Goal: Contribute content: Contribute content

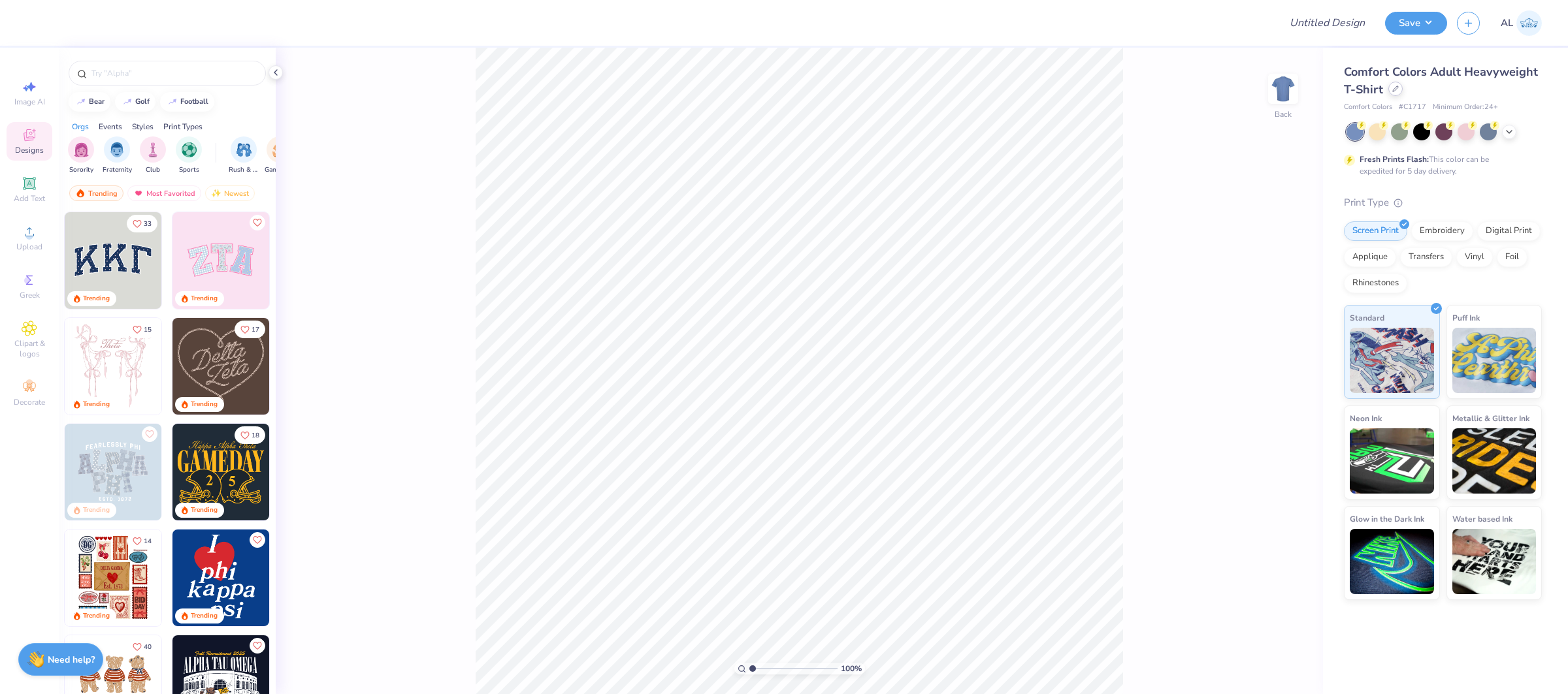
click at [1392, 91] on icon at bounding box center [1395, 89] width 7 height 7
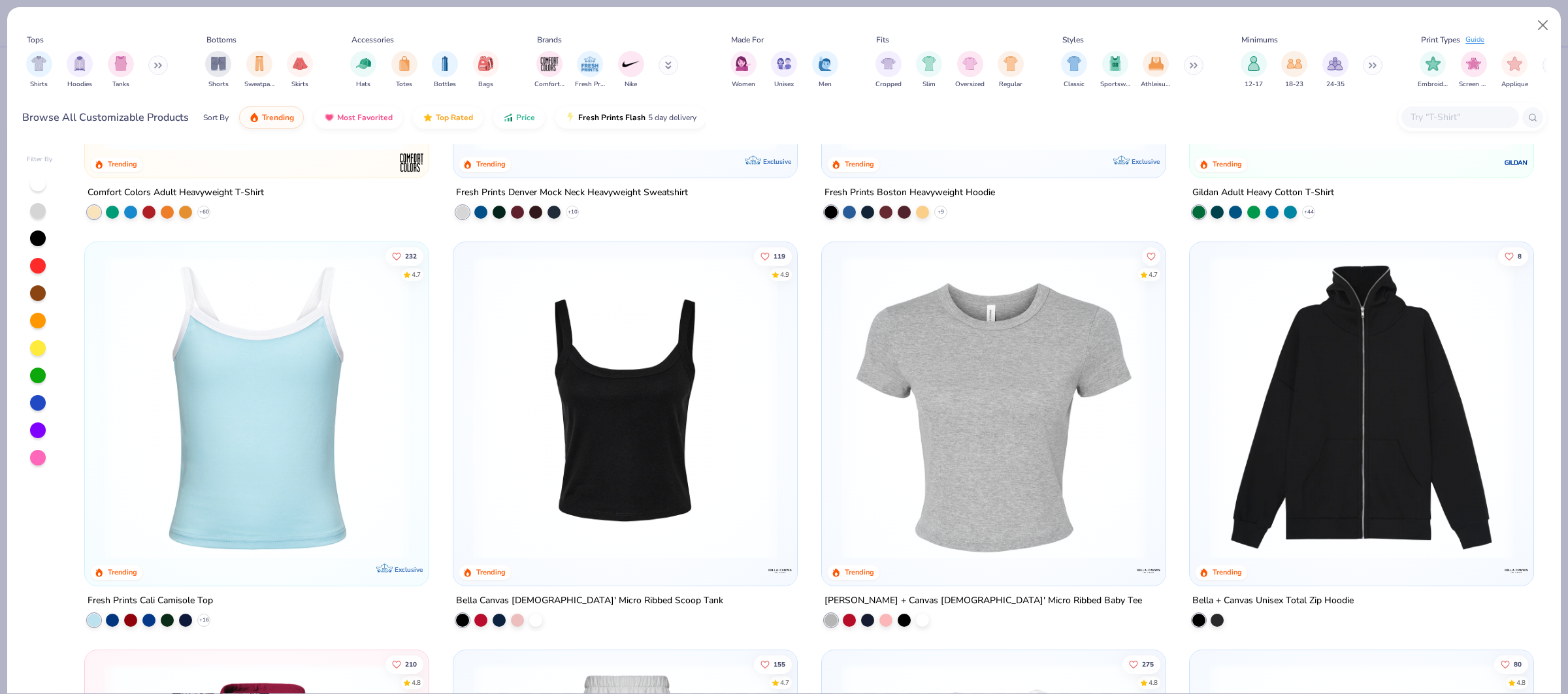
scroll to position [304, 0]
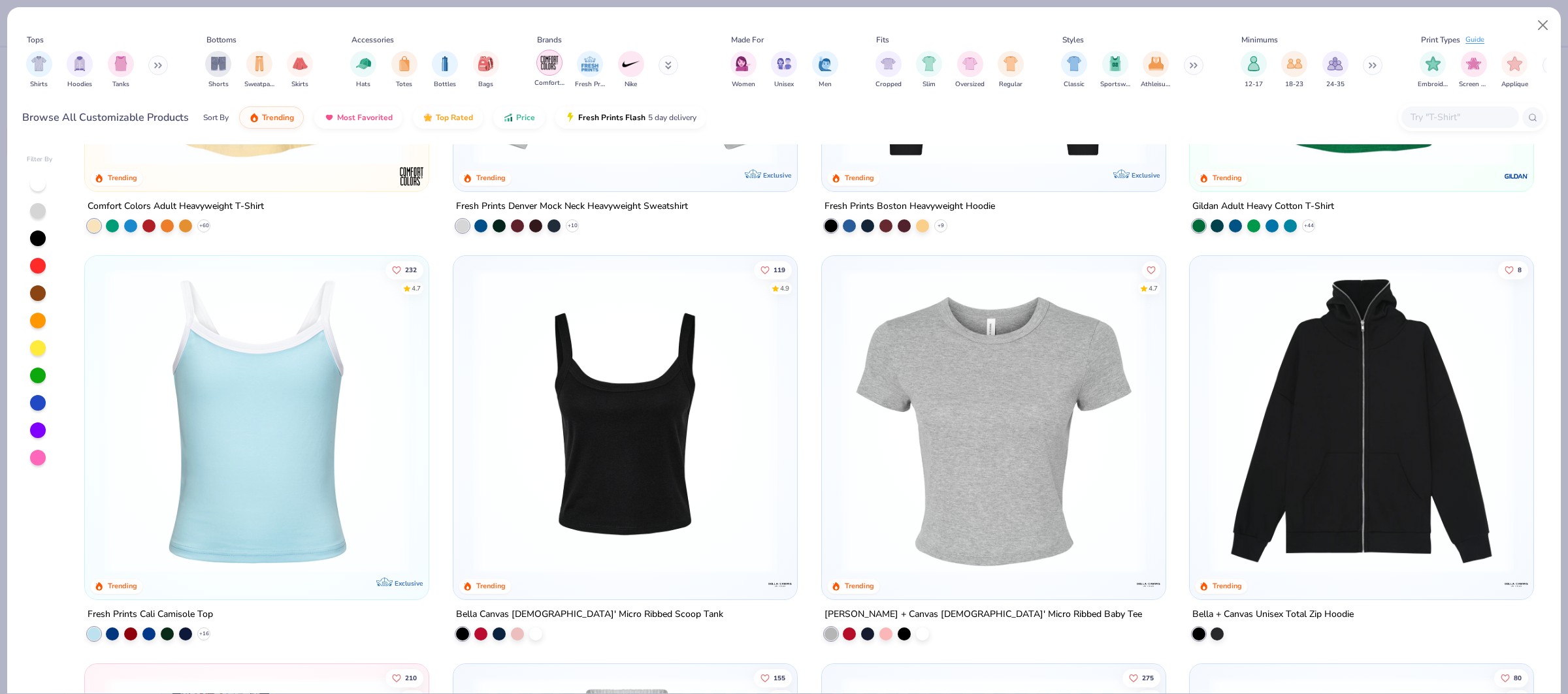
click at [559, 69] on img "filter for Comfort Colors" at bounding box center [549, 63] width 19 height 19
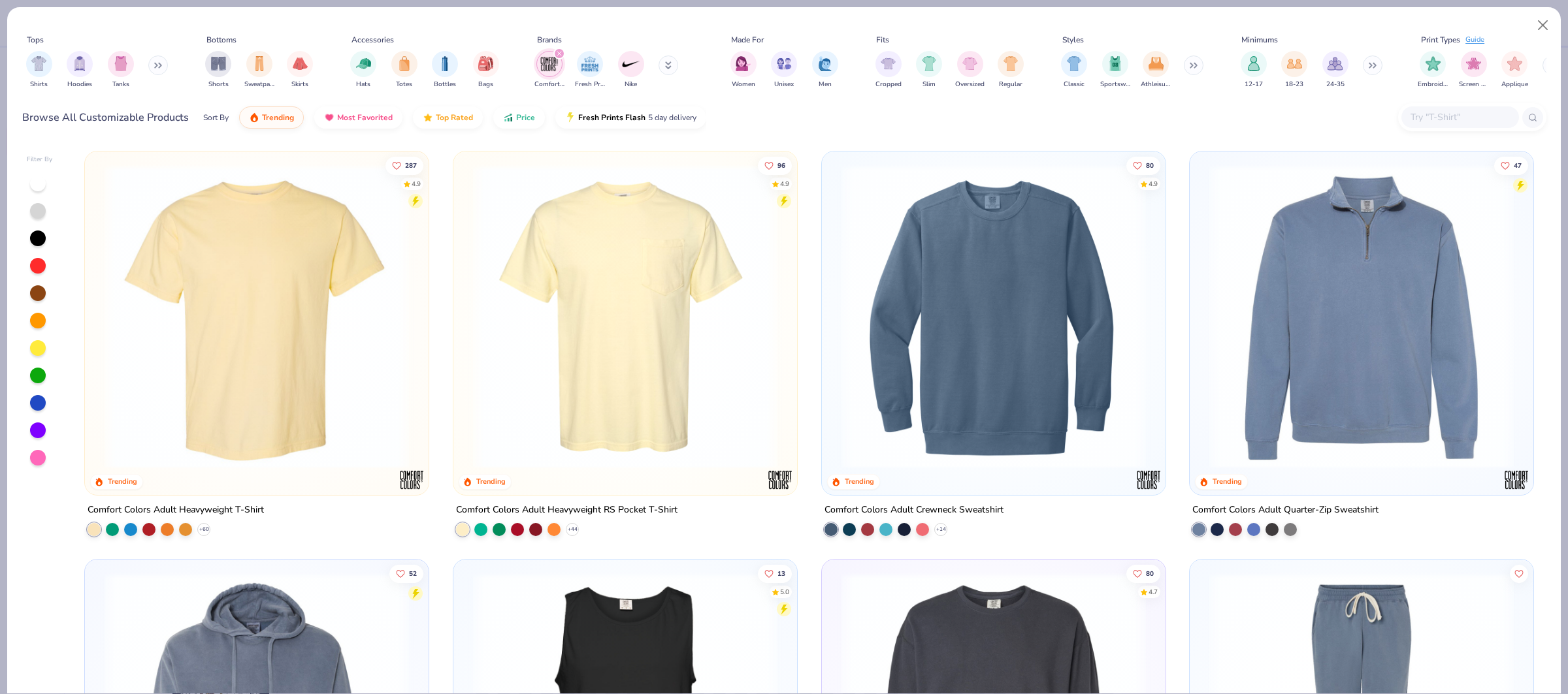
click at [556, 51] on icon "filter for Comfort Colors" at bounding box center [559, 53] width 5 height 5
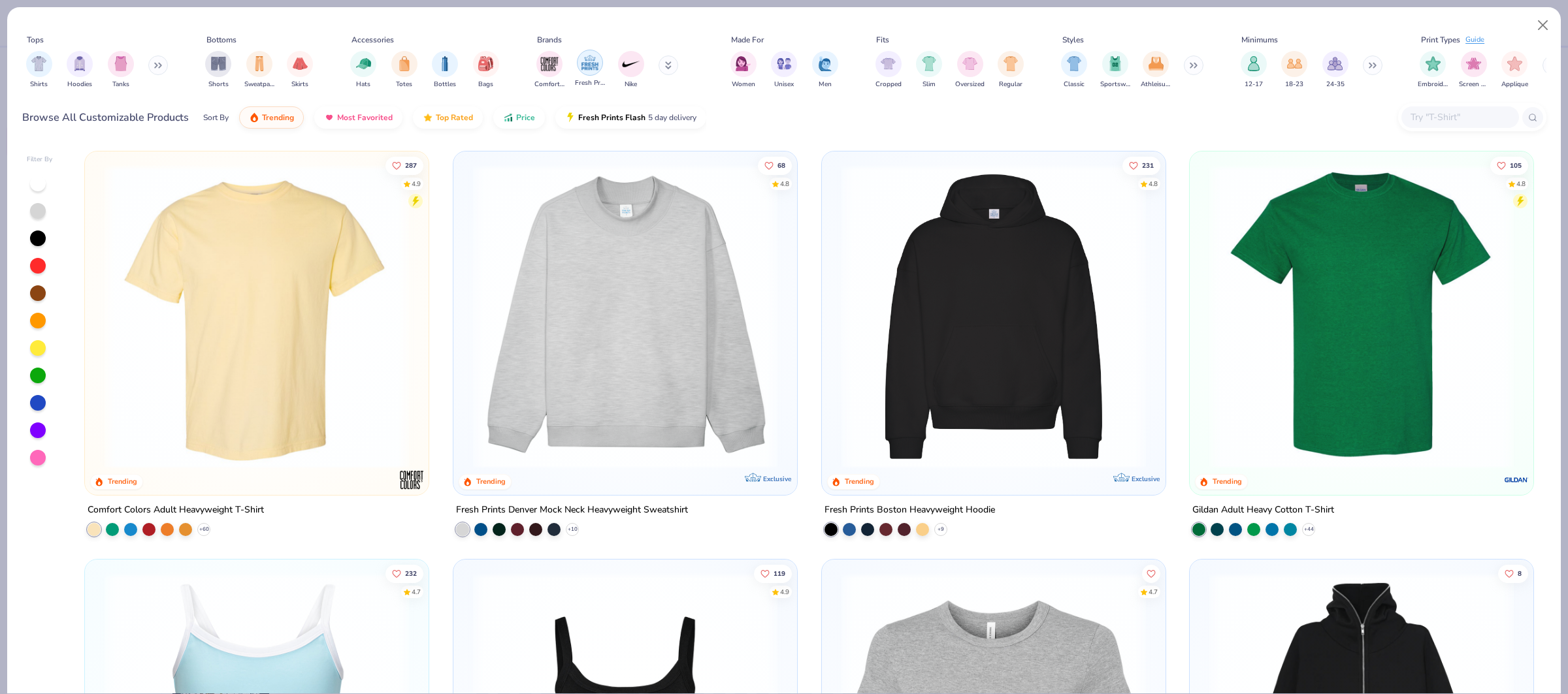
click at [578, 61] on div "filter for Fresh Prints" at bounding box center [589, 63] width 26 height 26
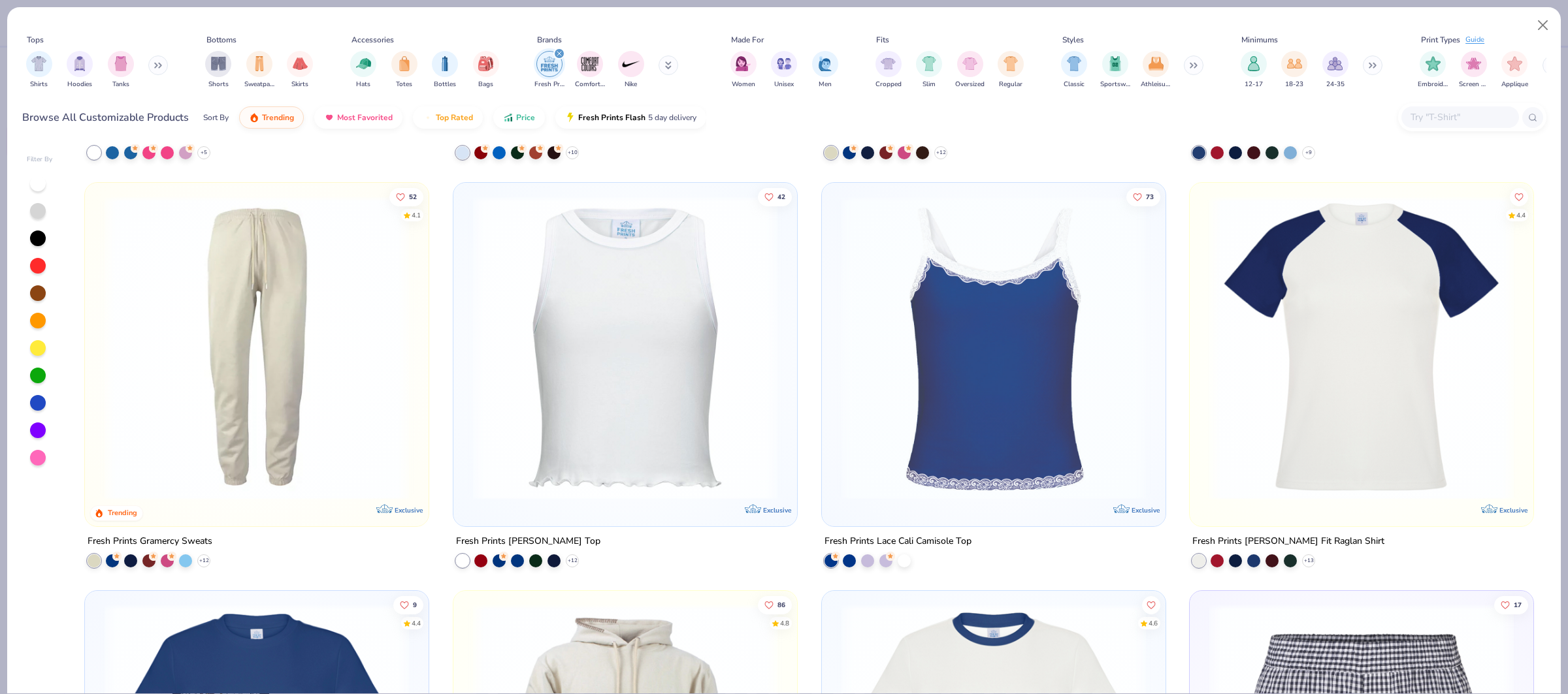
scroll to position [1556, 0]
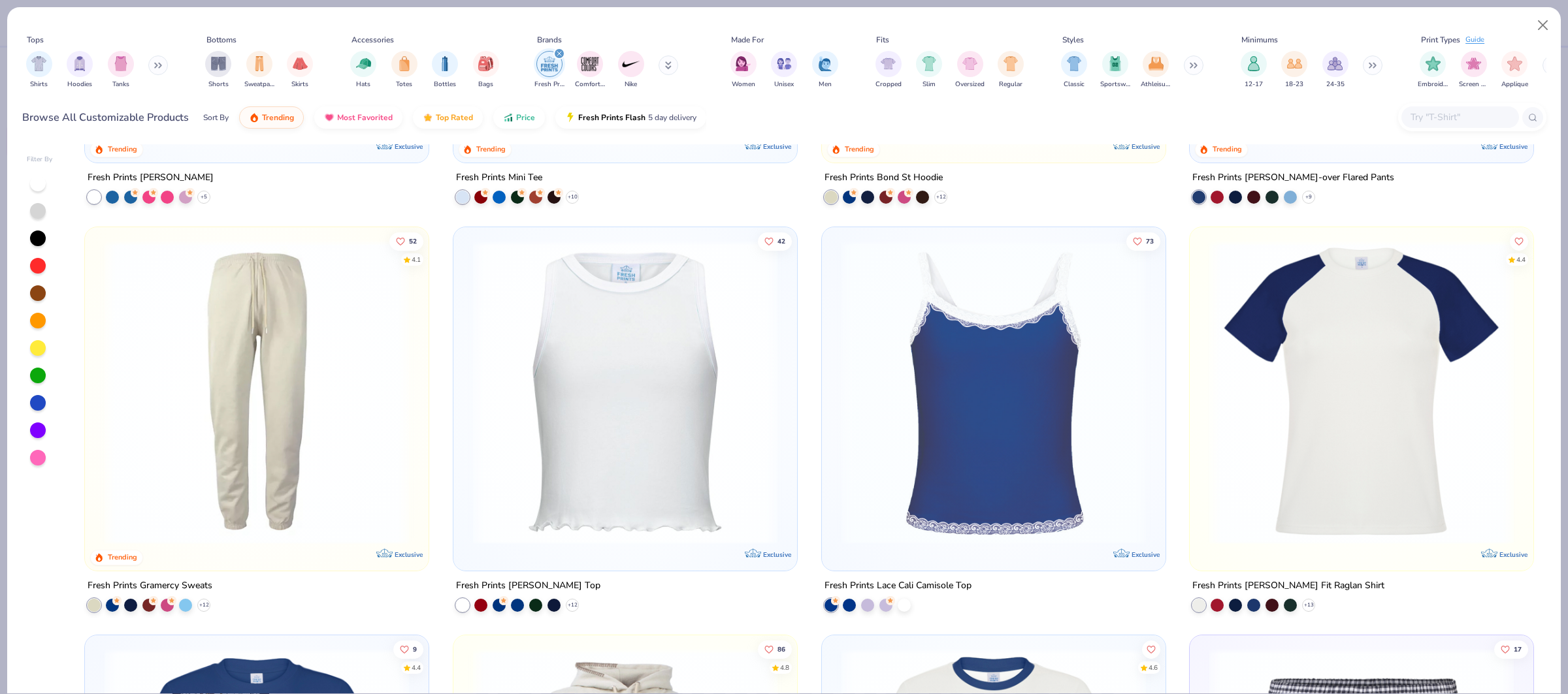
click at [1247, 325] on img at bounding box center [1362, 392] width 317 height 305
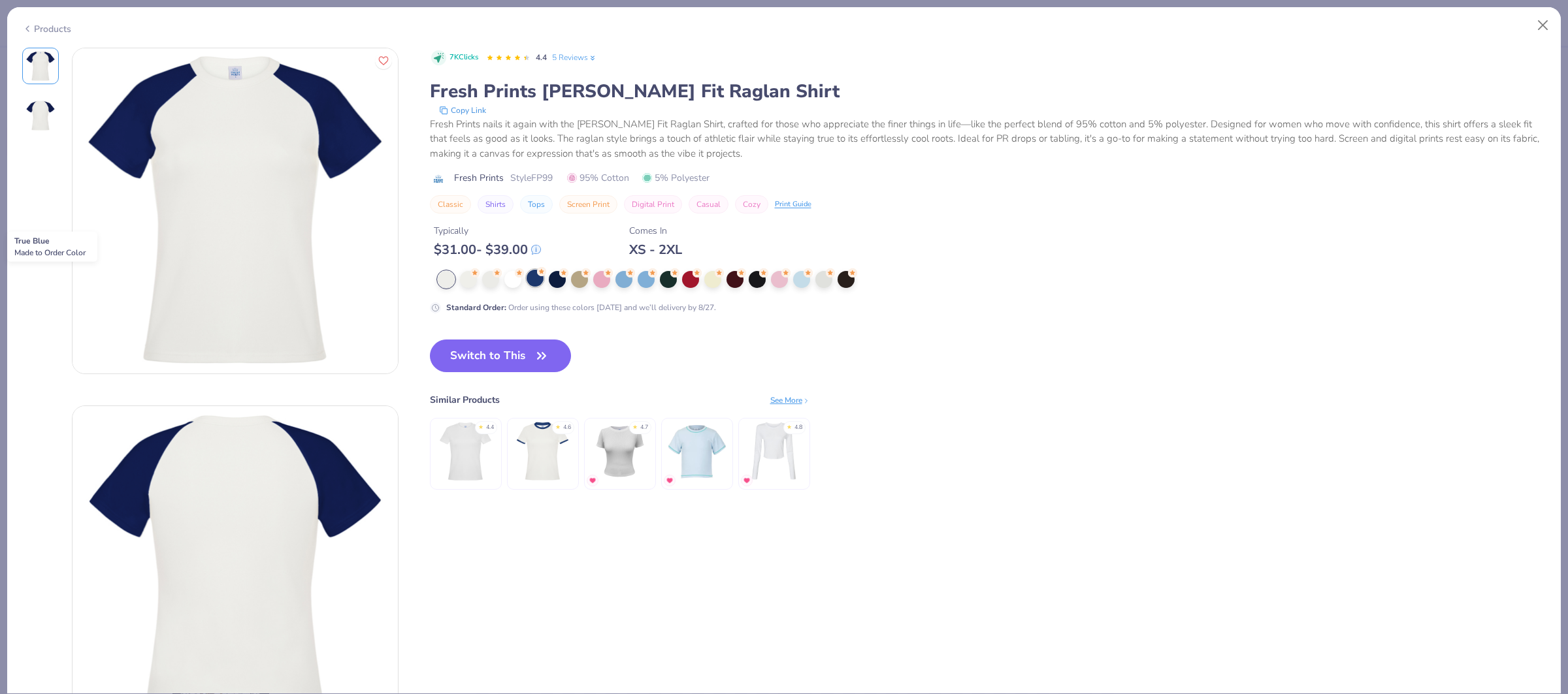
click at [532, 280] on div at bounding box center [535, 278] width 17 height 17
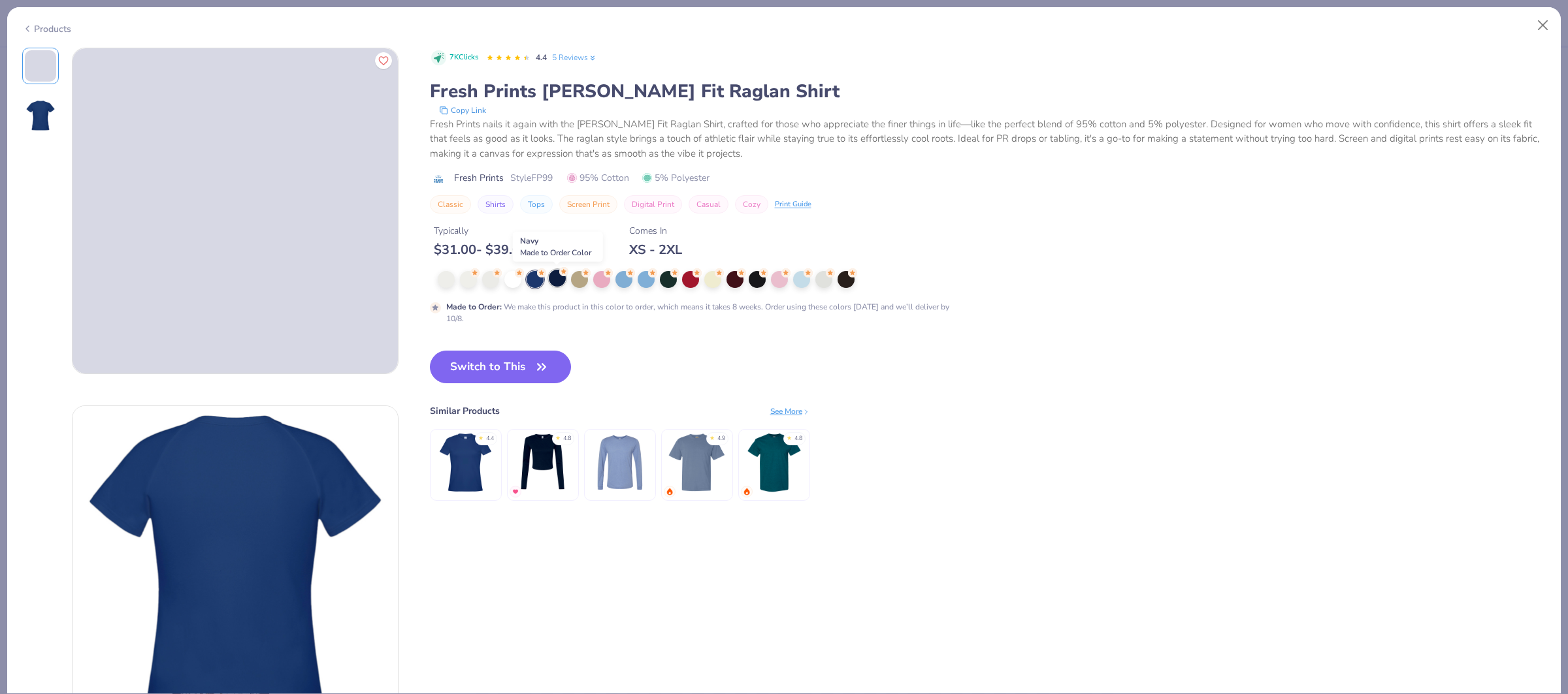
click at [560, 282] on div at bounding box center [557, 278] width 17 height 17
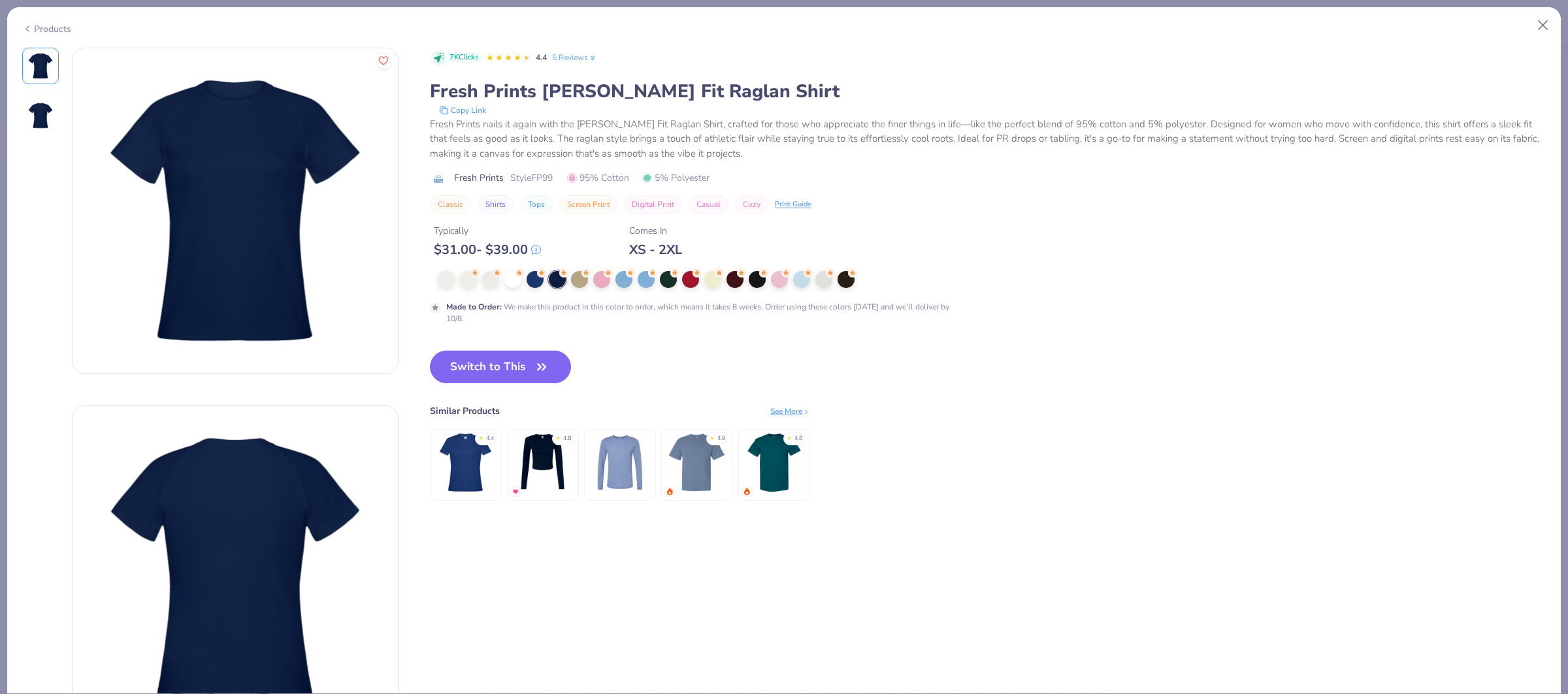
click at [45, 25] on div "Products" at bounding box center [47, 29] width 49 height 13
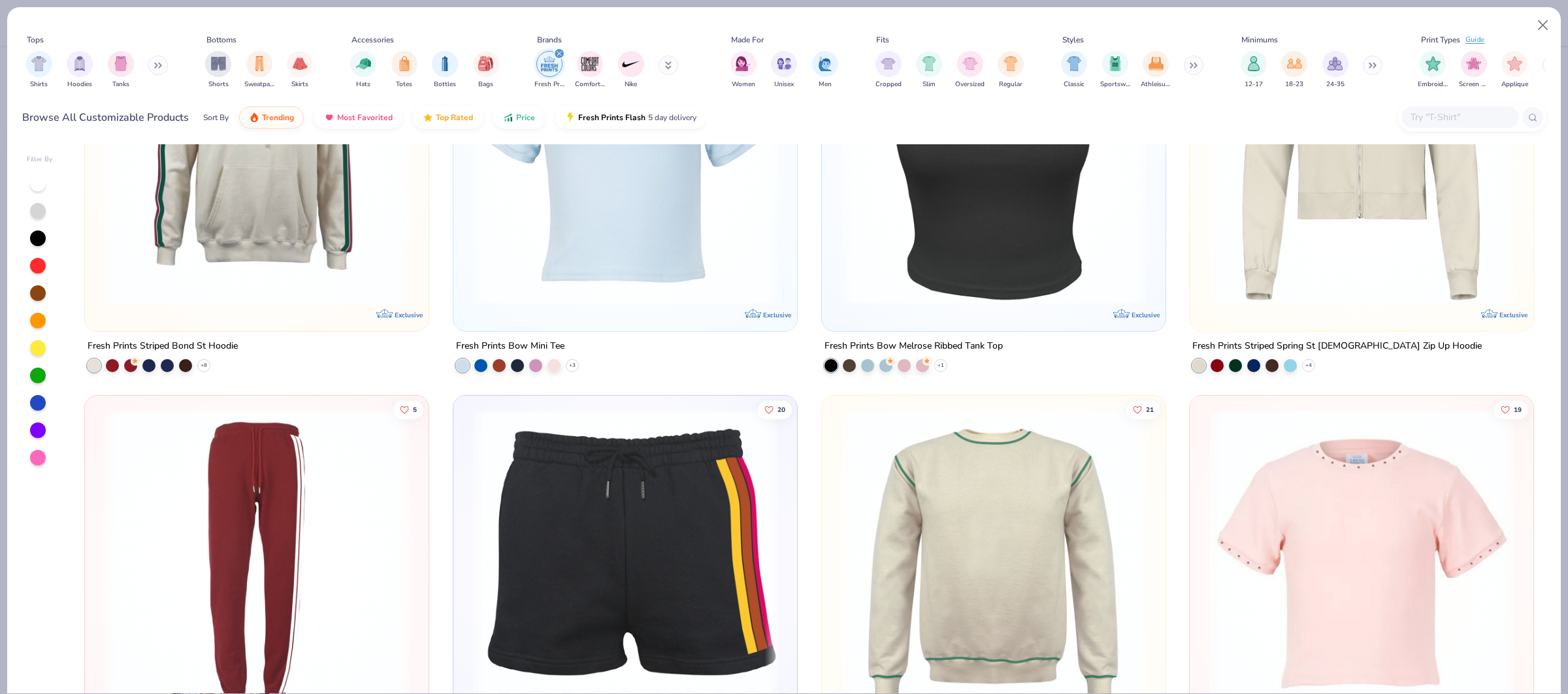
scroll to position [5059, 0]
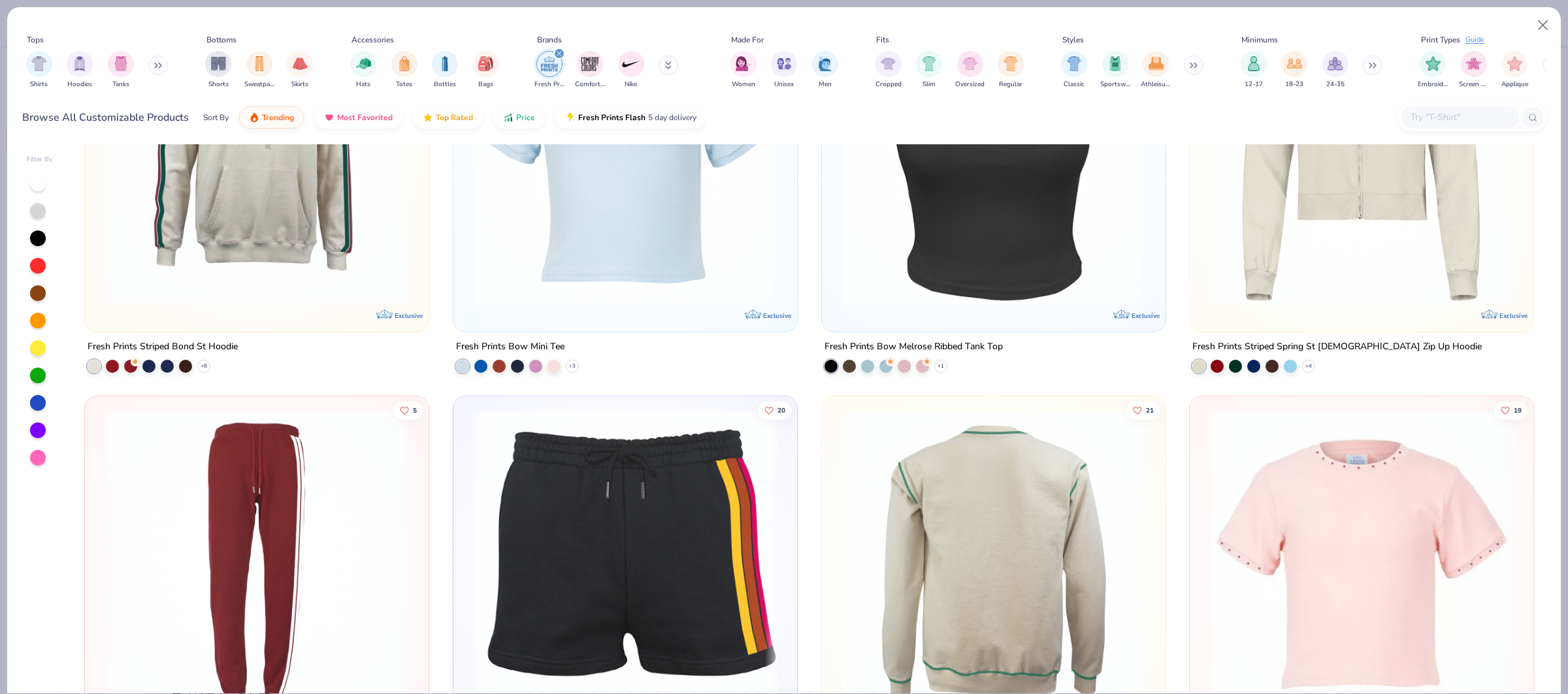
click at [835, 470] on img at bounding box center [676, 561] width 317 height 305
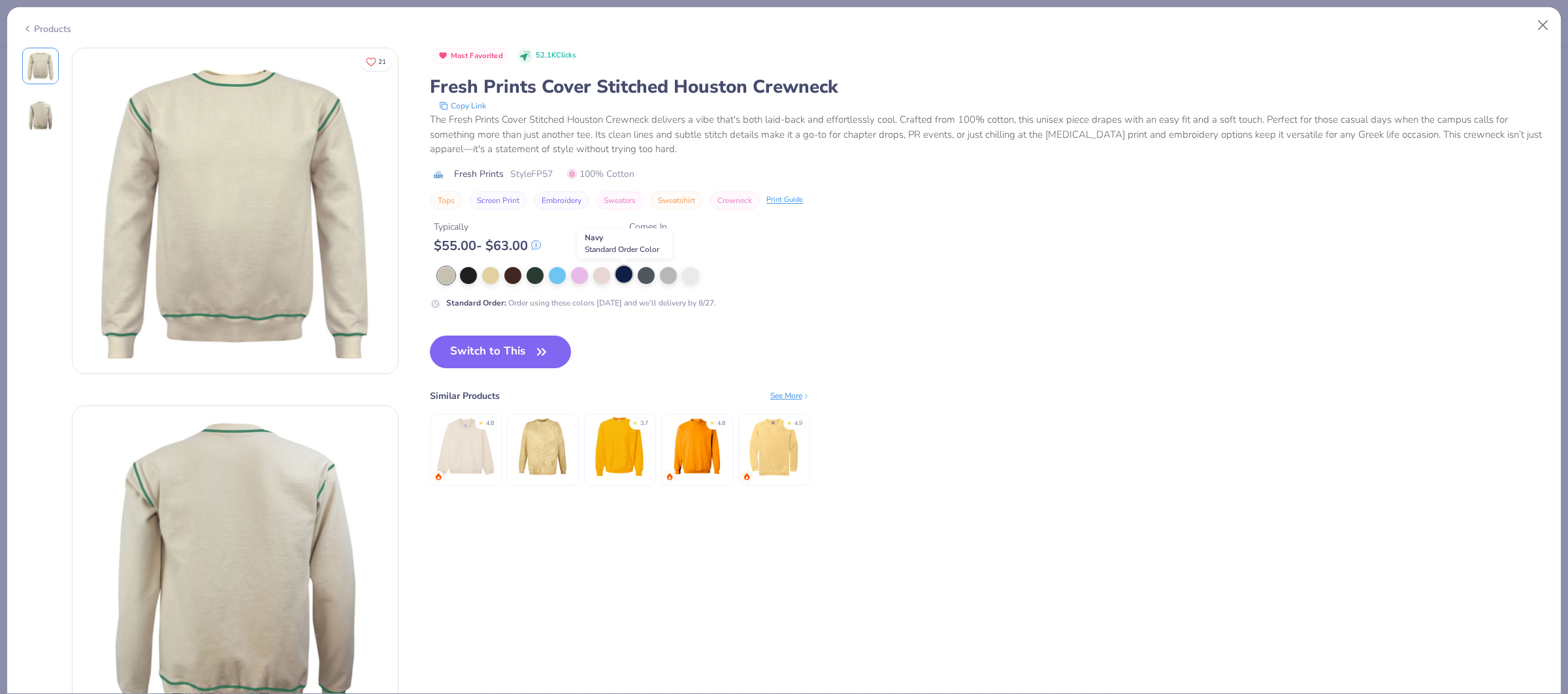
click at [616, 279] on div at bounding box center [623, 274] width 17 height 17
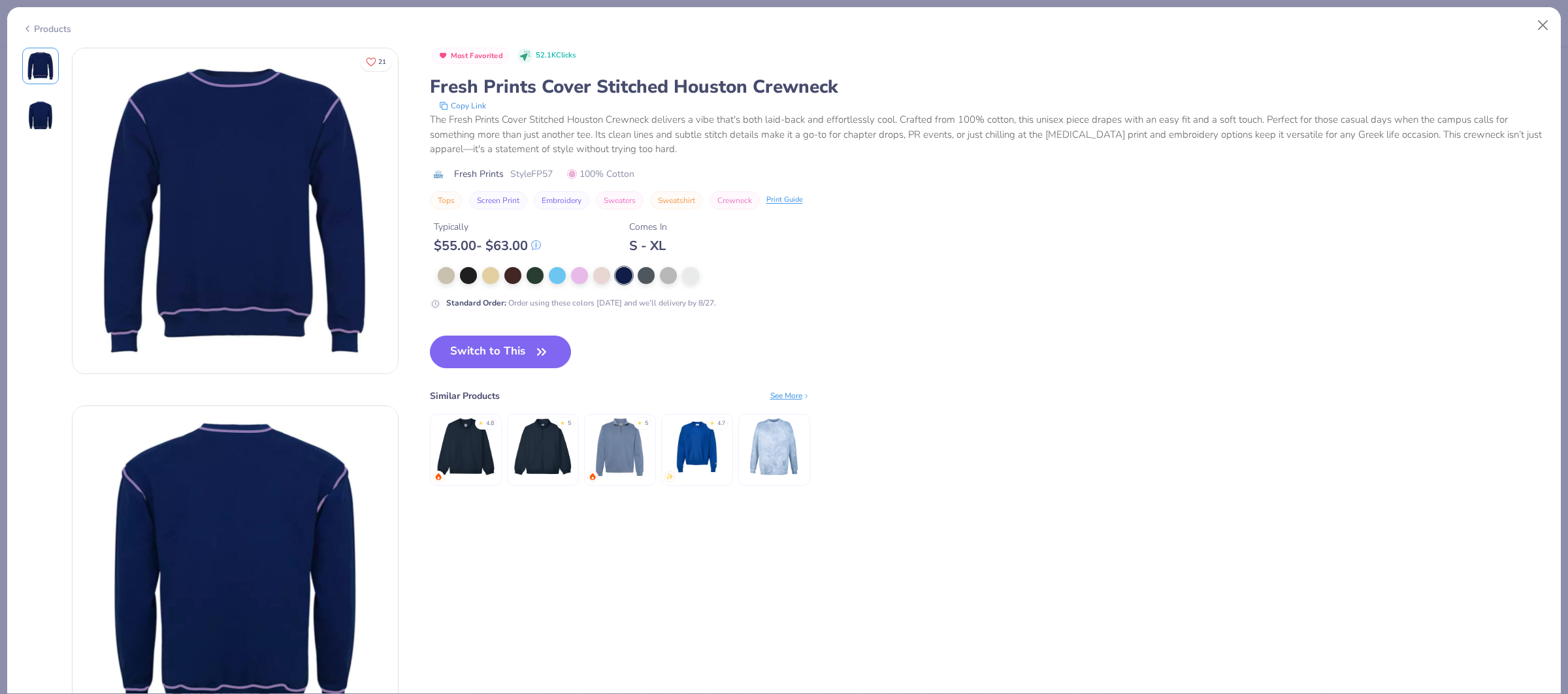
click at [57, 27] on div "Products" at bounding box center [47, 29] width 49 height 13
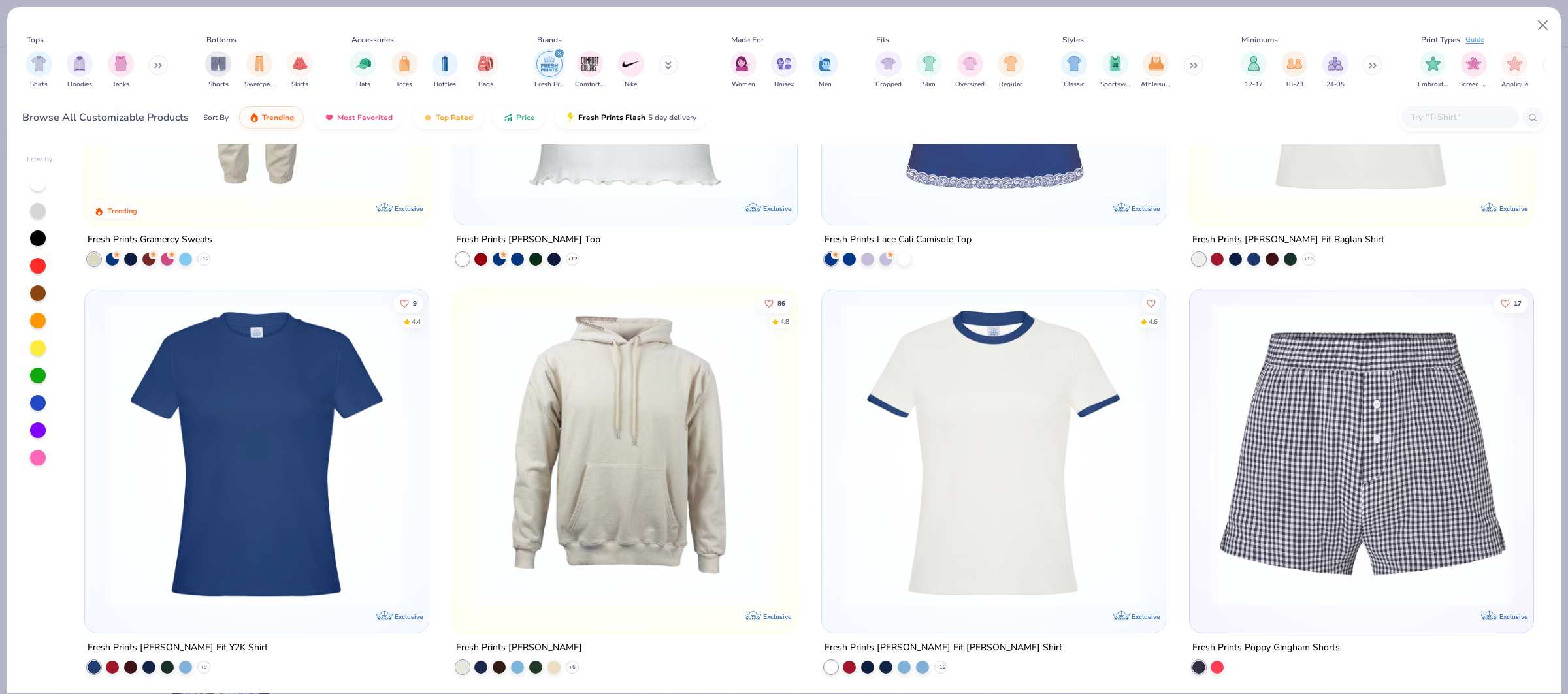
scroll to position [1908, 0]
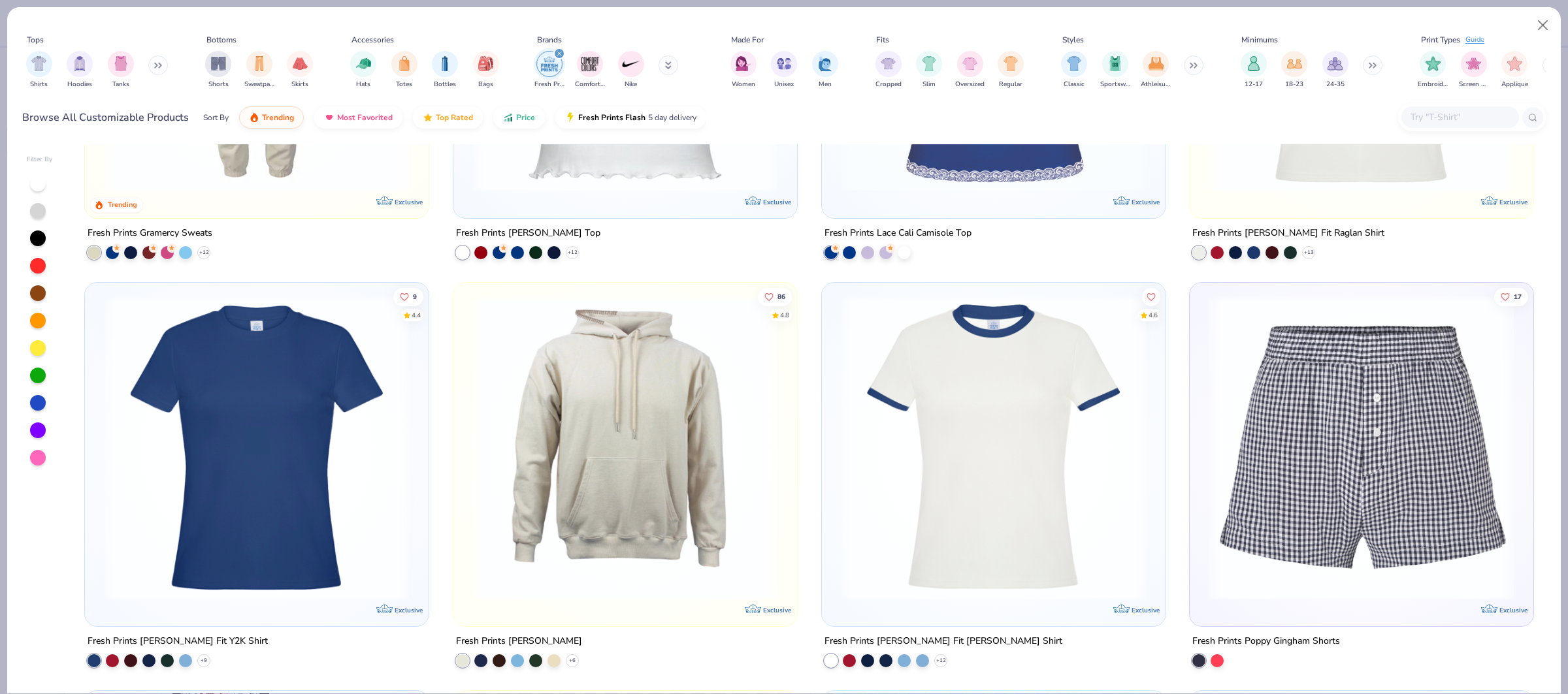
click at [620, 337] on img at bounding box center [625, 448] width 317 height 305
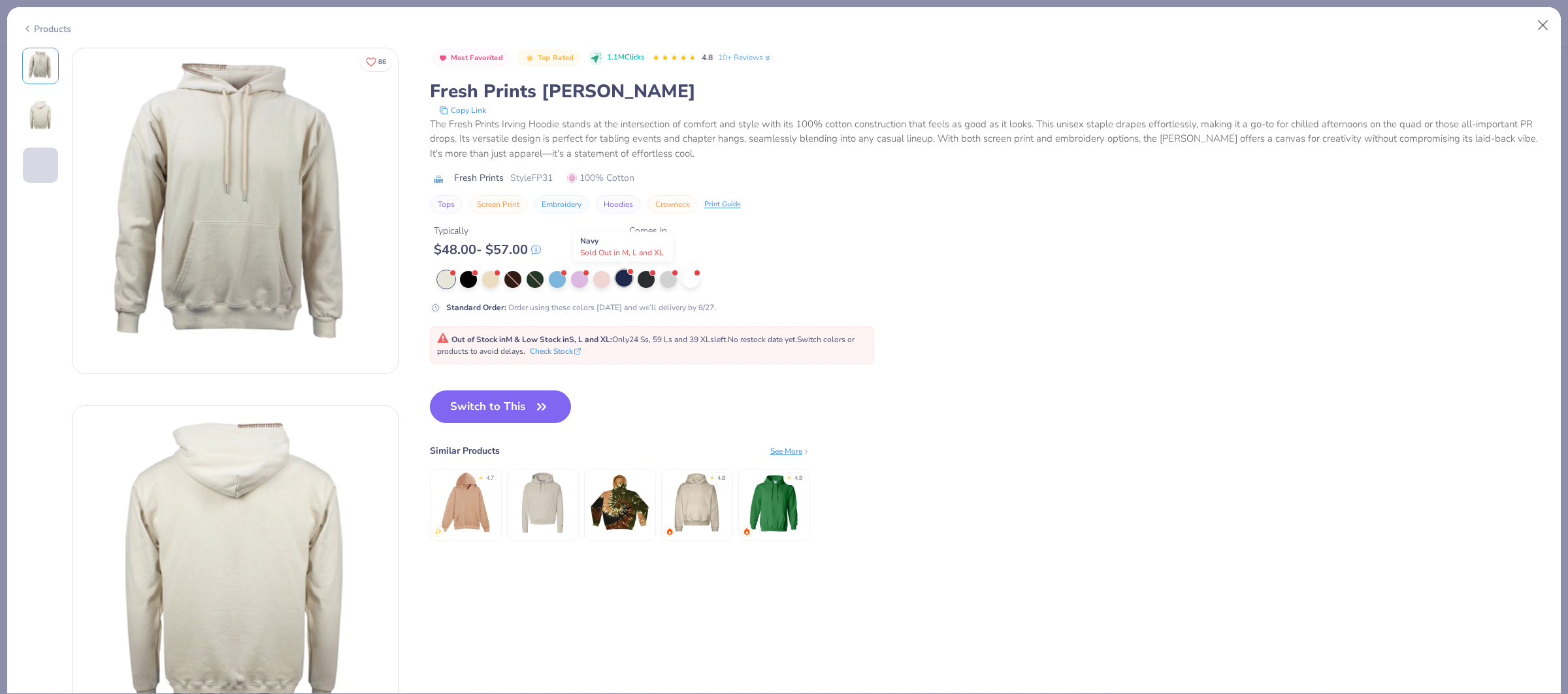
click at [626, 284] on div at bounding box center [623, 278] width 17 height 17
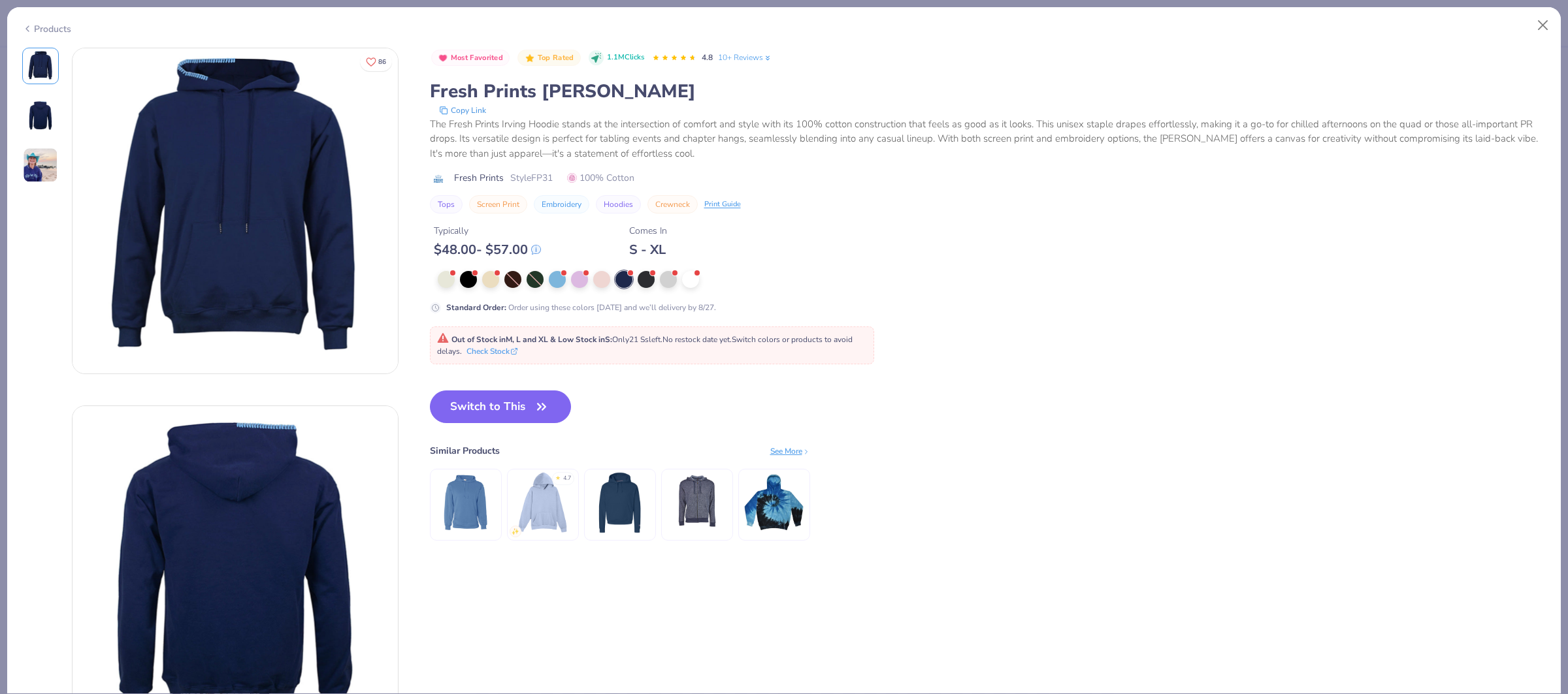
click at [61, 32] on div "Products" at bounding box center [47, 29] width 49 height 13
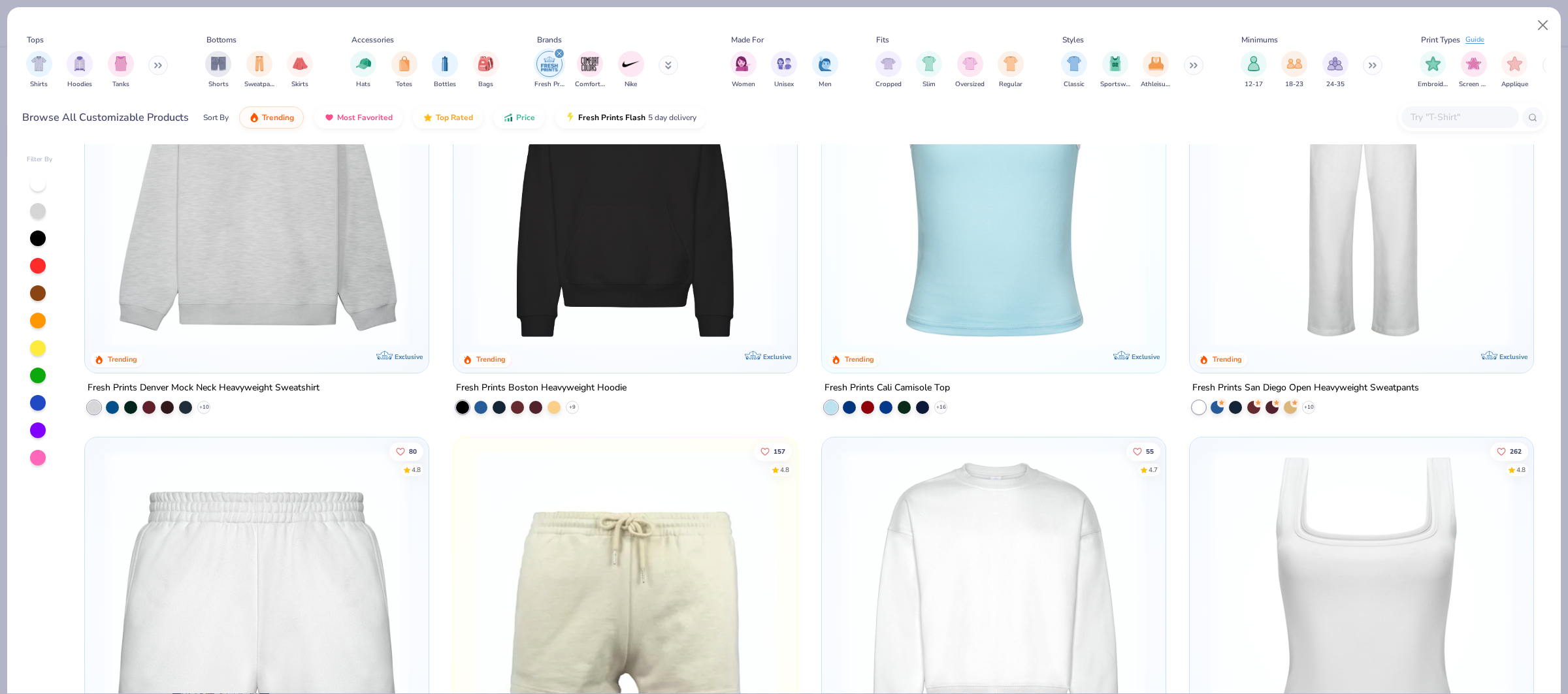
scroll to position [118, 0]
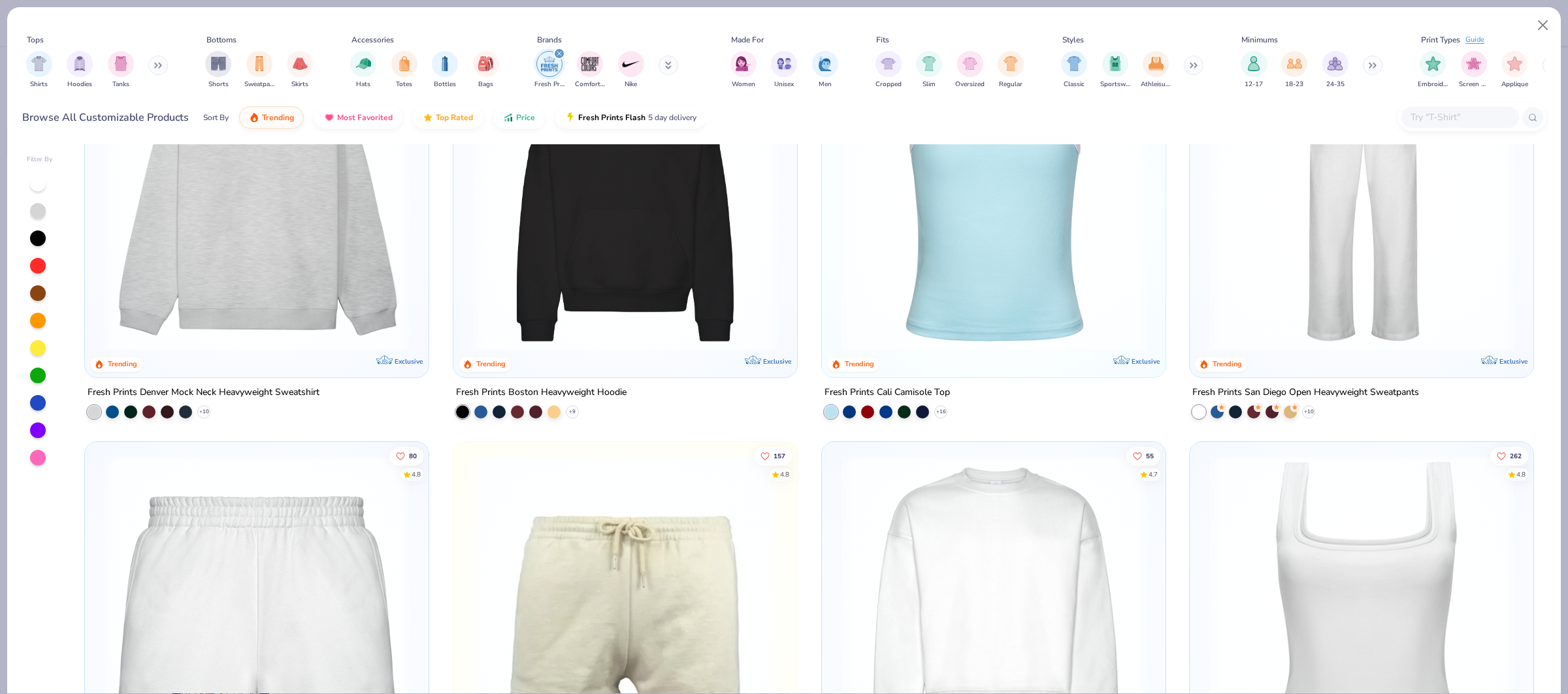
click at [609, 264] on img at bounding box center [625, 199] width 317 height 305
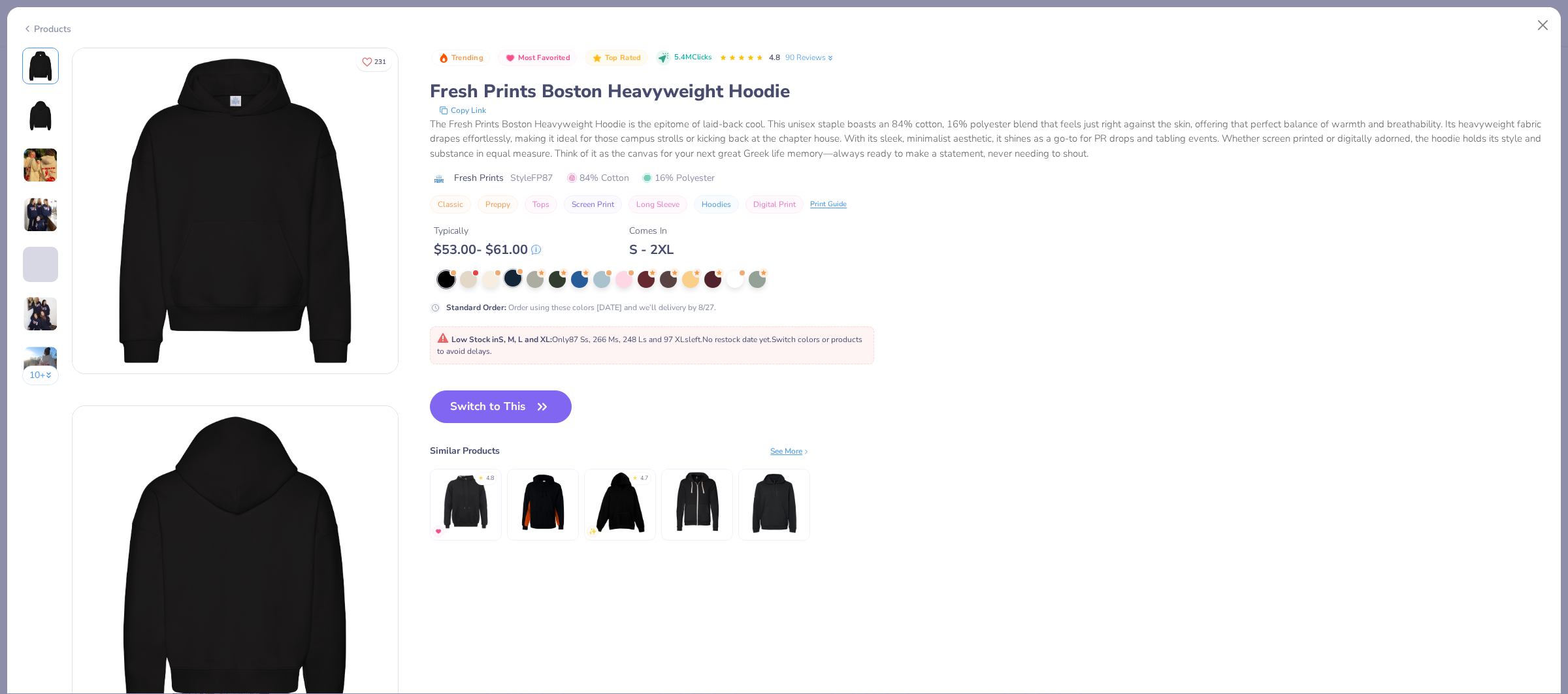
click at [515, 283] on div at bounding box center [512, 278] width 17 height 17
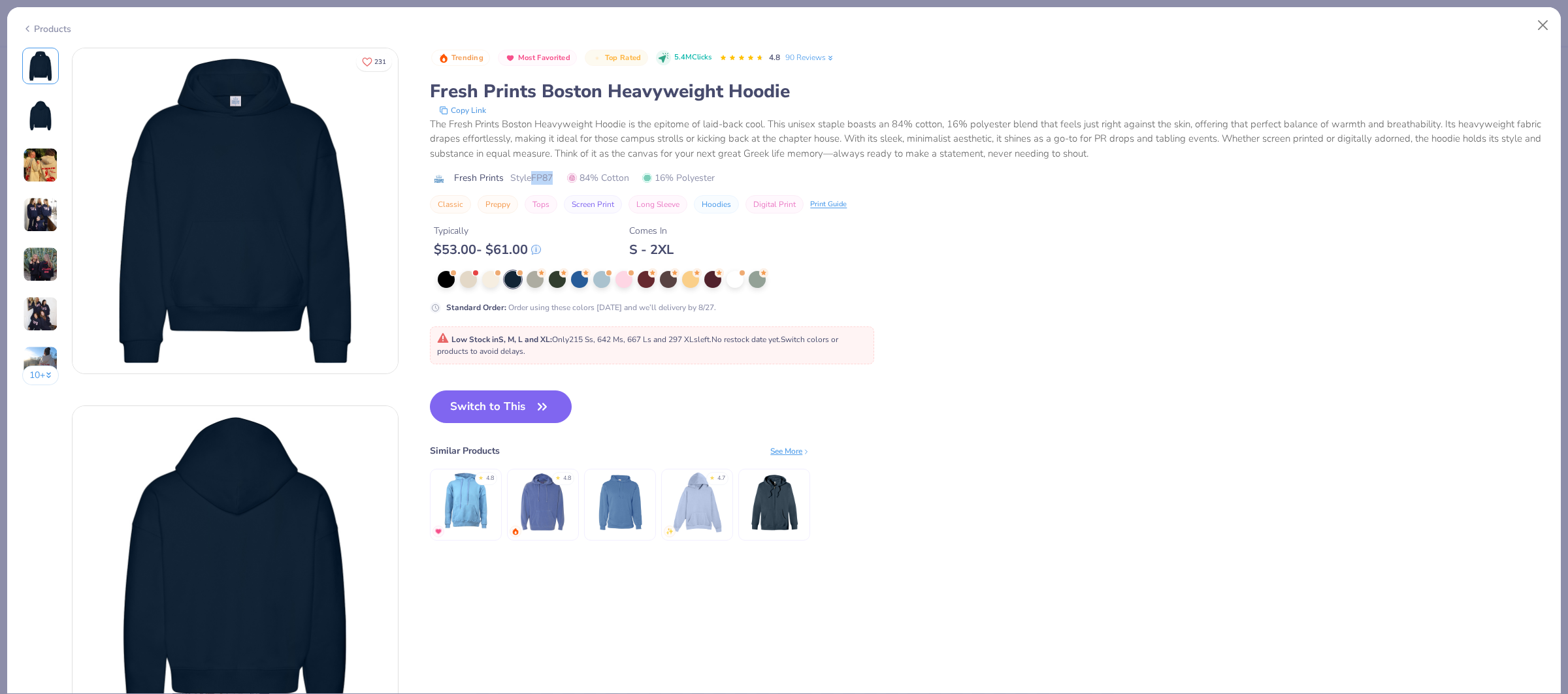
drag, startPoint x: 532, startPoint y: 178, endPoint x: 555, endPoint y: 177, distance: 23.0
click at [553, 177] on span "Style FP87" at bounding box center [531, 178] width 42 height 13
click at [559, 176] on div "Fresh Prints Style FP87 84% Cotton 16% Polyester" at bounding box center [988, 178] width 1116 height 13
drag, startPoint x: 555, startPoint y: 176, endPoint x: 597, endPoint y: 194, distance: 45.7
click at [536, 178] on span "Style FP87" at bounding box center [531, 178] width 42 height 13
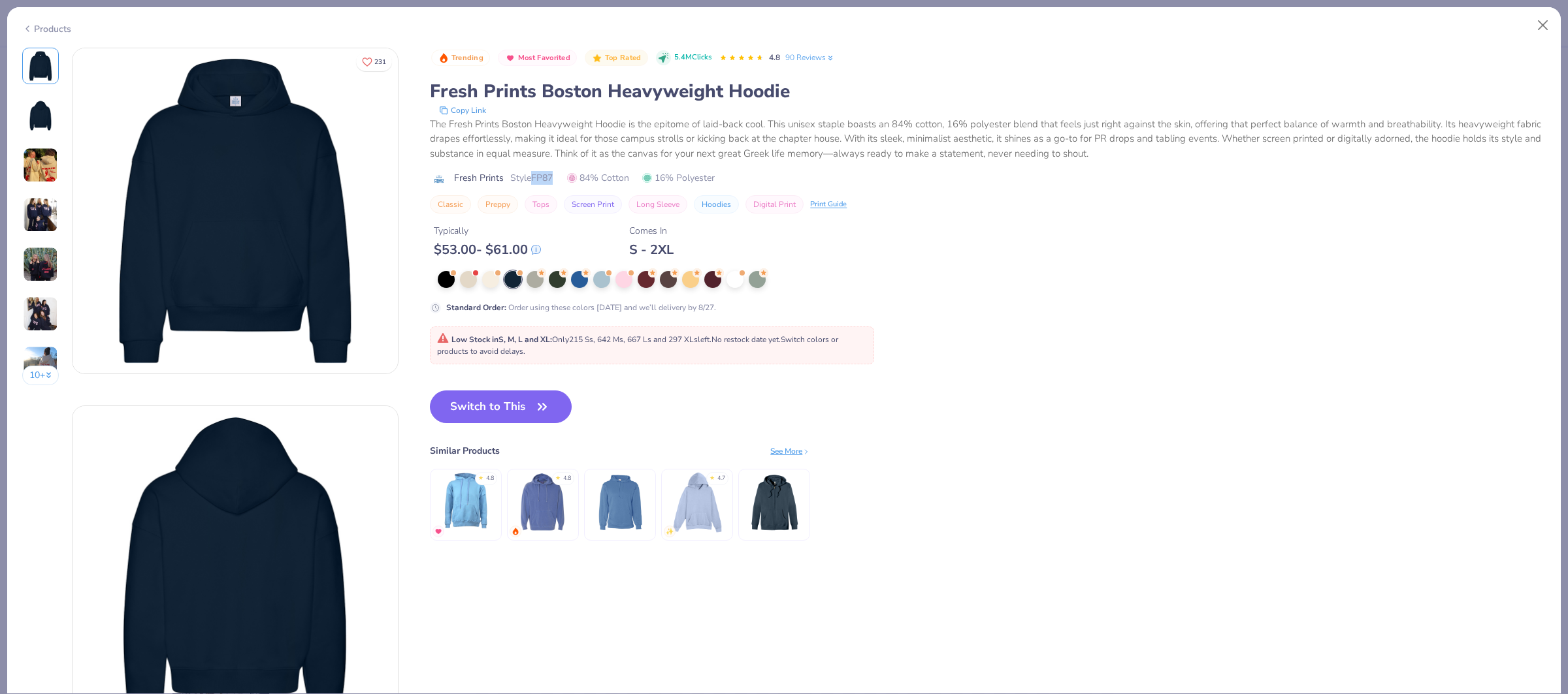
copy span "FP87"
click at [549, 410] on icon "button" at bounding box center [542, 407] width 19 height 19
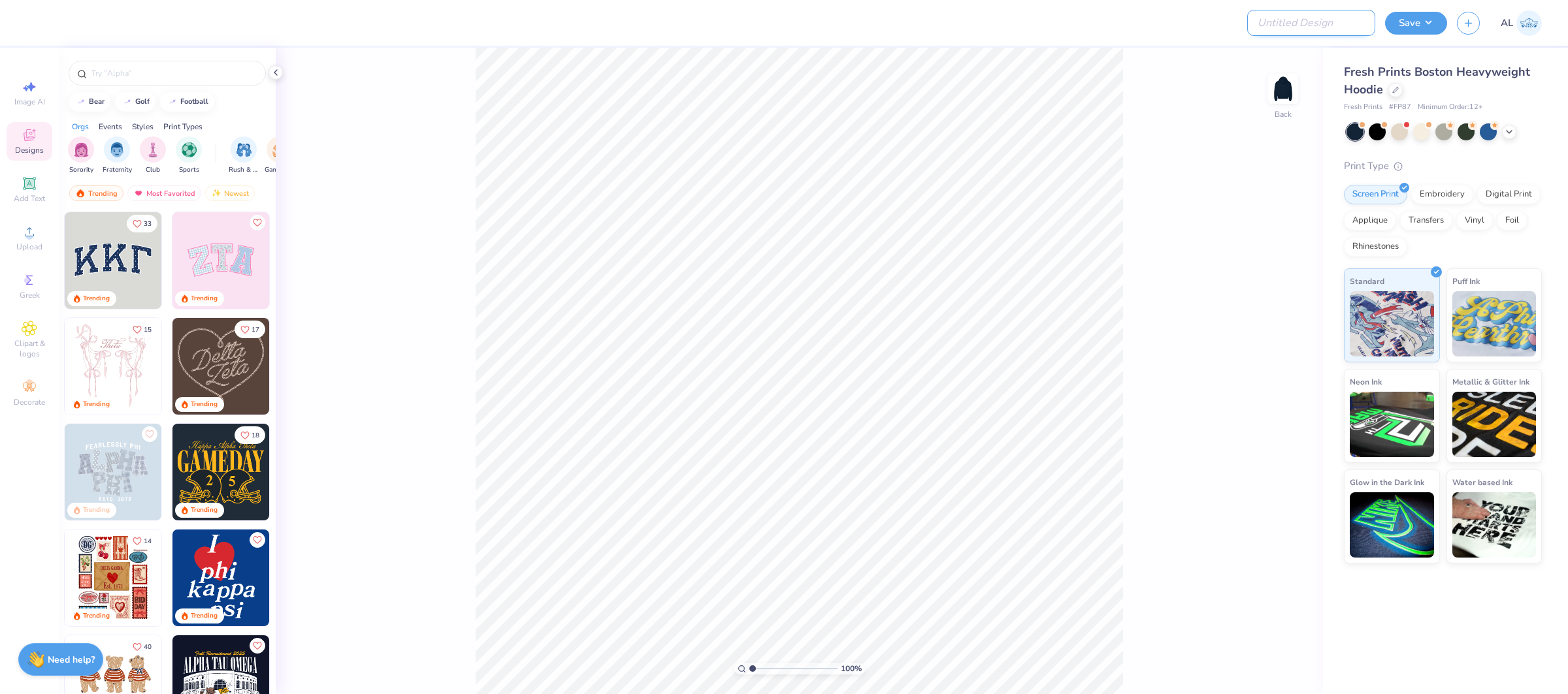
click at [1301, 22] on input "Design Title" at bounding box center [1311, 22] width 128 height 26
paste input "FPS239305"
type input "FPS239305"
click at [1403, 19] on button "Save" at bounding box center [1415, 21] width 62 height 23
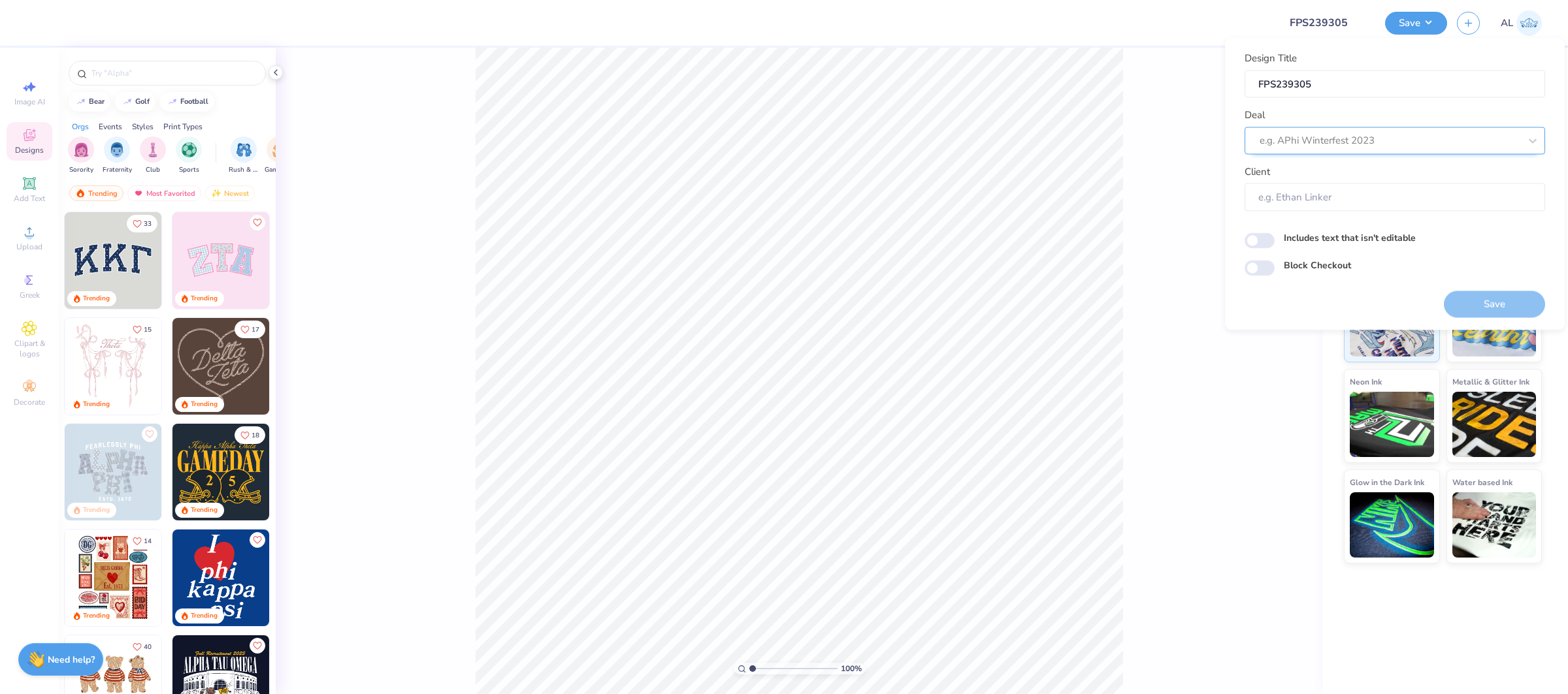
click at [1330, 147] on div at bounding box center [1389, 141] width 260 height 18
click at [1319, 178] on div "Design Tool Gallery" at bounding box center [1394, 175] width 290 height 22
type input "design tool gallery"
type input "Design Tool Gallery User"
click at [39, 238] on div "Upload" at bounding box center [29, 238] width 45 height 39
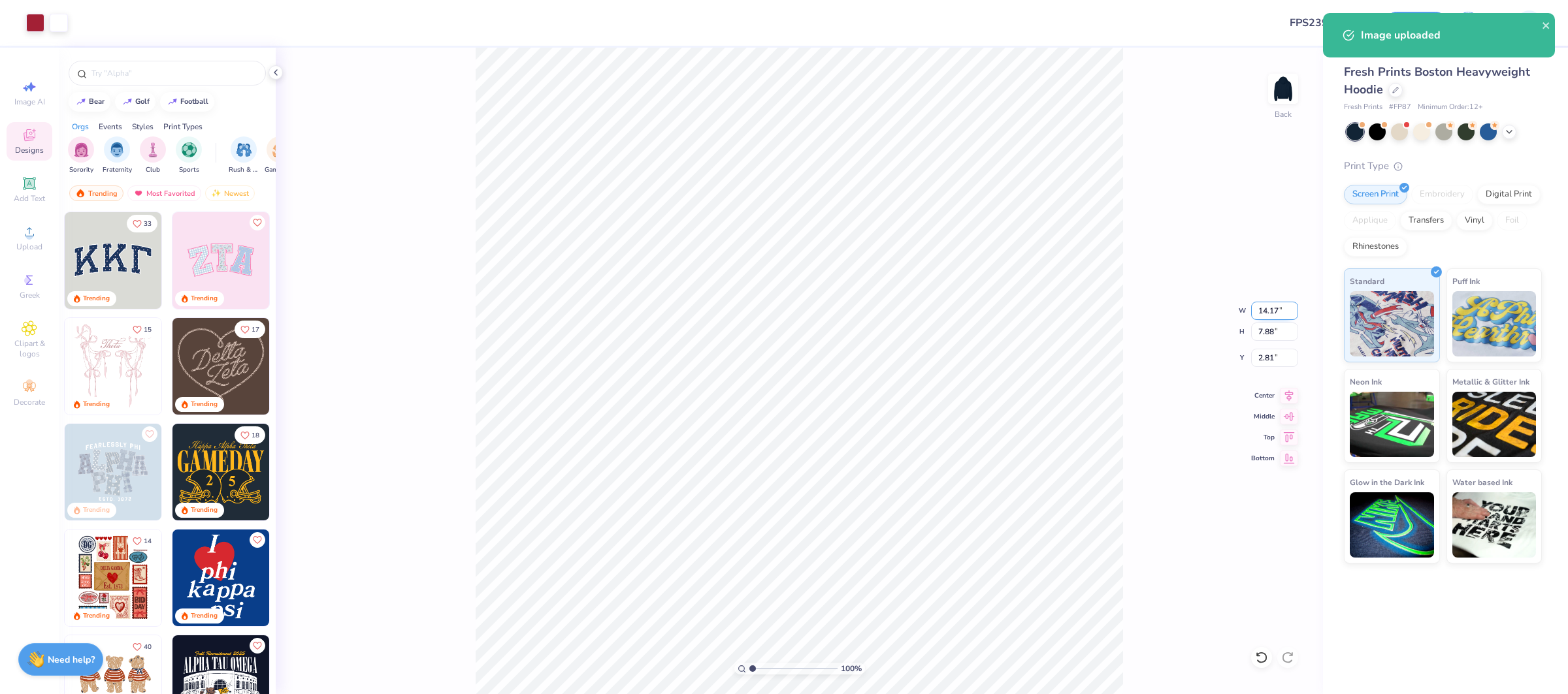
click at [1265, 307] on input "14.17" at bounding box center [1274, 311] width 47 height 19
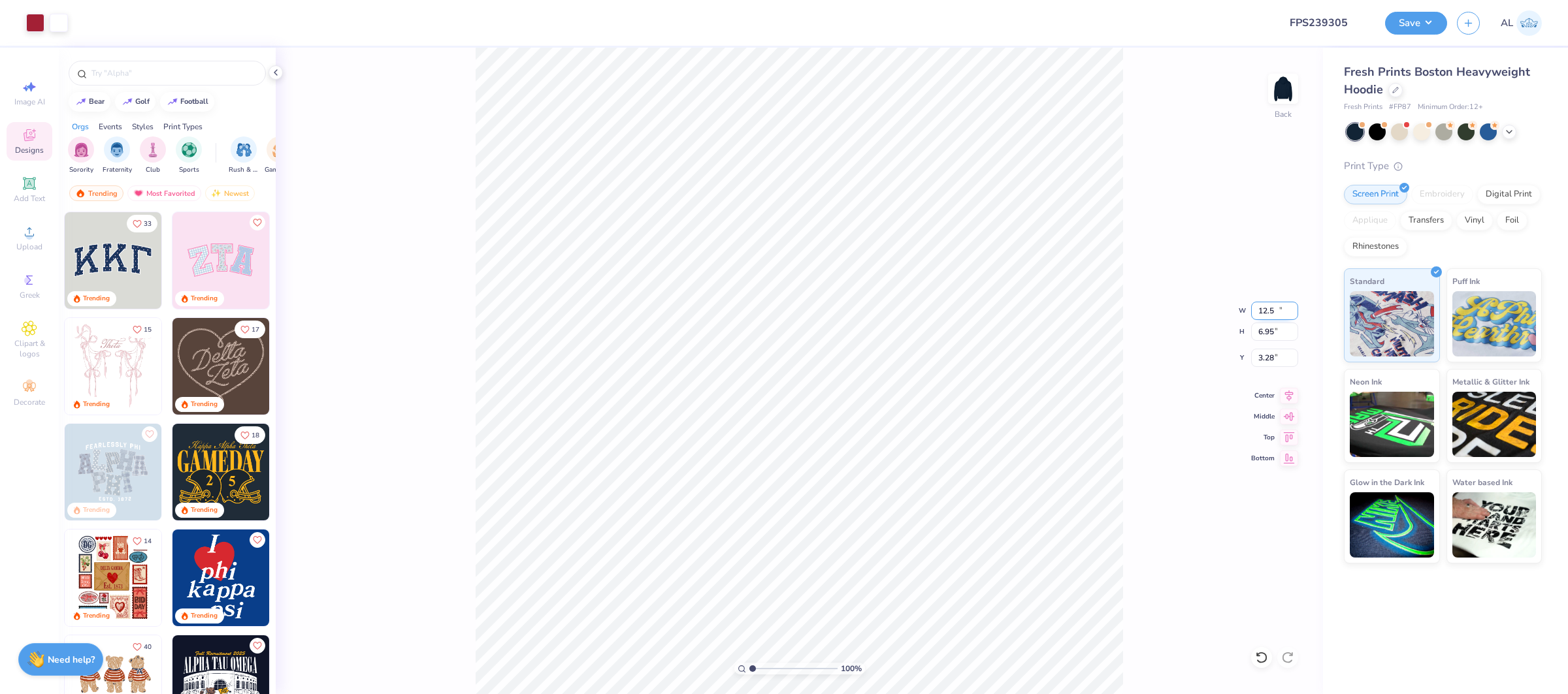
type input "12.50"
type input "6.95"
click at [1266, 358] on input "3.28" at bounding box center [1274, 357] width 47 height 19
click at [1268, 361] on input "1.00" at bounding box center [1274, 357] width 47 height 19
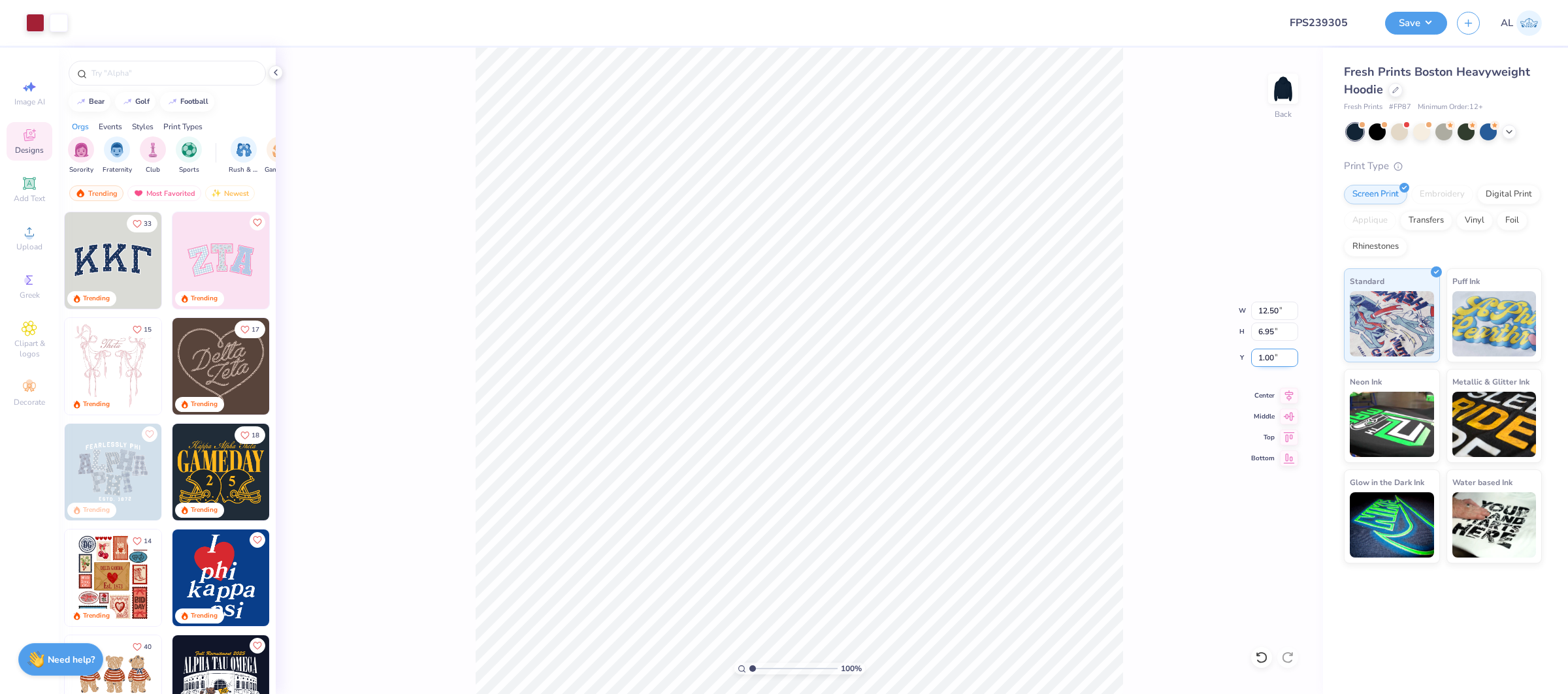
click at [1268, 361] on input "1.00" at bounding box center [1274, 357] width 47 height 19
type input "2.00"
click at [1289, 389] on icon at bounding box center [1289, 393] width 19 height 16
click at [1292, 398] on icon at bounding box center [1289, 393] width 19 height 16
click at [18, 229] on div "Upload" at bounding box center [29, 238] width 45 height 39
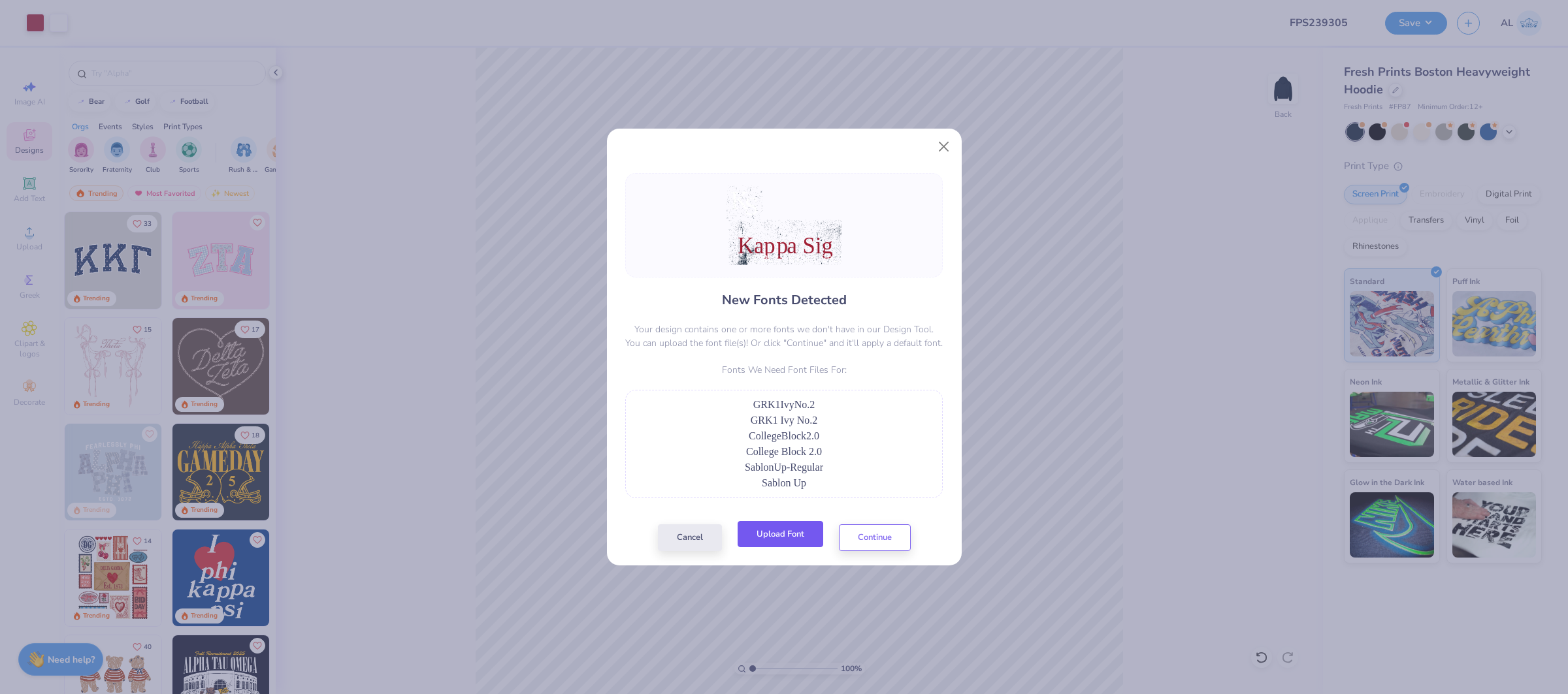
click at [787, 544] on button "Upload Font" at bounding box center [780, 535] width 86 height 27
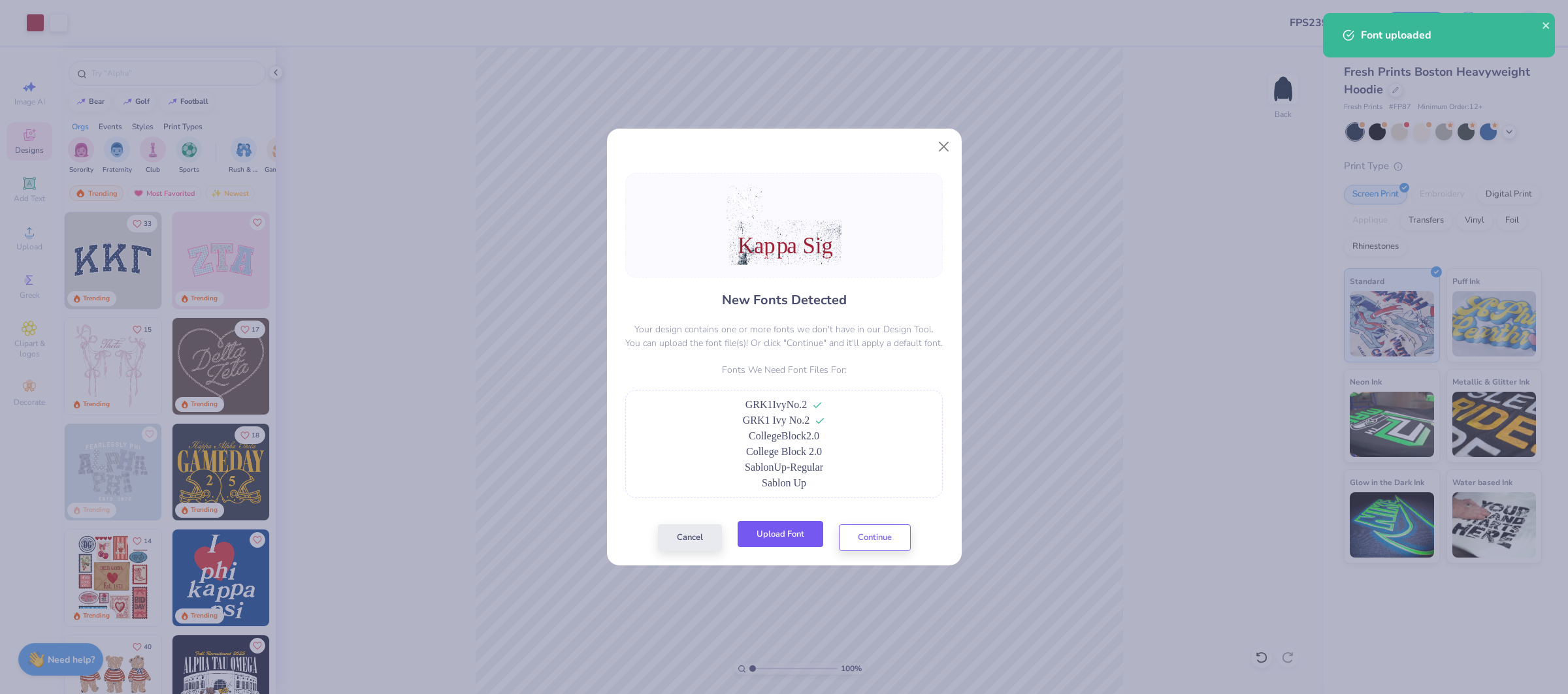
click at [814, 542] on button "Upload Font" at bounding box center [780, 535] width 86 height 27
click at [799, 541] on button "Upload Font" at bounding box center [780, 535] width 86 height 27
click at [884, 547] on button "Continue" at bounding box center [875, 535] width 72 height 27
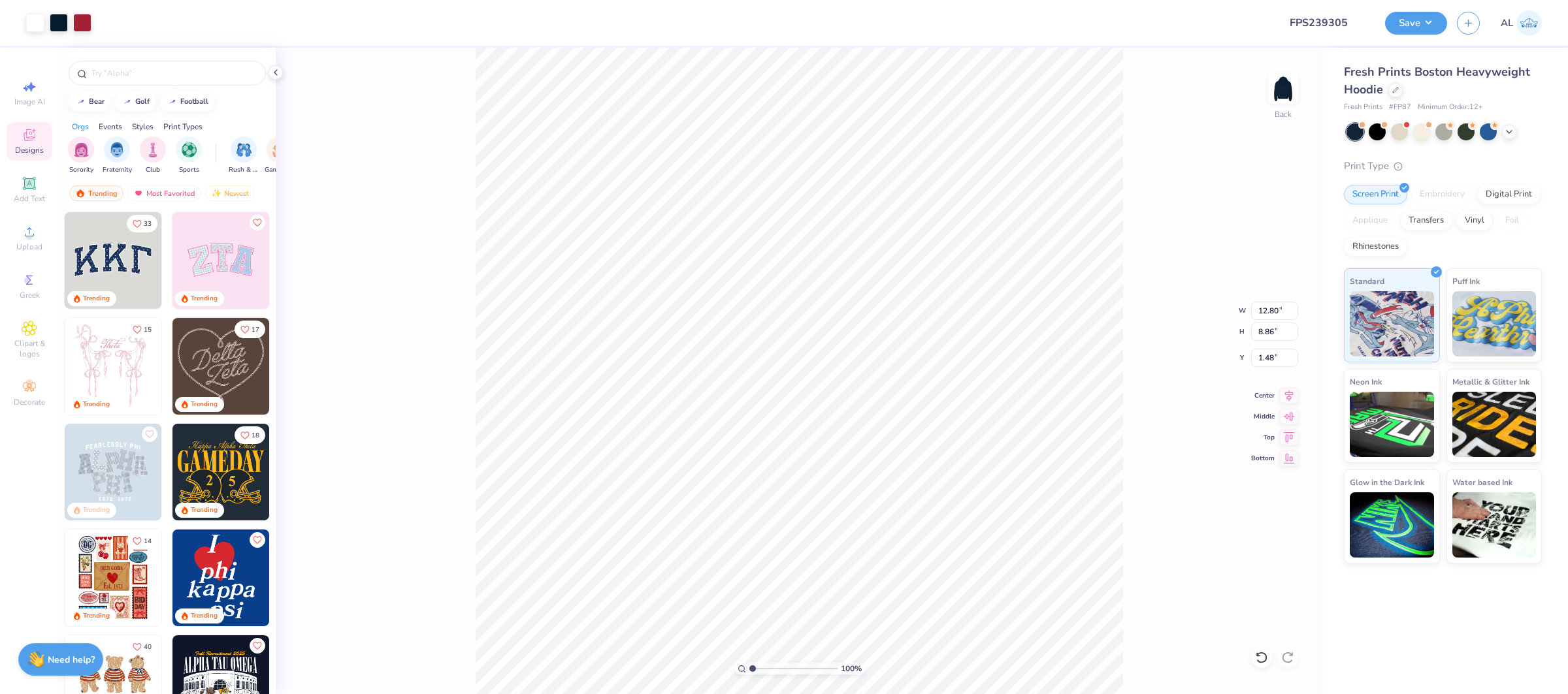
type input "12.80"
type input "8.86"
type input "2.66"
drag, startPoint x: 762, startPoint y: 663, endPoint x: 769, endPoint y: 665, distance: 7.3
type input "2.92"
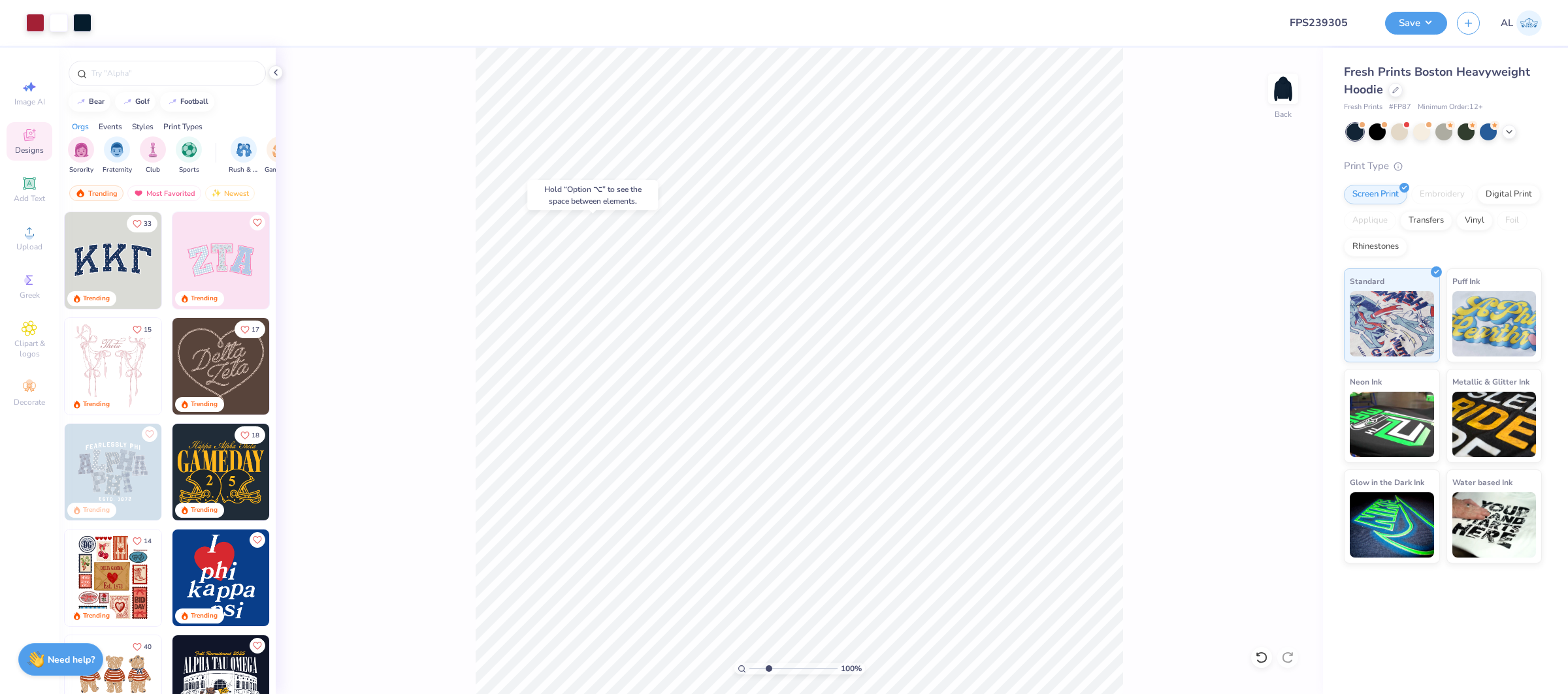
click at [769, 665] on input "range" at bounding box center [793, 669] width 88 height 12
type input "1.67"
type input "2.04"
type input "3.22"
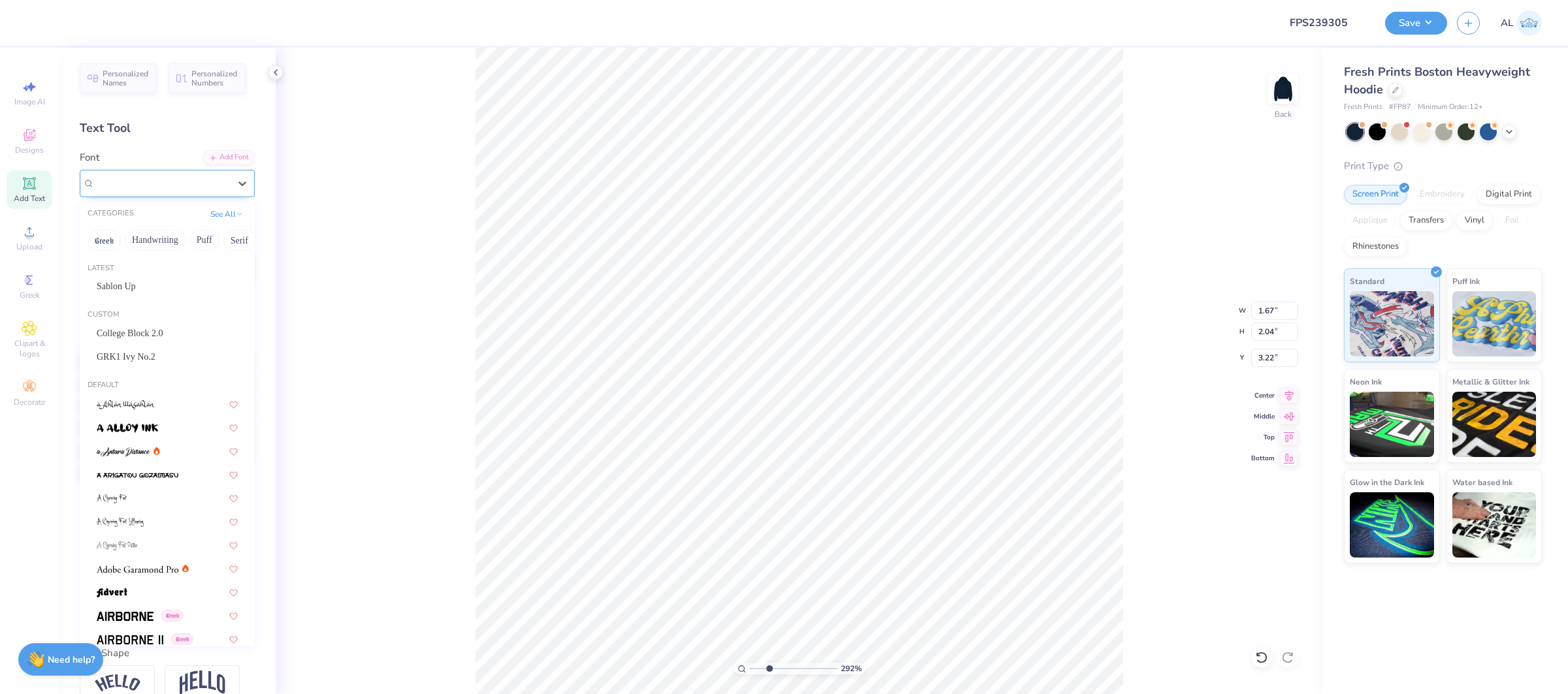
click at [181, 192] on div "Super Dream" at bounding box center [162, 182] width 137 height 20
click at [153, 346] on div "GRK1 Ivy No.2" at bounding box center [167, 357] width 165 height 22
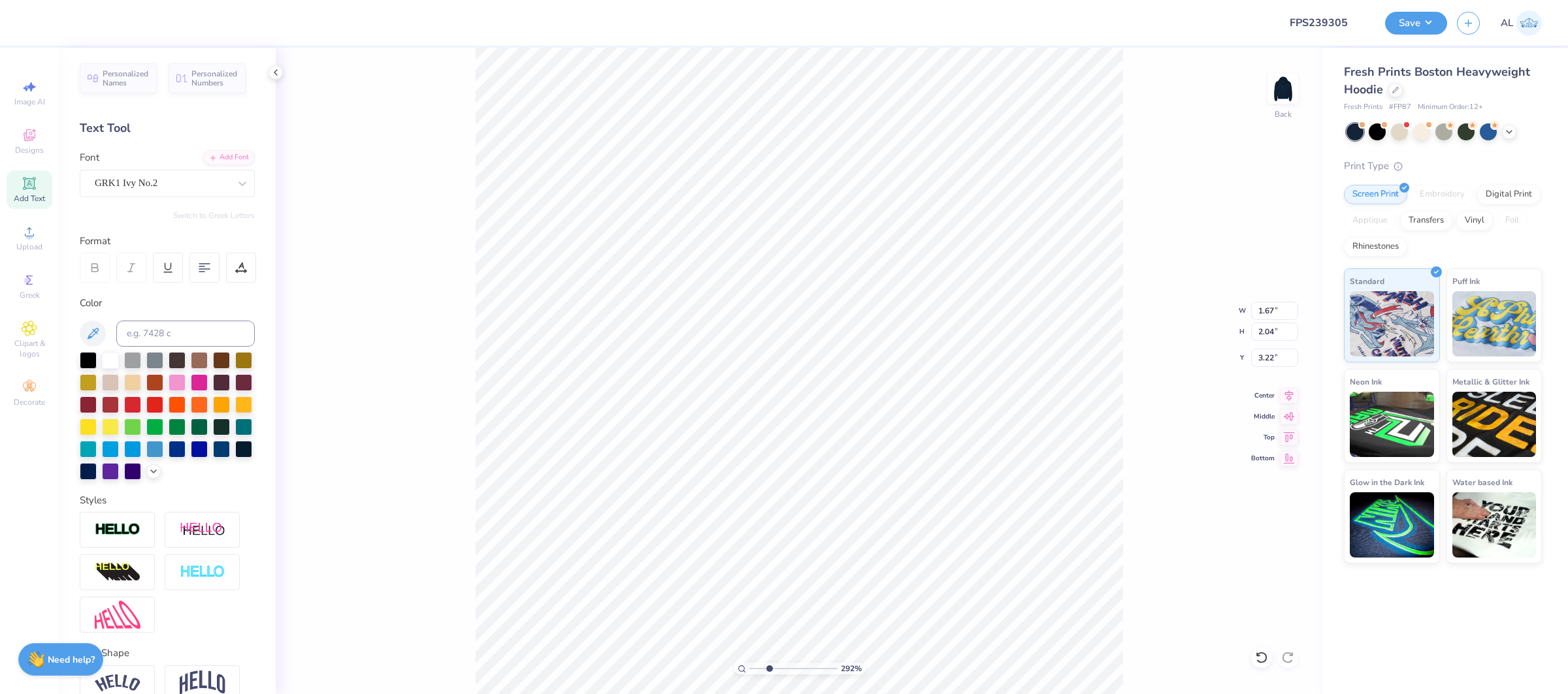
type input "1.78"
type input "2.09"
type input "3.40"
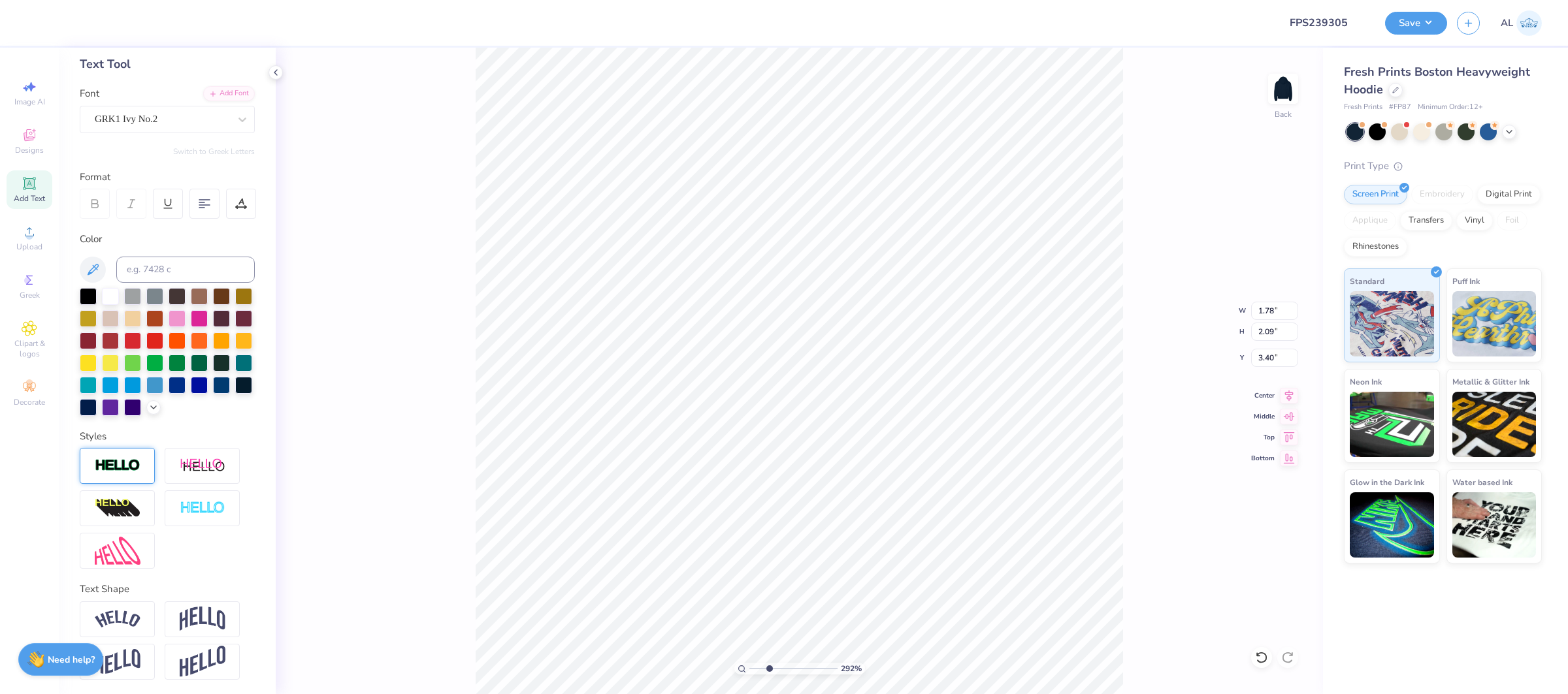
click at [98, 466] on img at bounding box center [117, 466] width 45 height 15
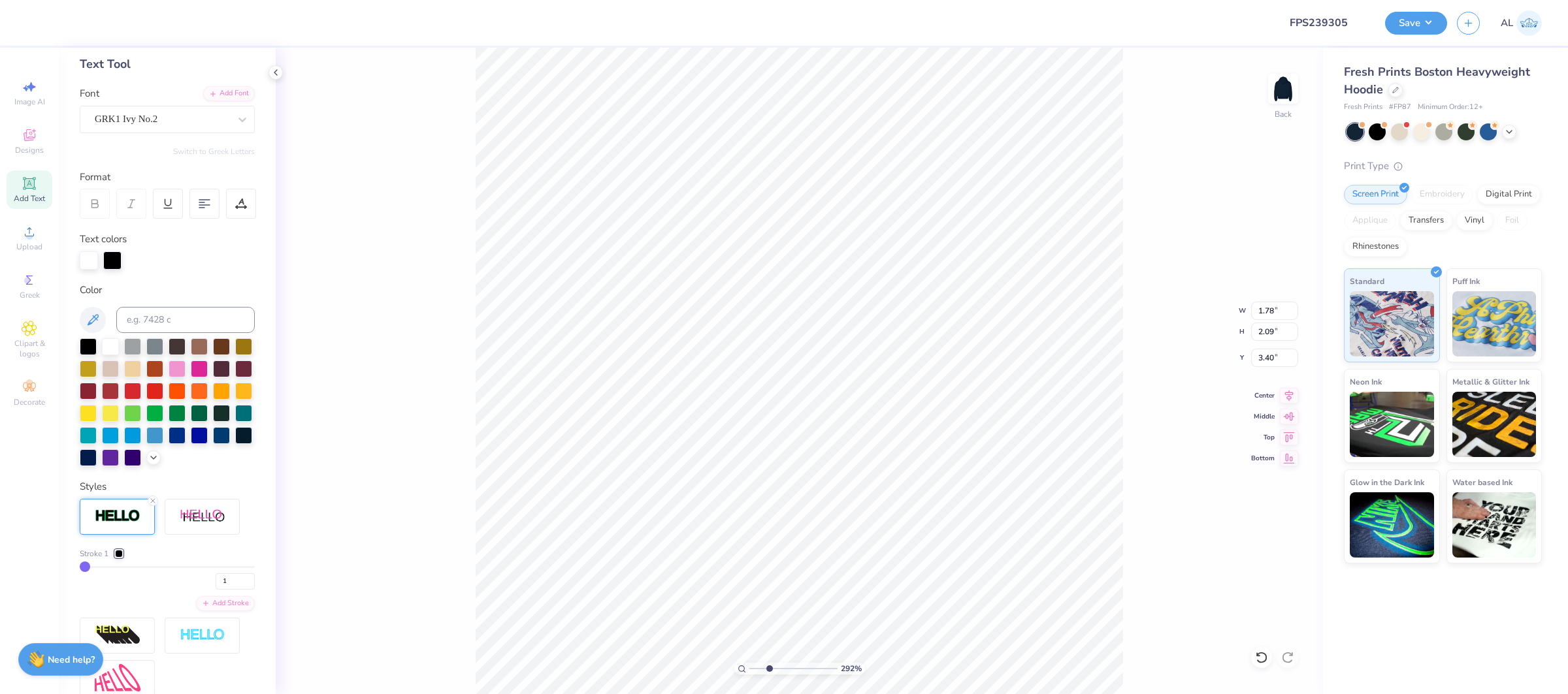
type input "1.79"
type input "2.11"
type input "3.39"
drag, startPoint x: 235, startPoint y: 581, endPoint x: 209, endPoint y: 579, distance: 26.1
click at [209, 579] on div "1" at bounding box center [167, 578] width 175 height 24
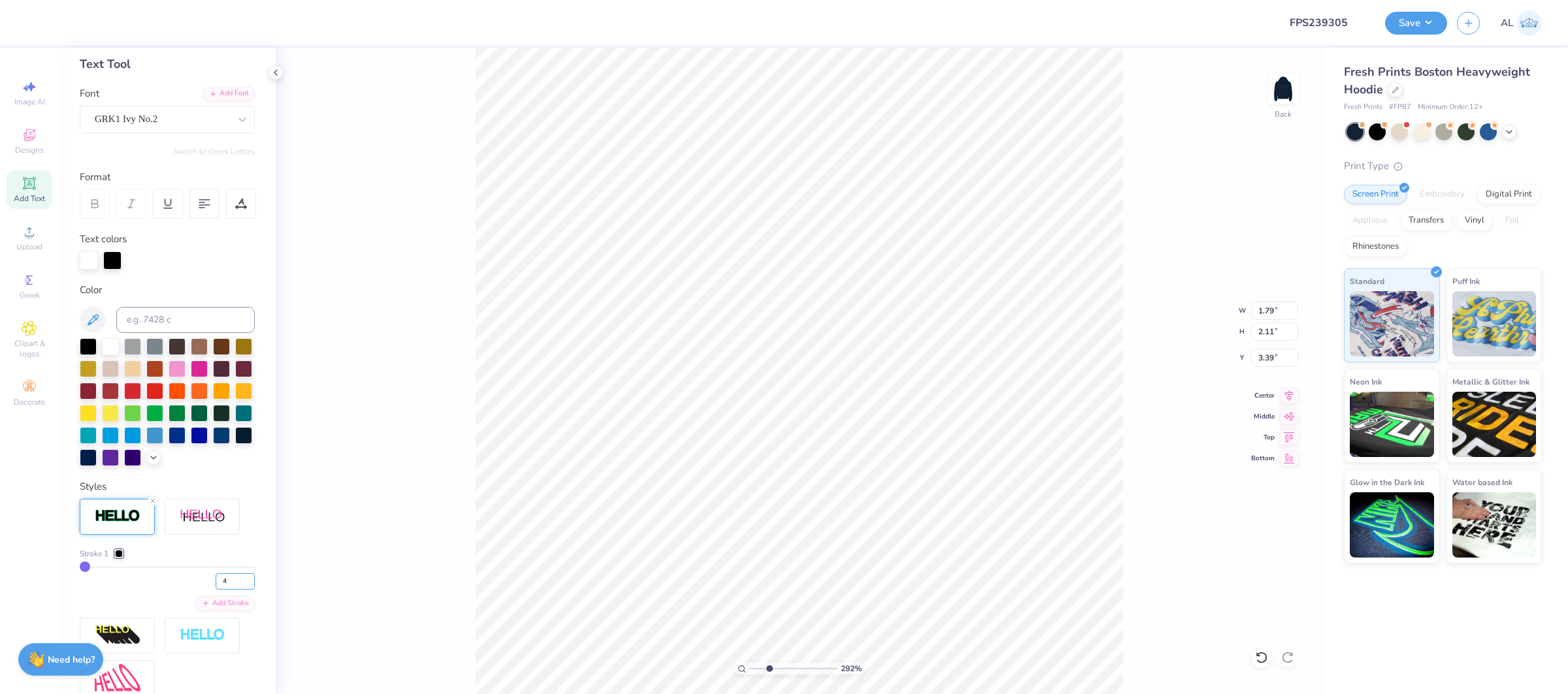
type input "4"
type input "1.83"
type input "2.15"
type input "3.37"
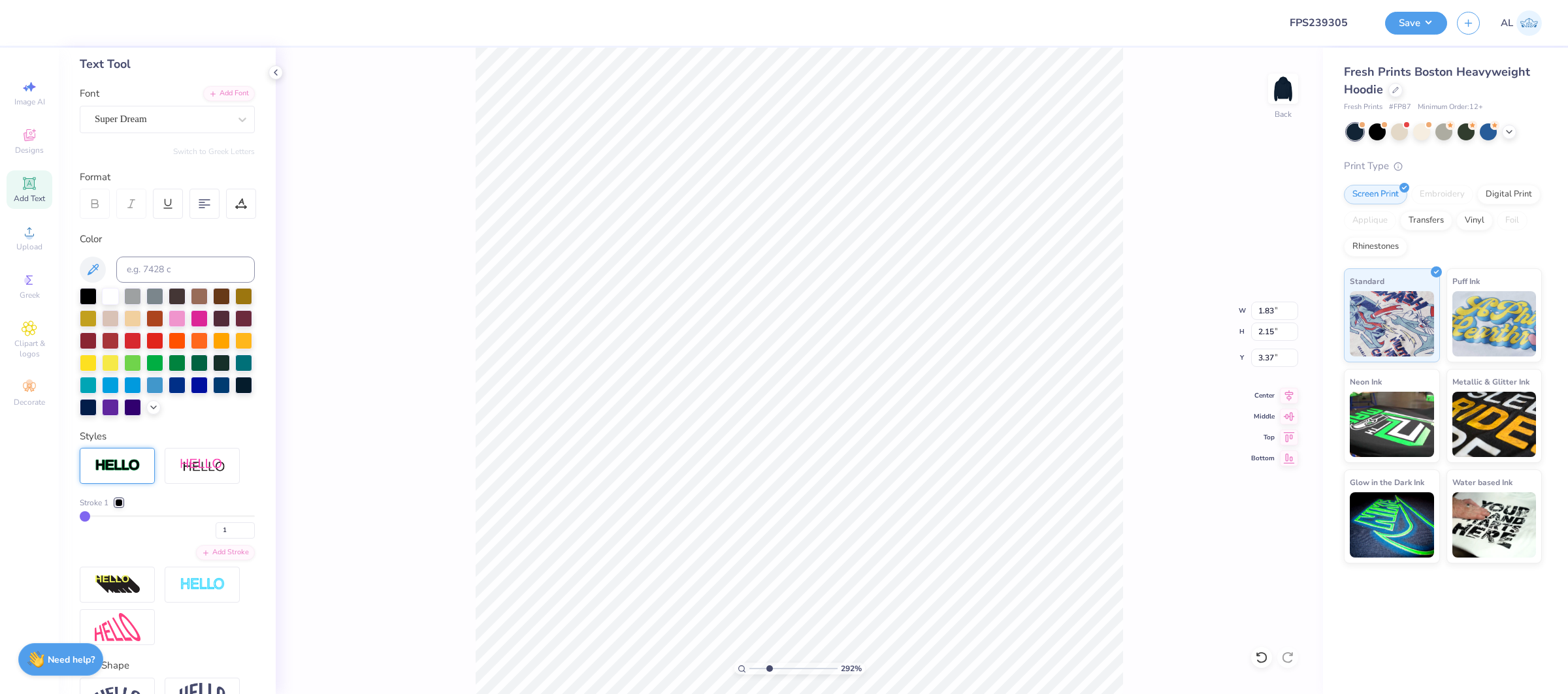
type input "1.71"
type input "2.12"
type input "3.88"
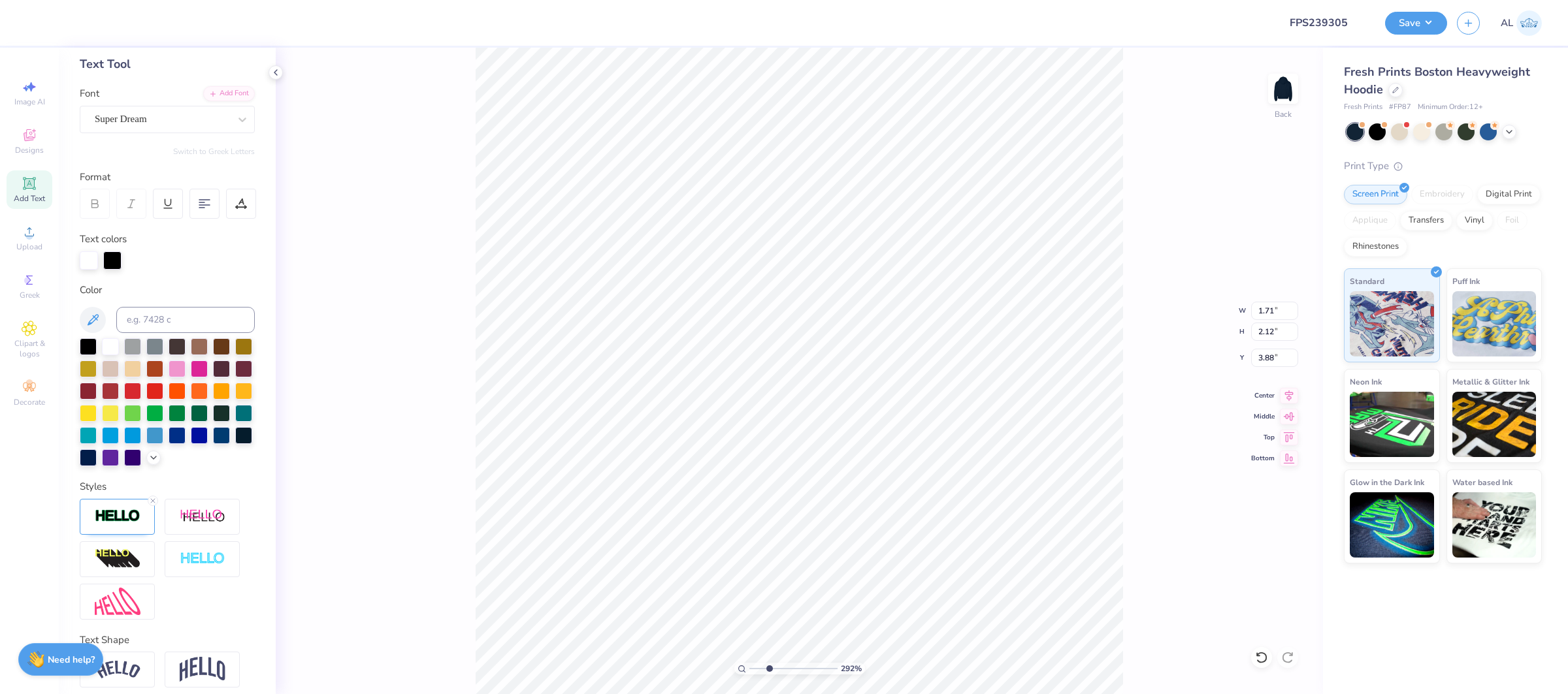
type input "2.11"
type input "4.09"
click at [172, 126] on div at bounding box center [162, 119] width 135 height 18
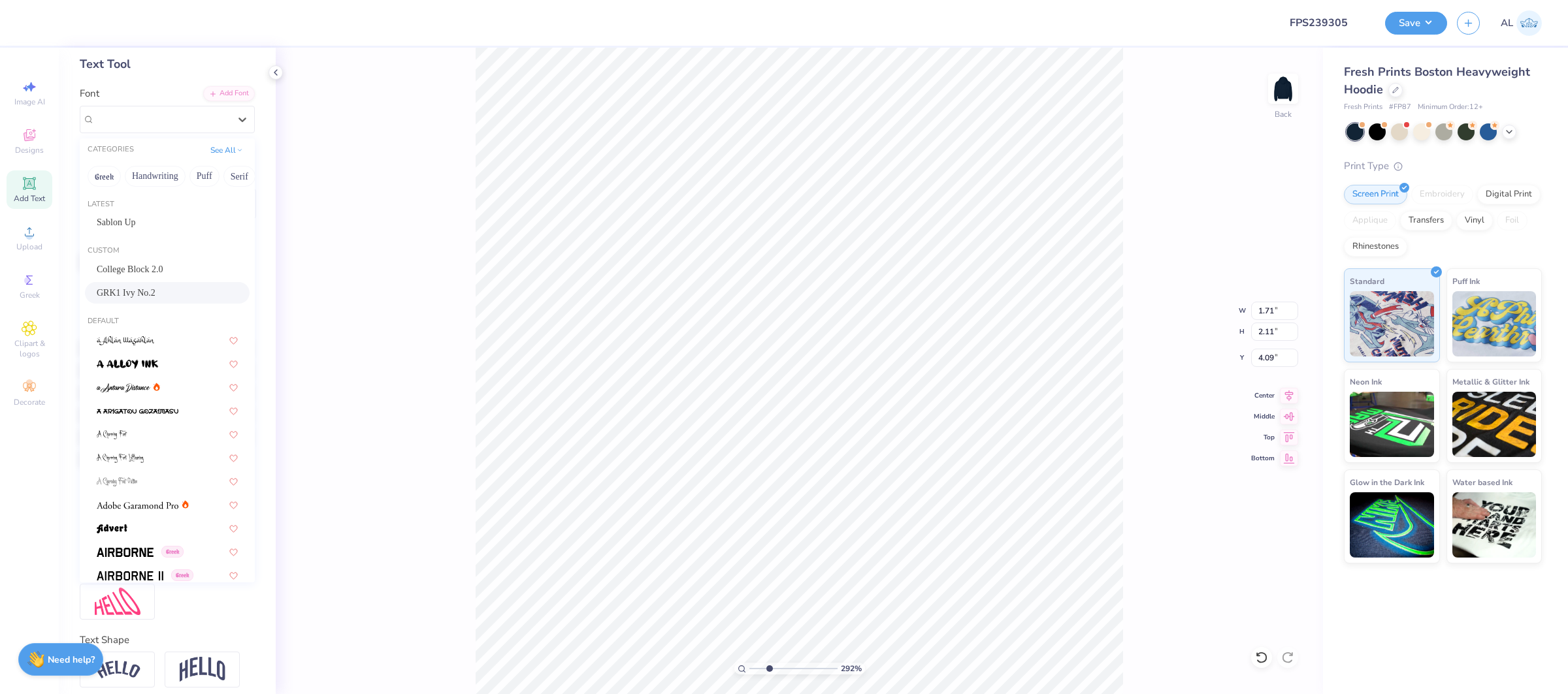
click at [174, 298] on div "GRK1 Ivy No.2" at bounding box center [167, 293] width 141 height 13
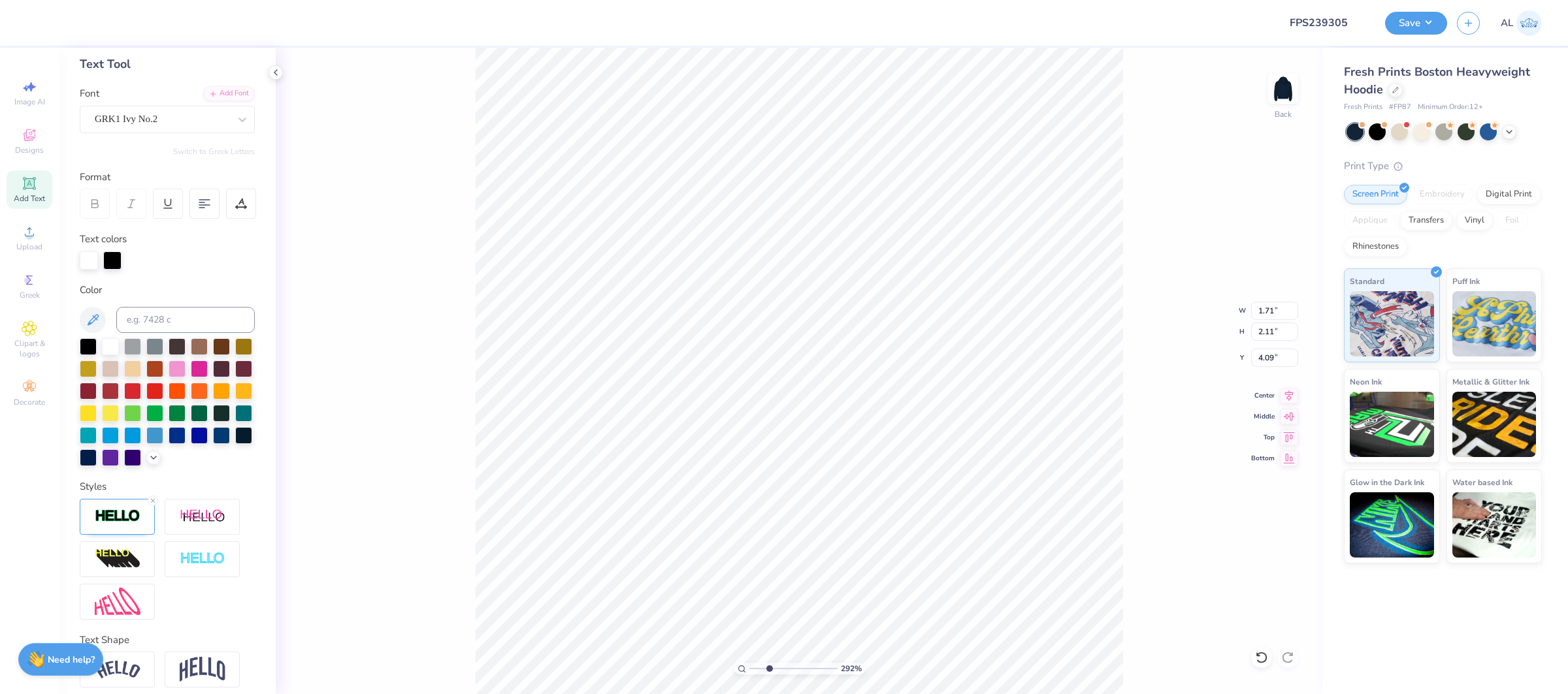
type input "1.53"
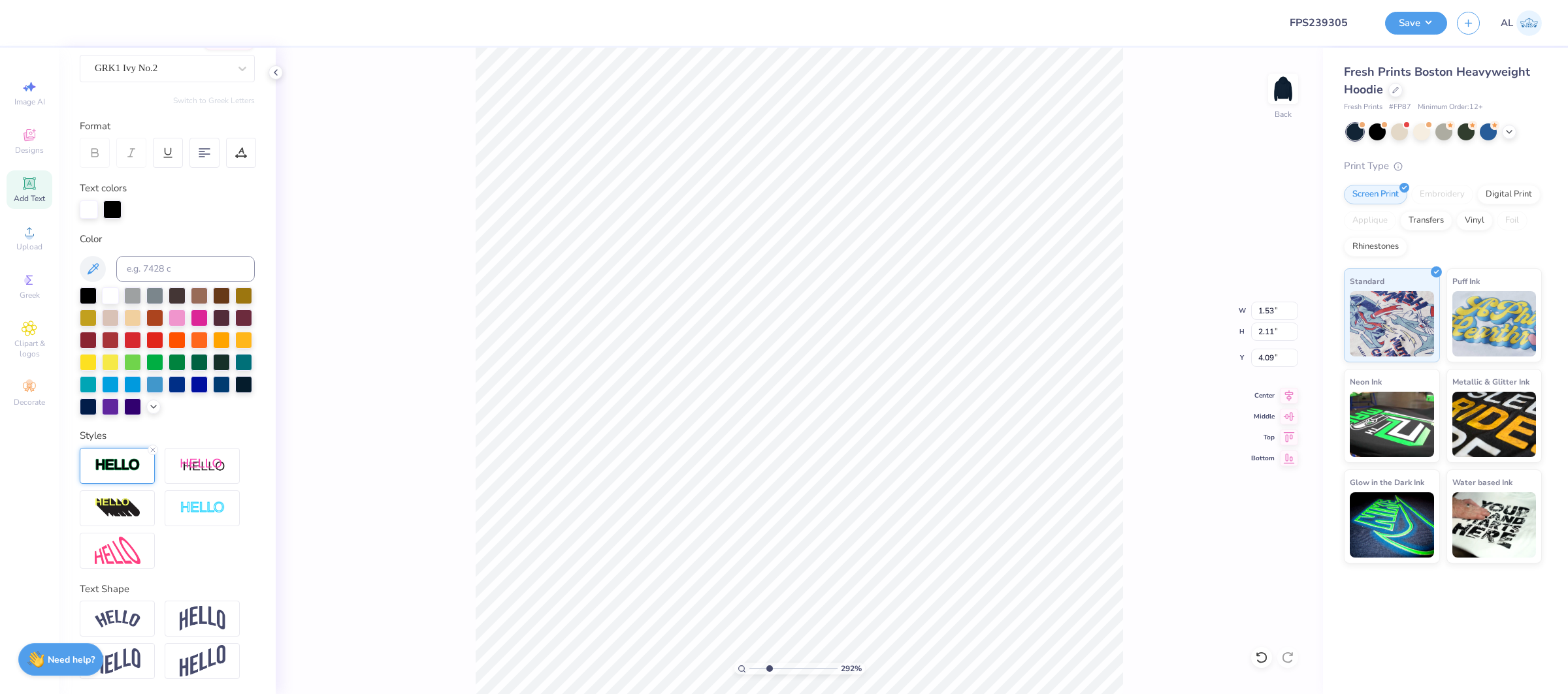
click at [116, 465] on img at bounding box center [117, 465] width 45 height 15
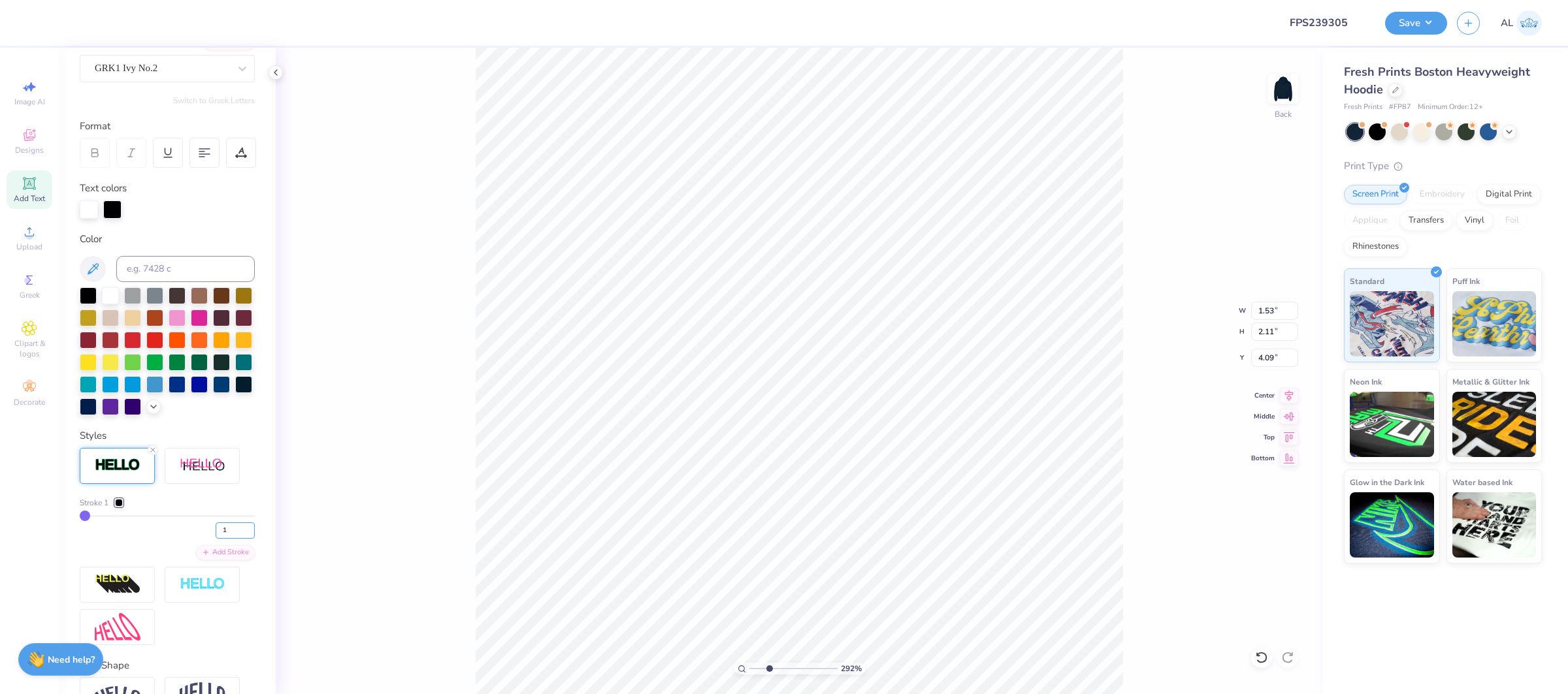
drag, startPoint x: 235, startPoint y: 533, endPoint x: 196, endPoint y: 529, distance: 39.2
click at [196, 529] on div "1" at bounding box center [167, 527] width 175 height 24
type input "4"
type input "1.57"
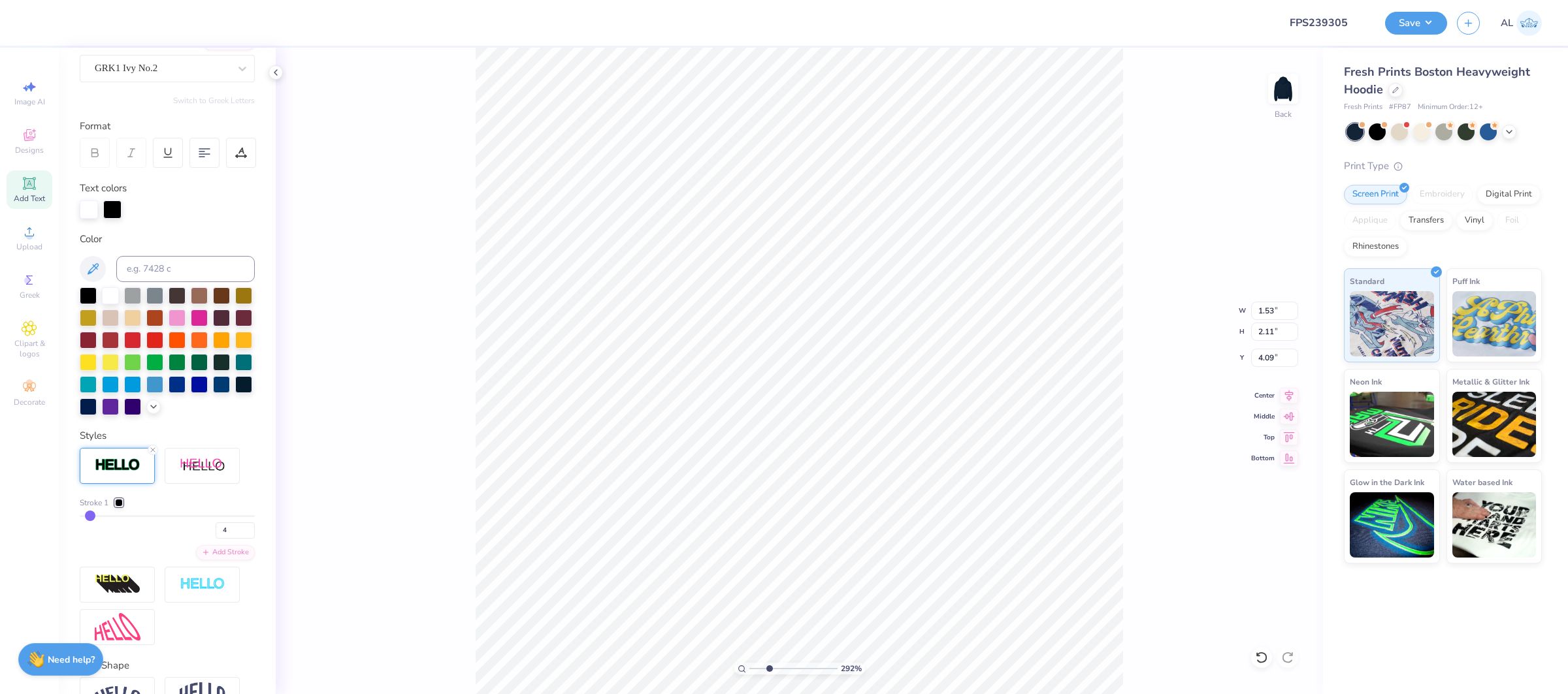
type input "2.15"
type input "4.07"
type input "3.27"
type input "2.85"
type input "3.37"
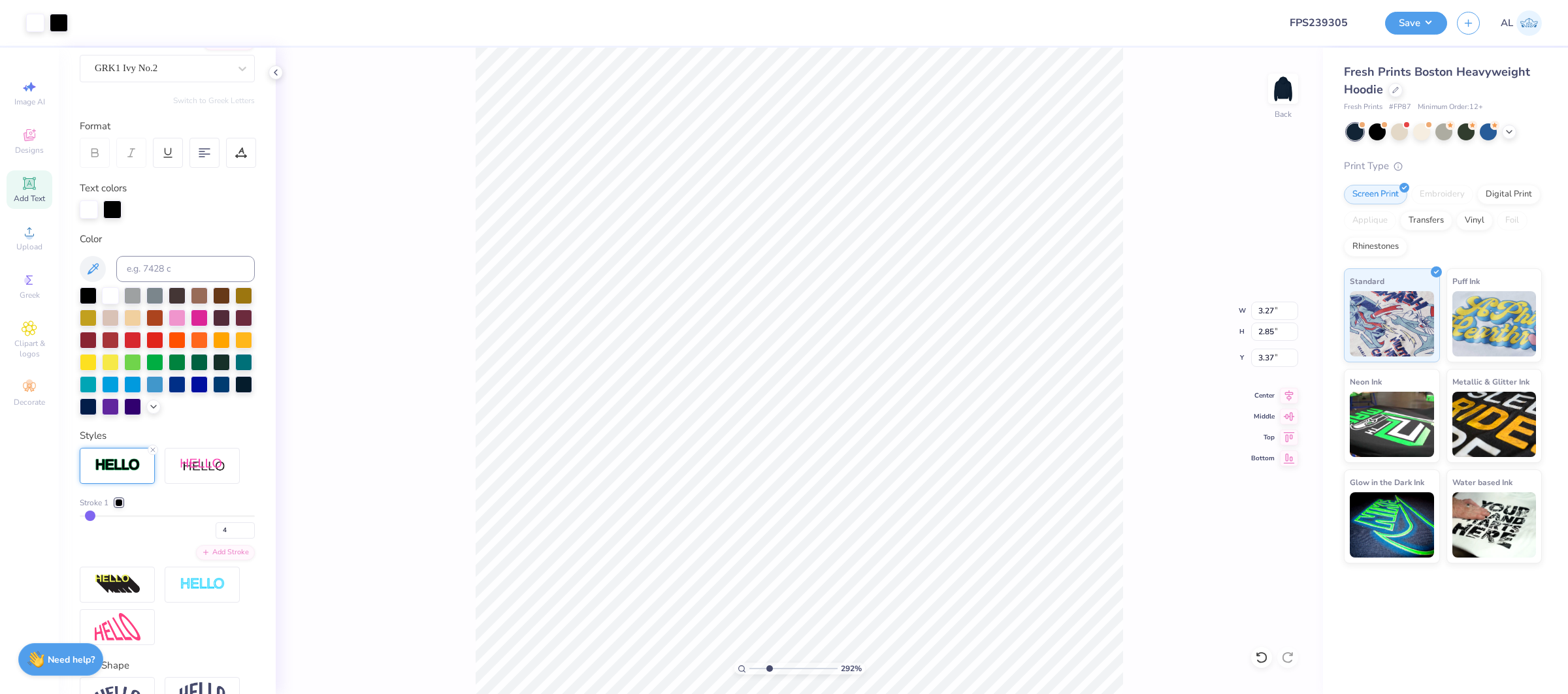
type input "2.11"
type input "1.84"
type input "6.05"
click at [796, 669] on input "range" at bounding box center [793, 669] width 88 height 12
type input "2.00"
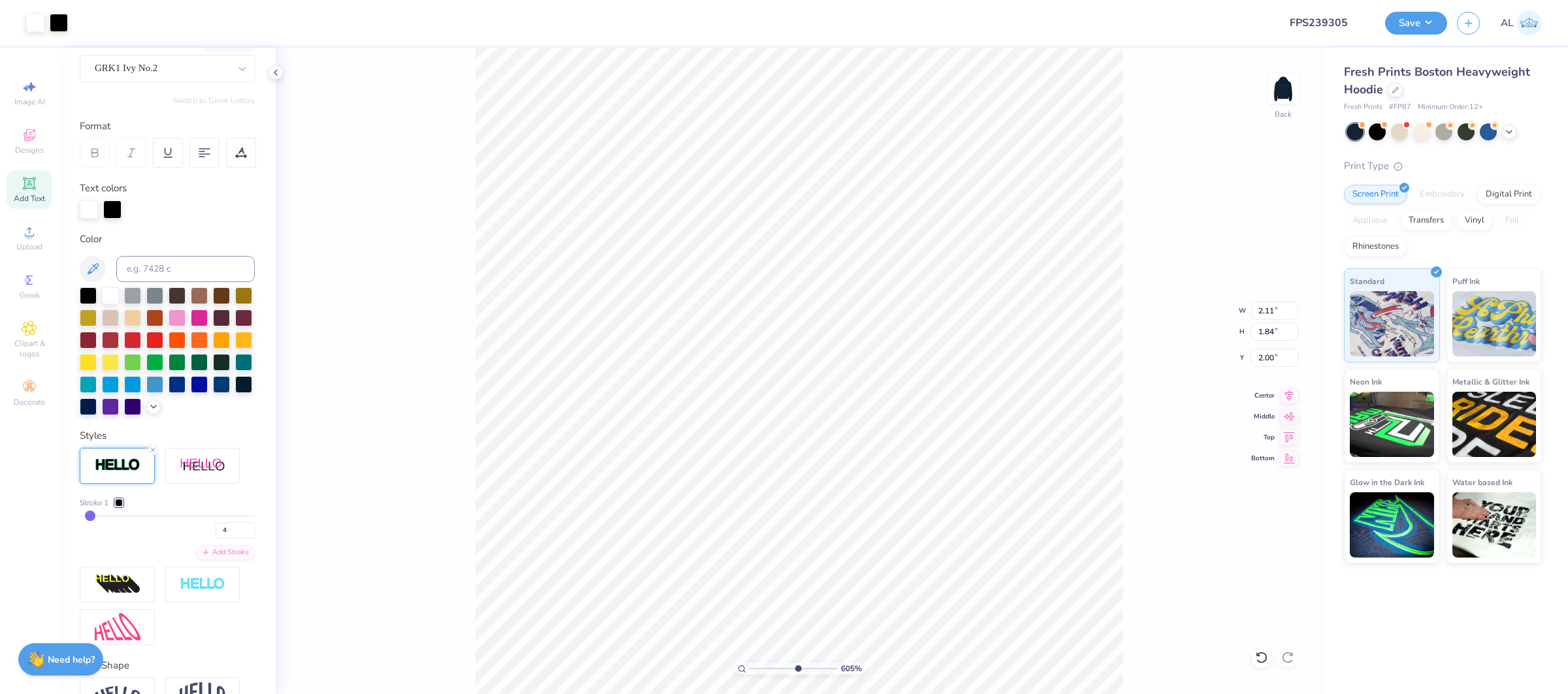
type input "12.50"
type input "6.95"
type input "1.18"
type input "1.39"
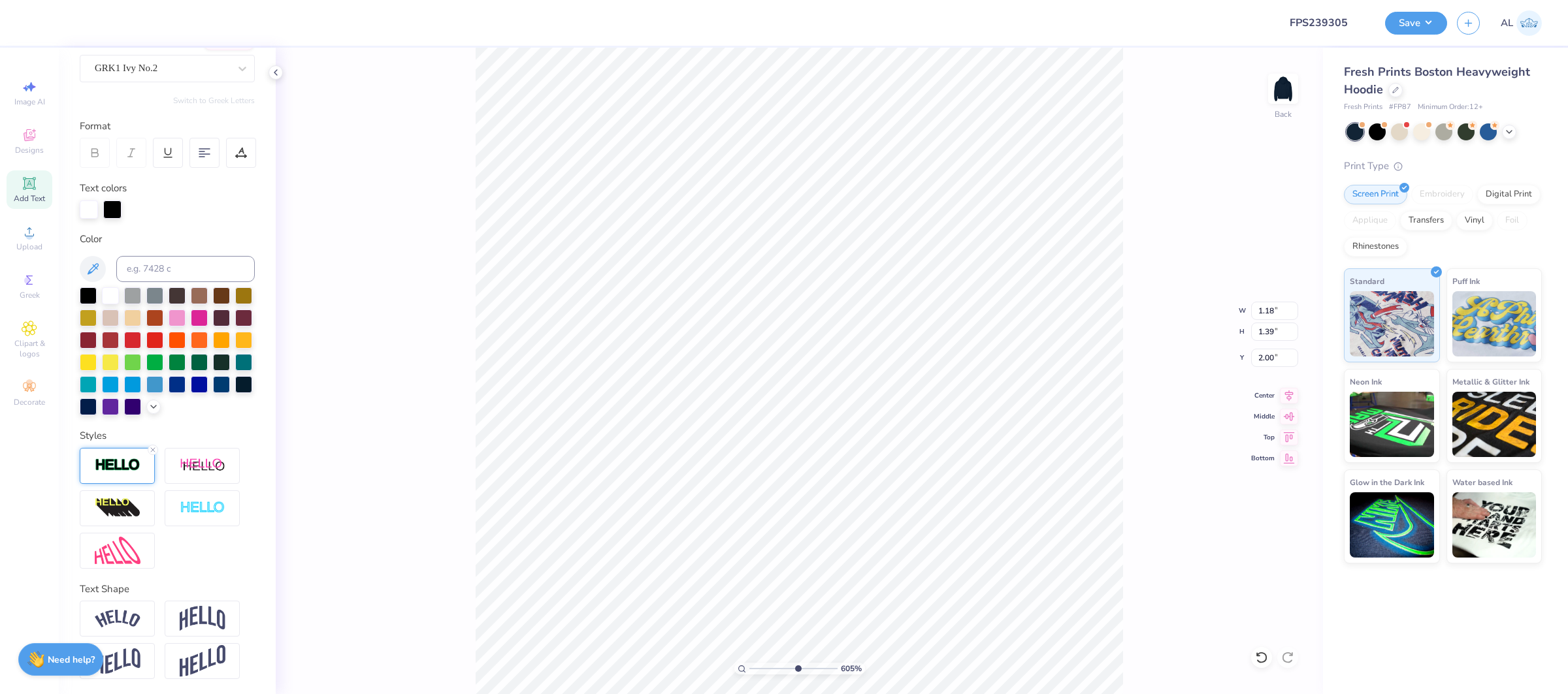
click at [113, 460] on img at bounding box center [117, 465] width 45 height 15
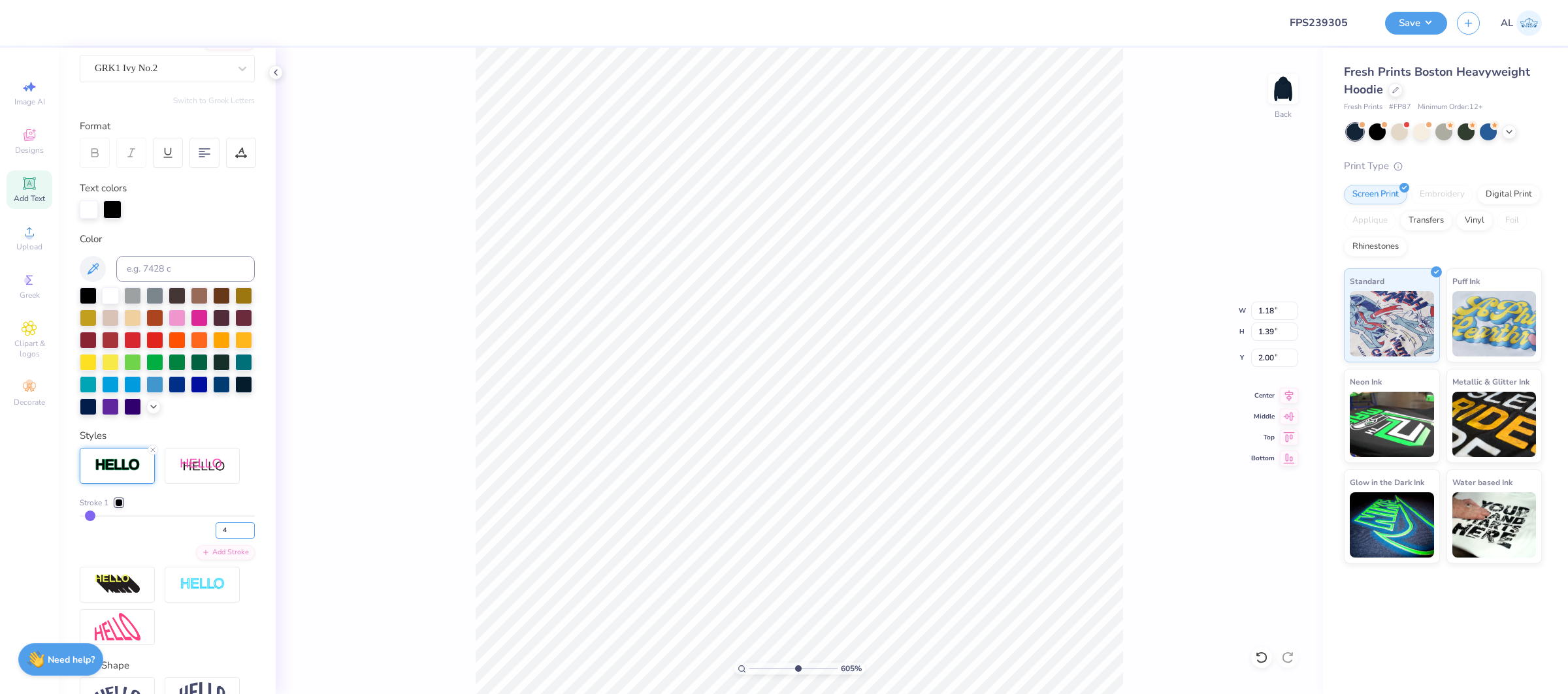
drag, startPoint x: 232, startPoint y: 532, endPoint x: 186, endPoint y: 530, distance: 46.0
click at [186, 530] on div "4" at bounding box center [167, 527] width 175 height 24
type input "5"
type input "1.19"
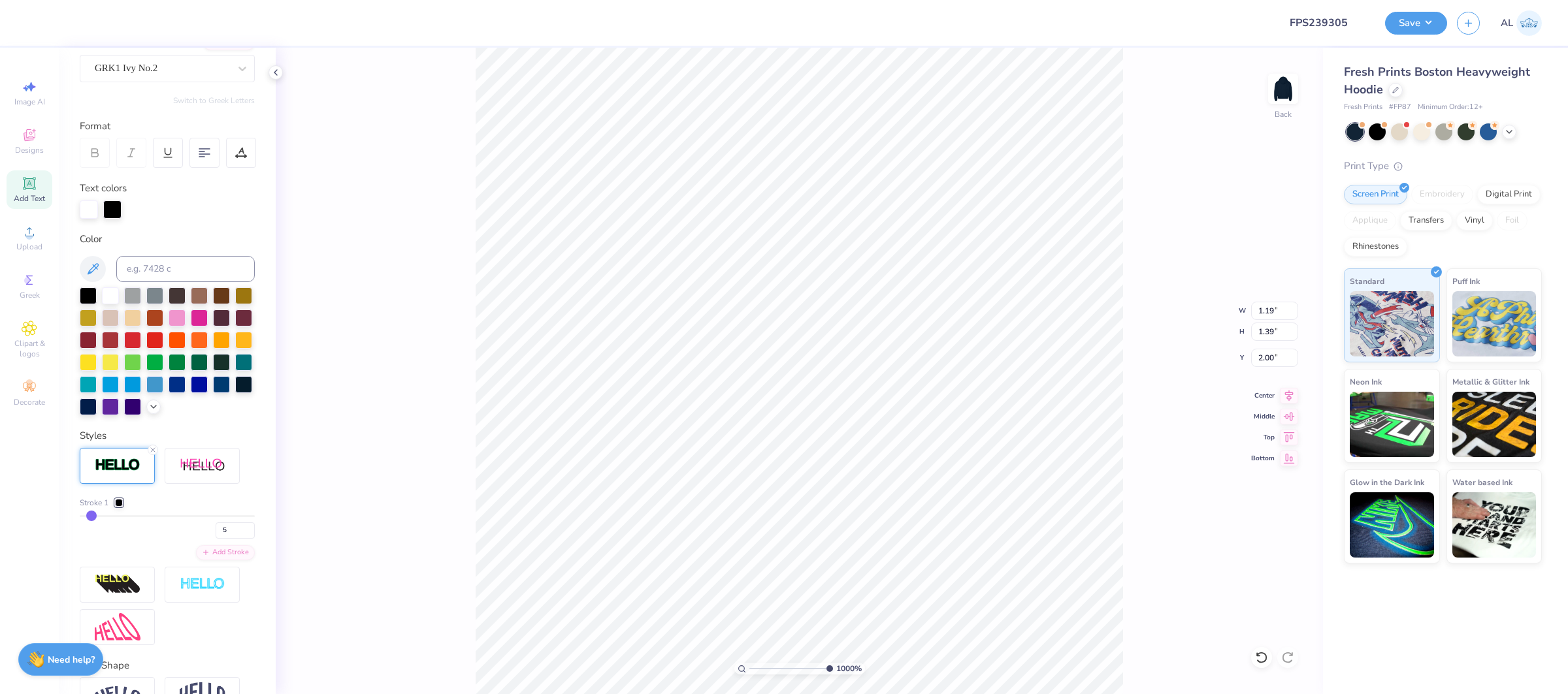
type input "10"
drag, startPoint x: 796, startPoint y: 667, endPoint x: 847, endPoint y: 663, distance: 51.2
click at [850, 666] on div "1000 %" at bounding box center [799, 669] width 130 height 12
type input "2.11"
type input "1.84"
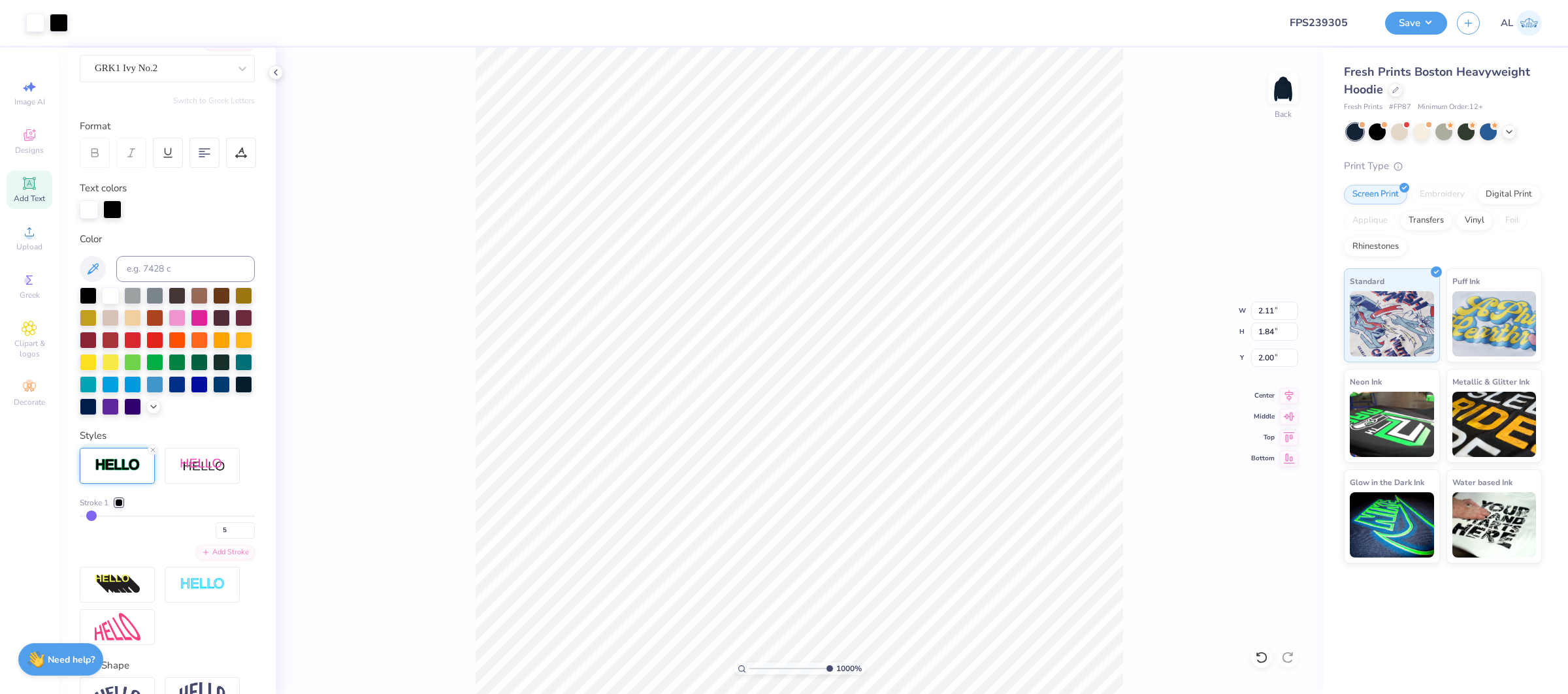
type input "2.19"
type input "1.91"
type input "1.05"
type input "1.44"
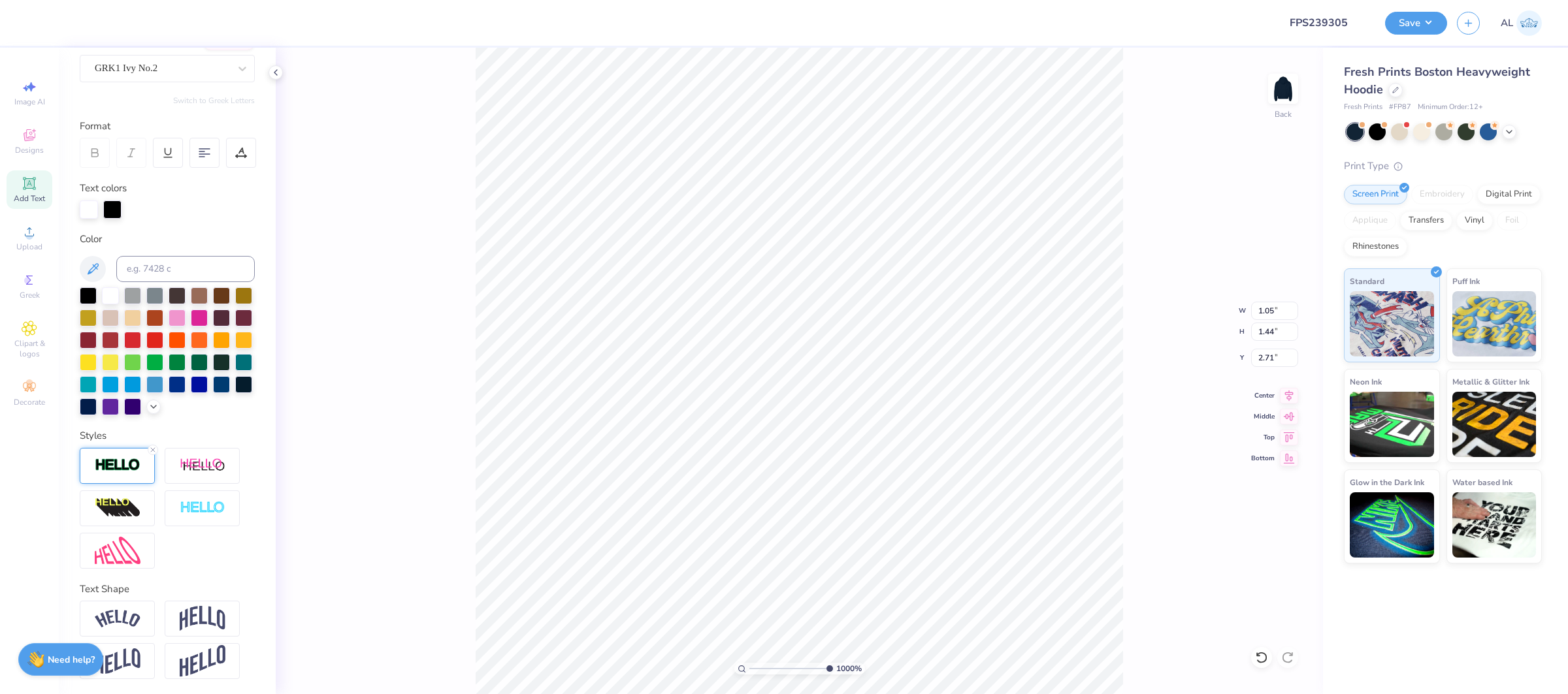
click at [101, 465] on img at bounding box center [117, 465] width 45 height 15
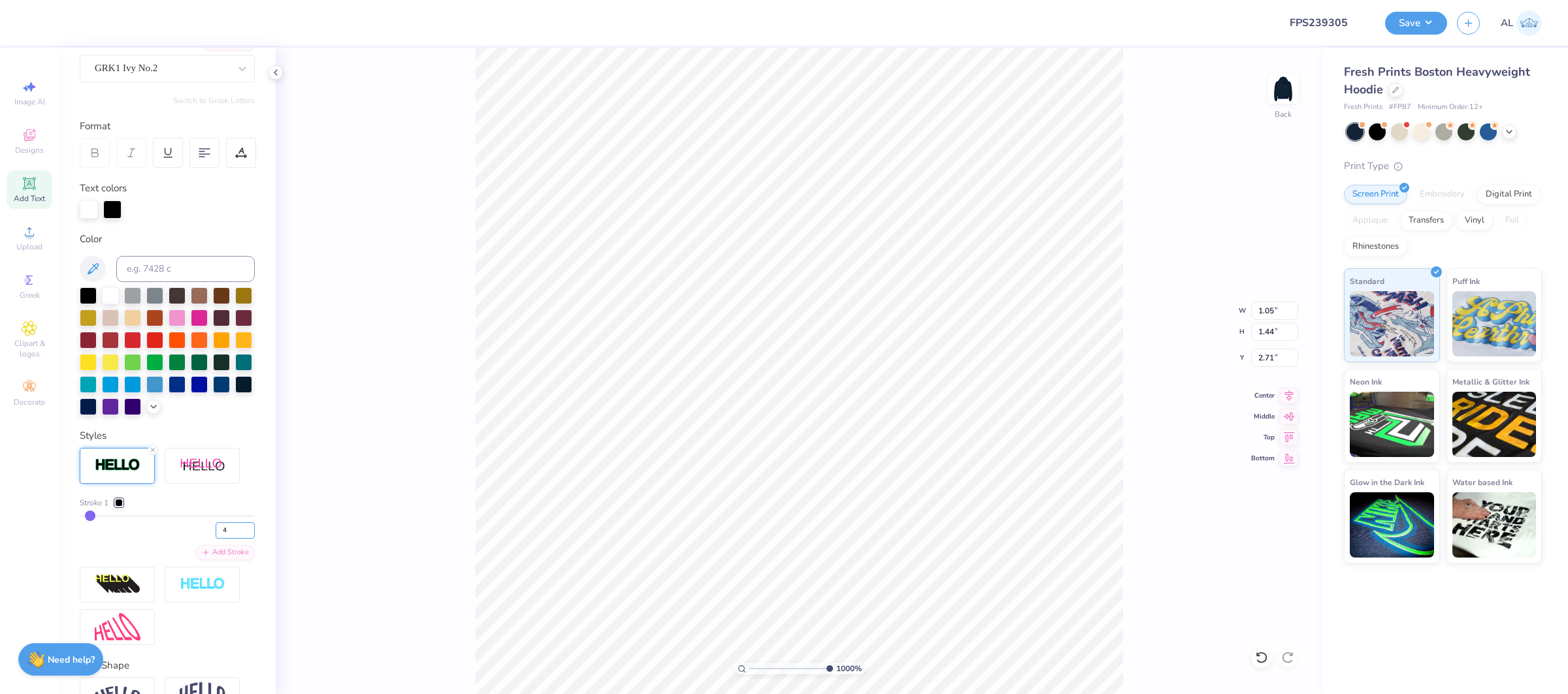
drag, startPoint x: 233, startPoint y: 532, endPoint x: 191, endPoint y: 532, distance: 42.0
click at [191, 532] on div "4" at bounding box center [167, 527] width 175 height 24
type input "2.47"
drag, startPoint x: 231, startPoint y: 527, endPoint x: 200, endPoint y: 529, distance: 31.1
click at [200, 529] on div "4" at bounding box center [167, 527] width 175 height 24
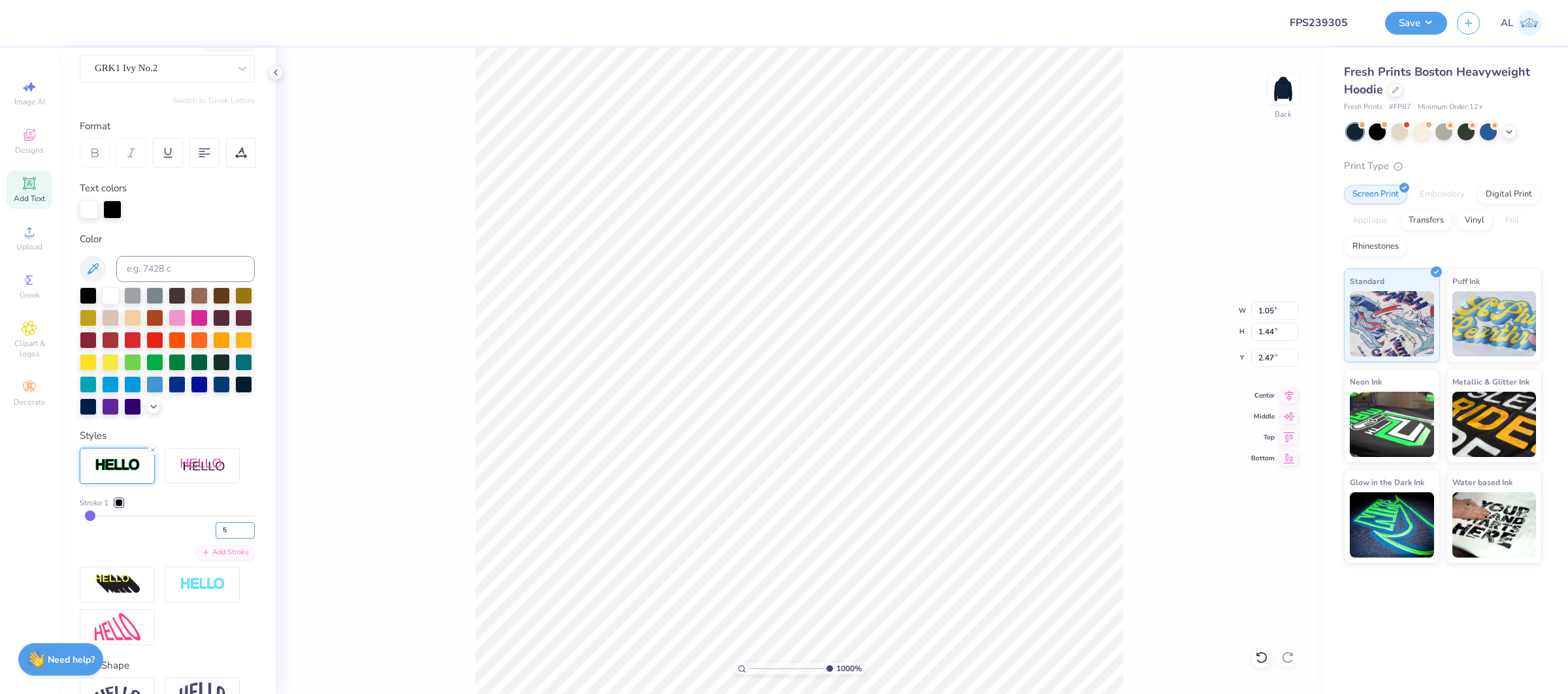
type input "5"
type input "1.06"
type input "1.45"
type input "2.47"
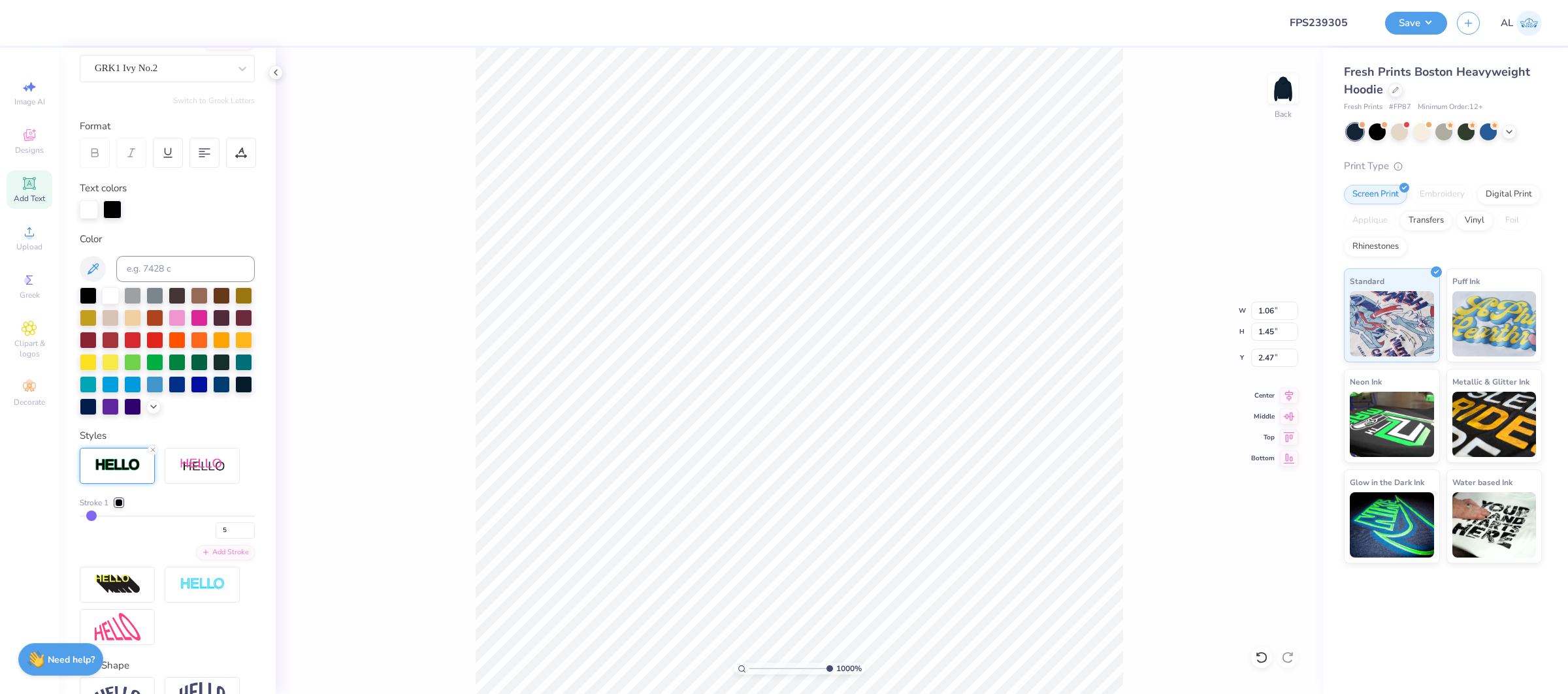
type input "2.09"
type input "1.92"
type input "2.30"
type input "12.50"
type input "6.95"
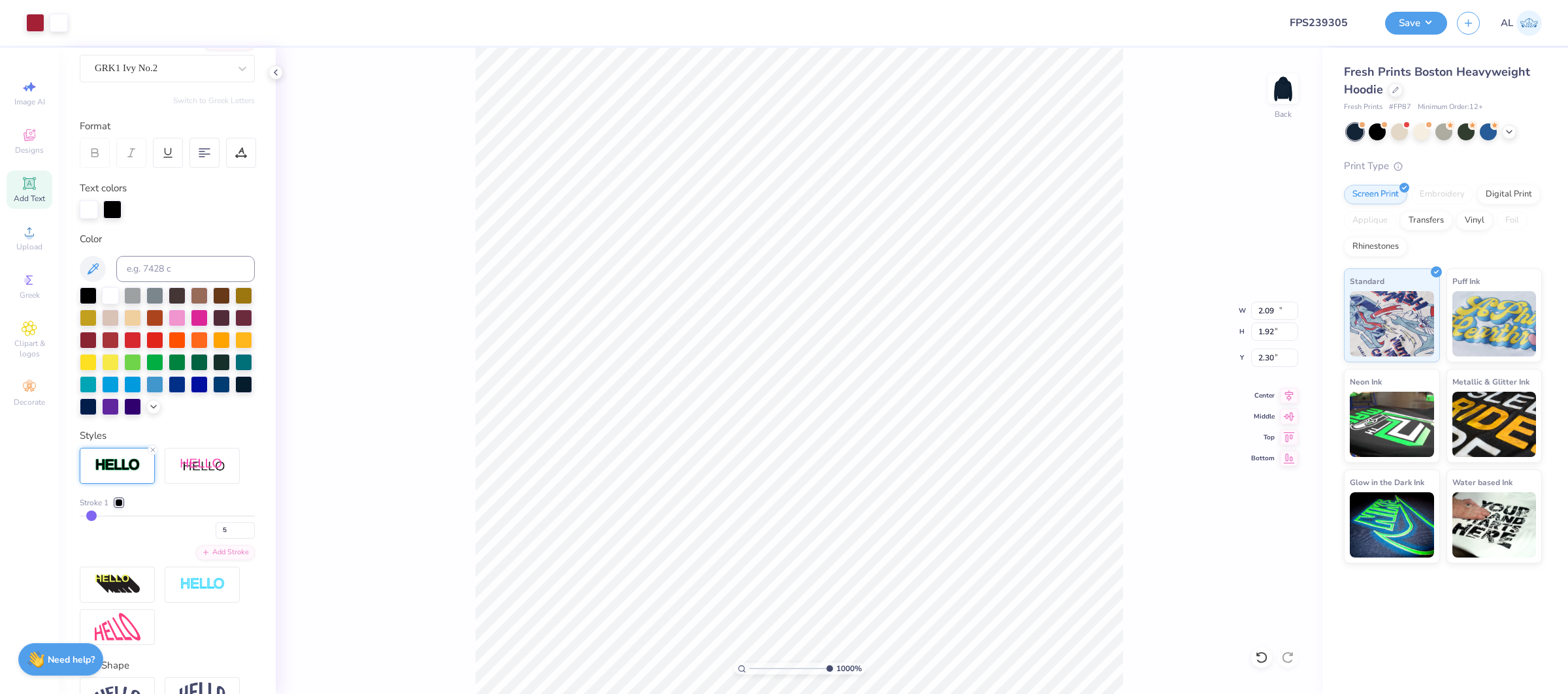
type input "2.00"
drag, startPoint x: 778, startPoint y: 668, endPoint x: 771, endPoint y: 669, distance: 7.1
type input "3.19"
click at [771, 669] on input "range" at bounding box center [793, 669] width 88 height 12
type input "12.60"
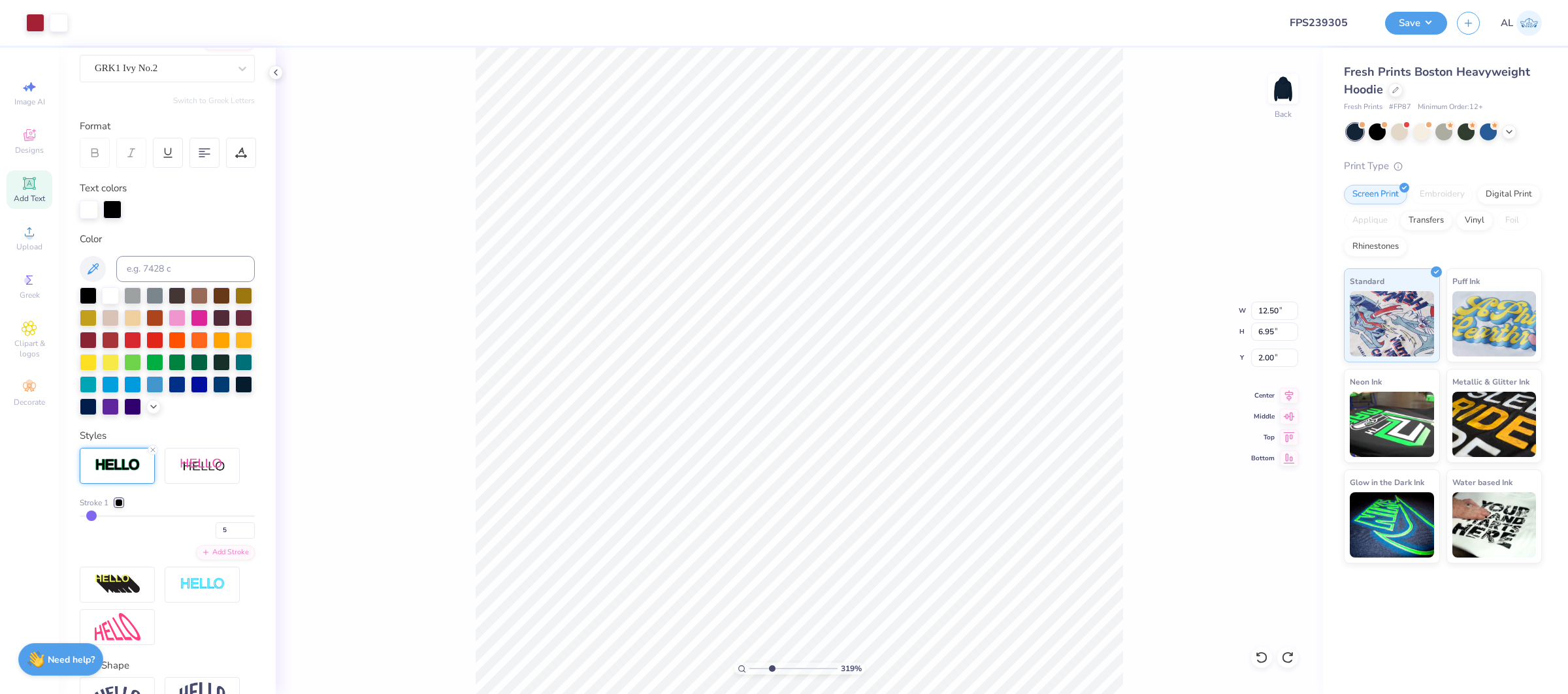
type input "5.03"
type input "6.49"
type input "12.50"
type input "6.95"
type input "2.00"
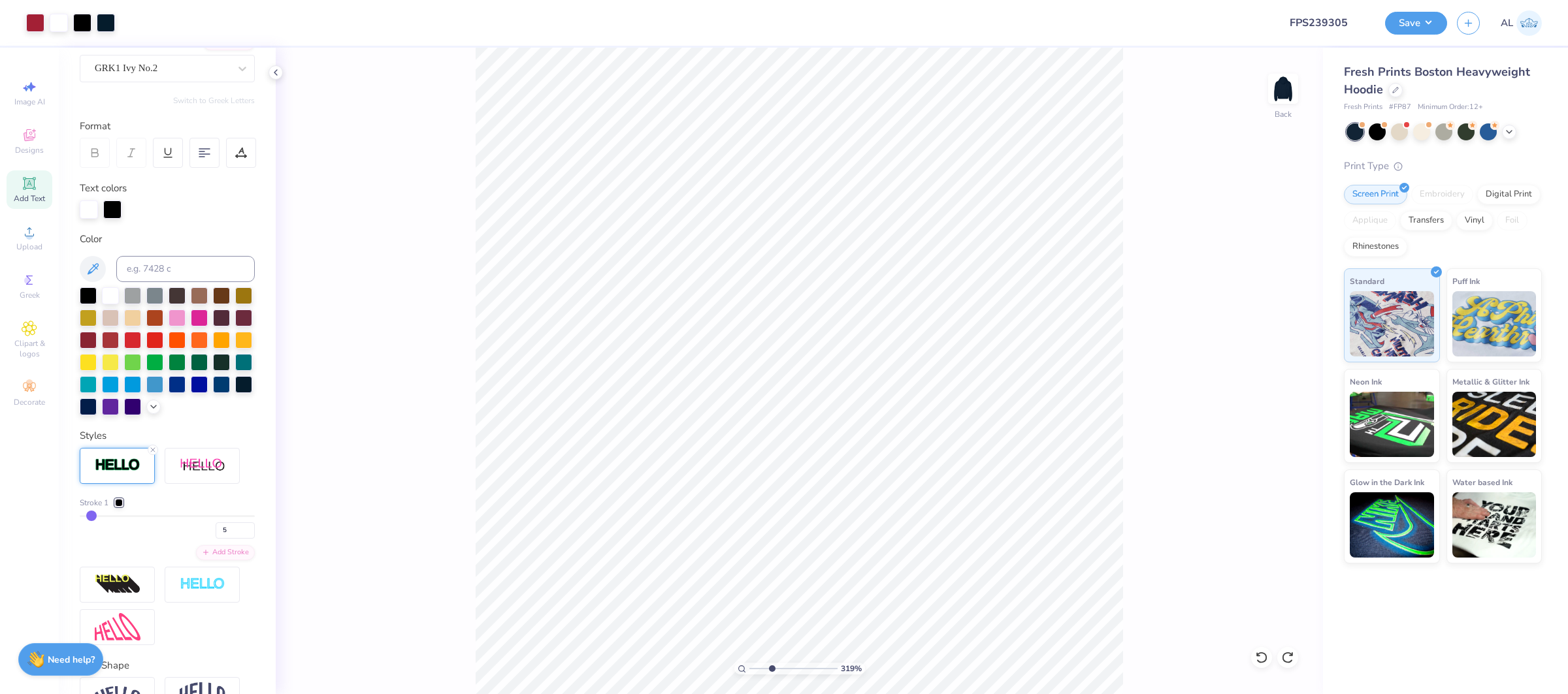
click at [1136, 561] on div "319 % Back" at bounding box center [799, 371] width 1047 height 646
drag, startPoint x: 766, startPoint y: 666, endPoint x: 706, endPoint y: 667, distance: 60.0
click at [749, 667] on input "range" at bounding box center [793, 669] width 88 height 12
type input "3.61"
click at [775, 666] on input "range" at bounding box center [793, 669] width 88 height 12
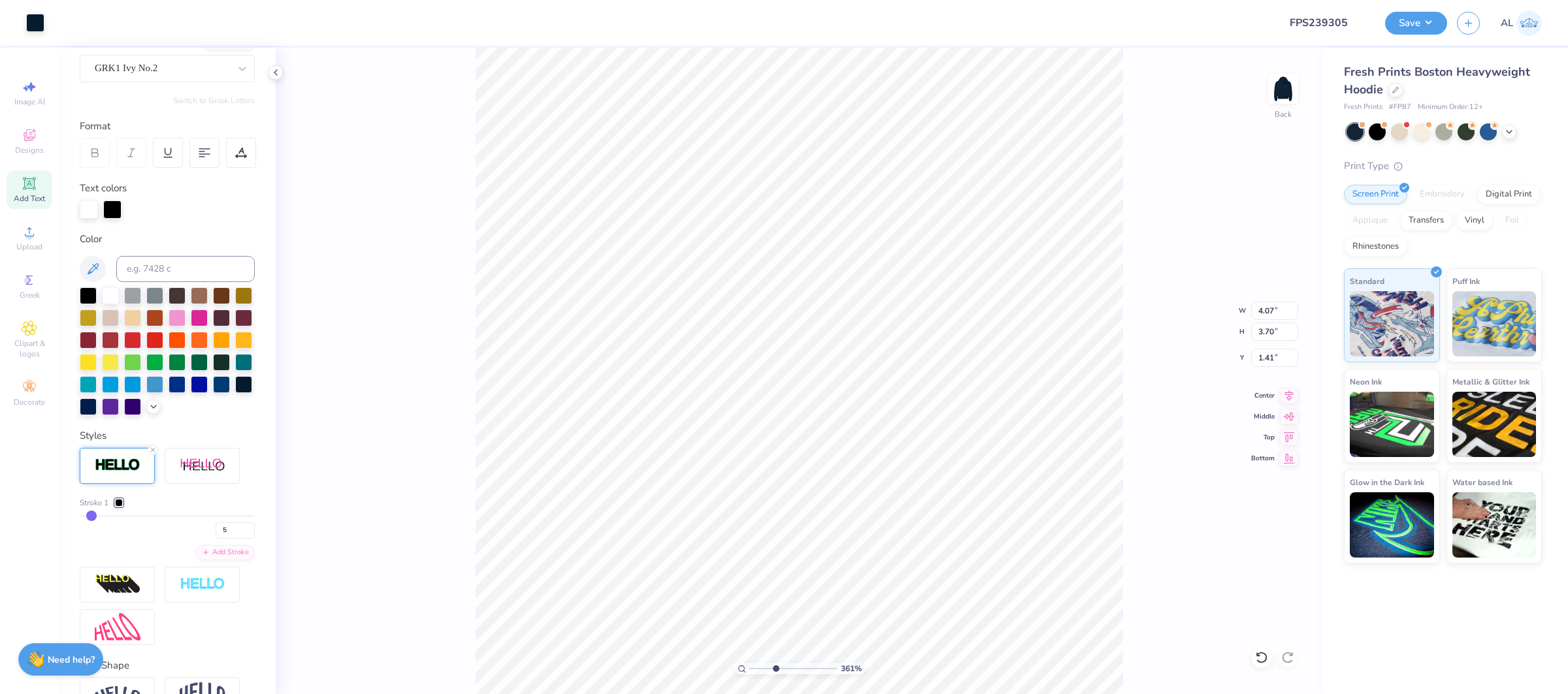
type input "1.41"
type input "3.18"
type input "2.89"
type input "9.61"
click at [828, 677] on div "962 %" at bounding box center [799, 371] width 647 height 647
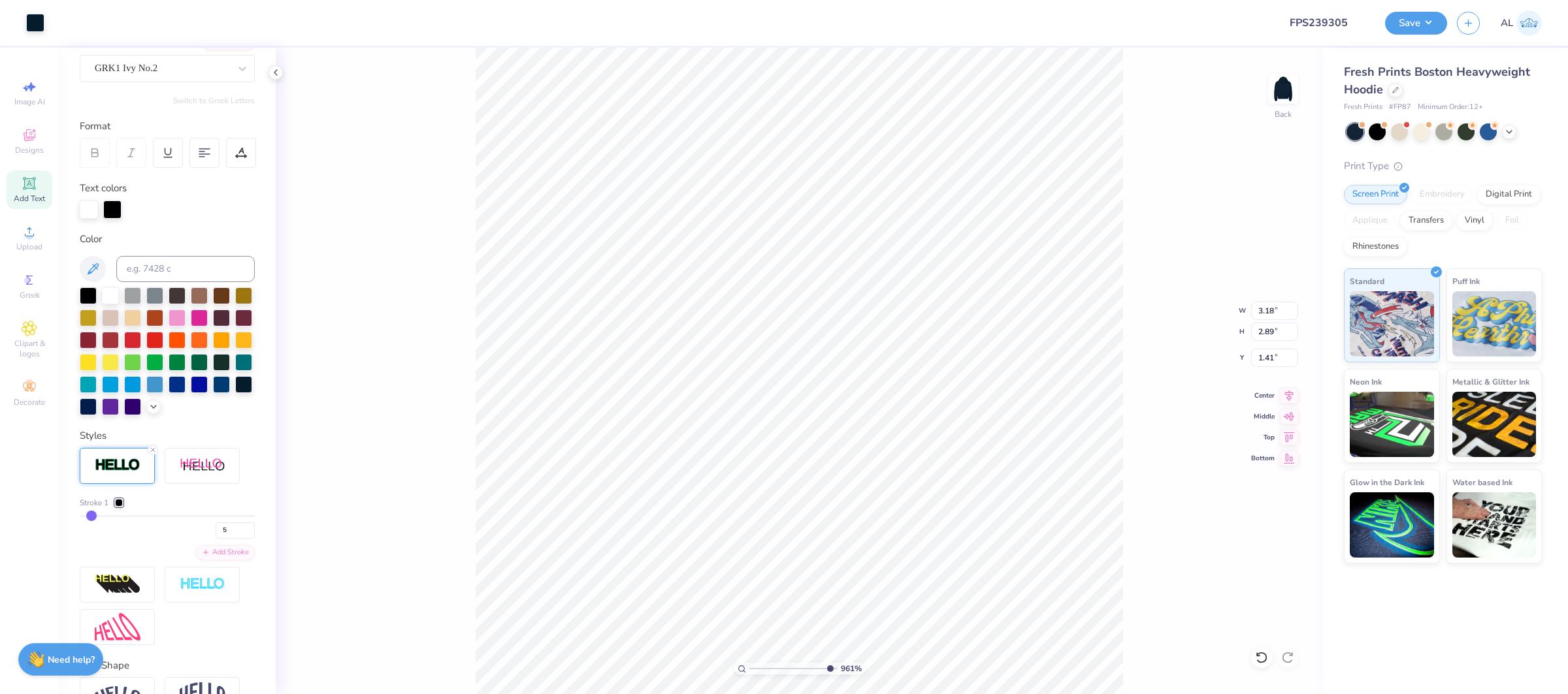
type input "1.38"
type input "2.94"
type input "2.67"
type input "1.55"
type input "2.80"
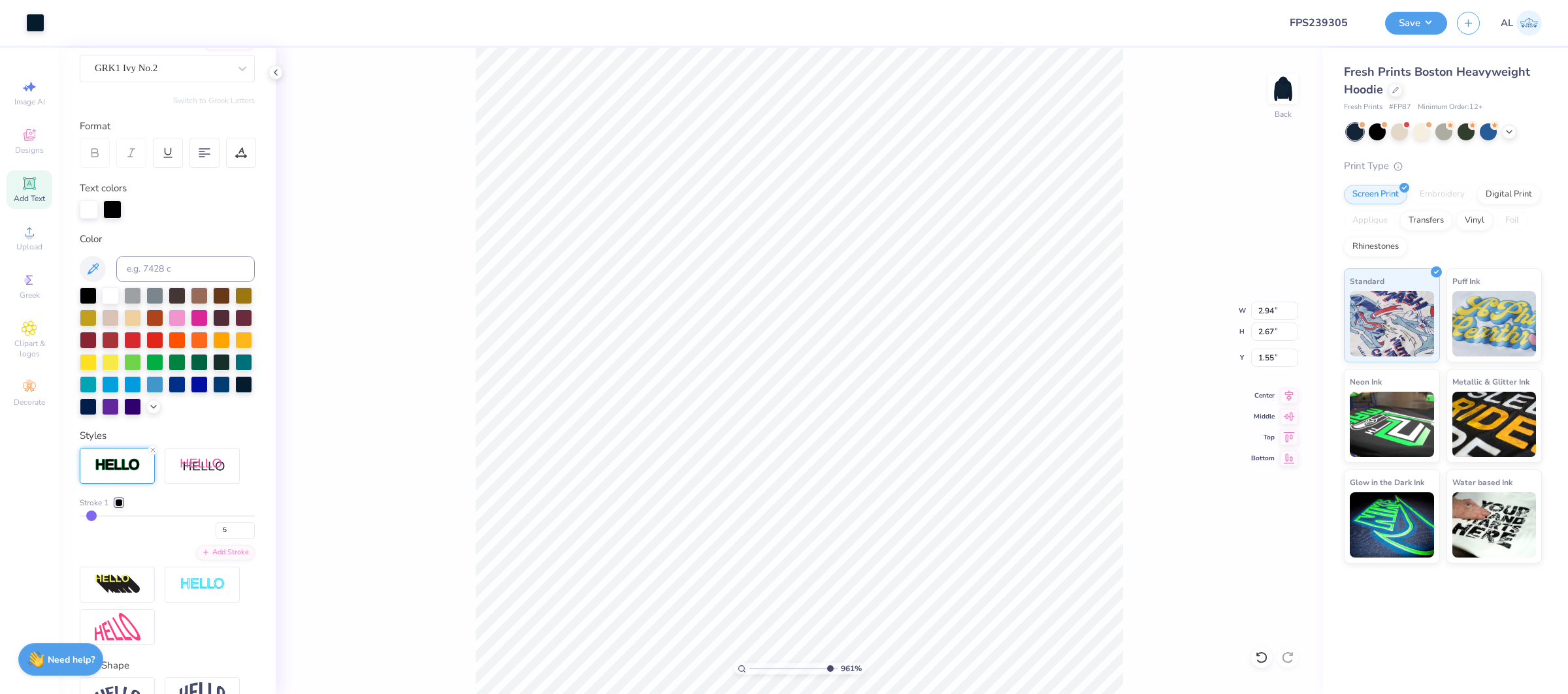
type input "2.55"
type input "1.64"
type input "2.74"
type input "2.49"
type input "1.70"
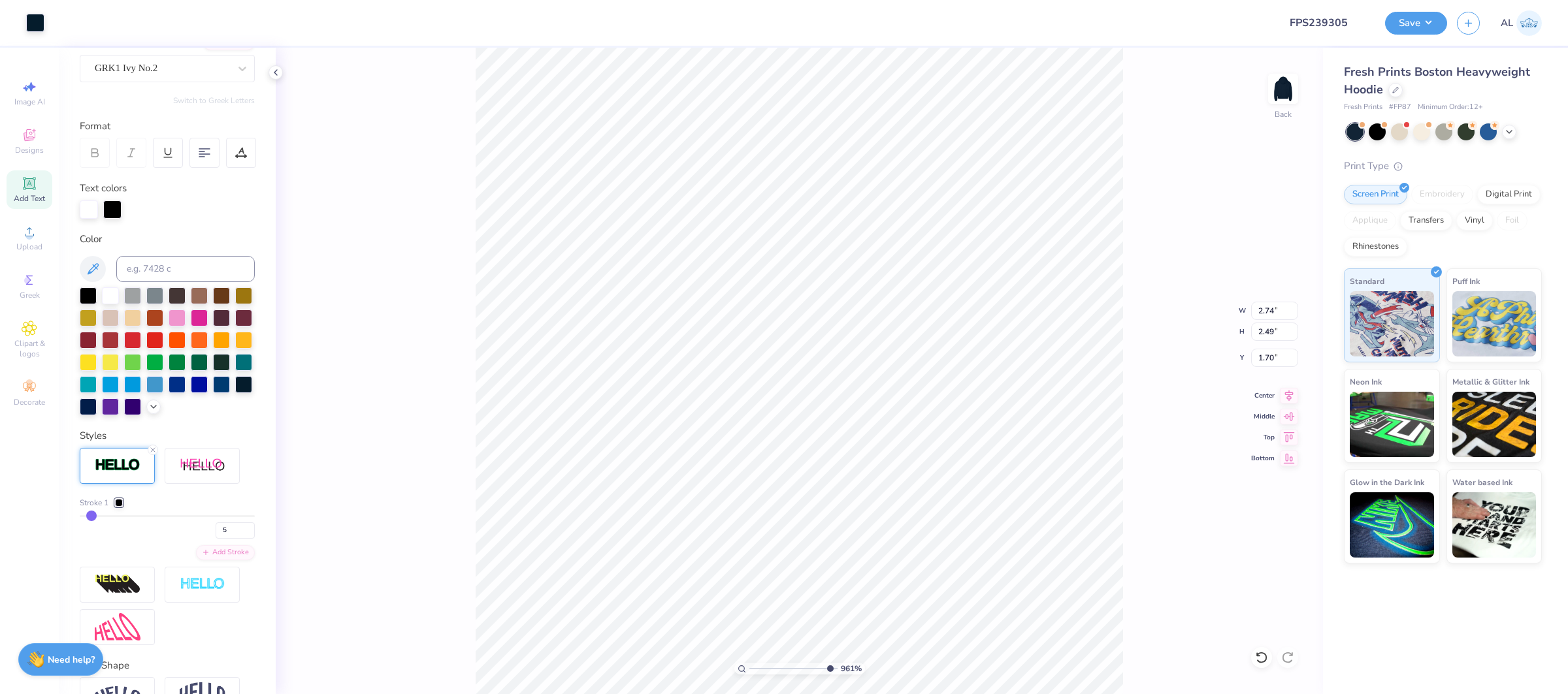
type input "2.72"
type input "2.48"
type input "1.69"
type input "2.47"
type input "1.70"
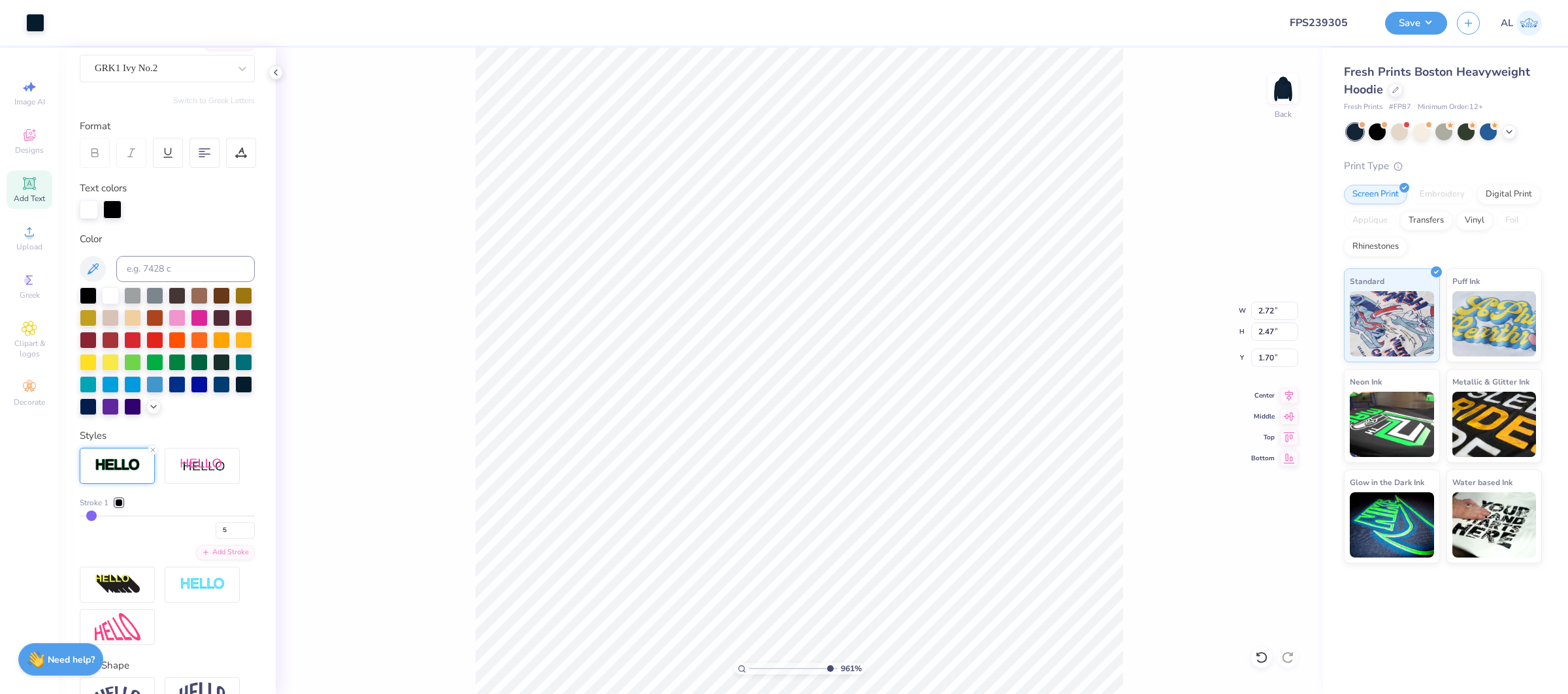
type input "2.71"
type input "2.46"
type input "1.71"
type input "2.70"
click at [1266, 353] on input "1.71" at bounding box center [1274, 357] width 47 height 19
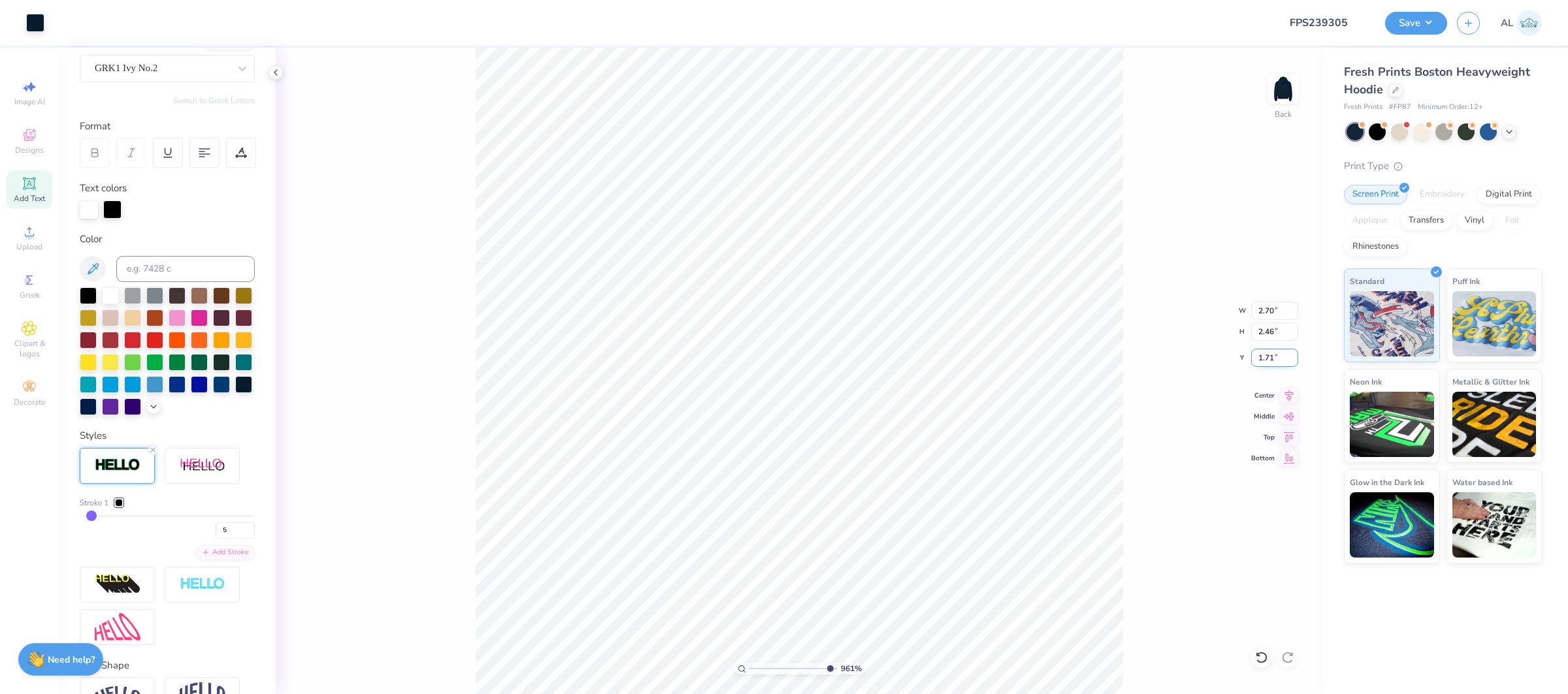
click at [1266, 353] on input "1.71" at bounding box center [1274, 357] width 47 height 19
type input "4.00"
type input "1.24"
type input "1.45"
type input "2.30"
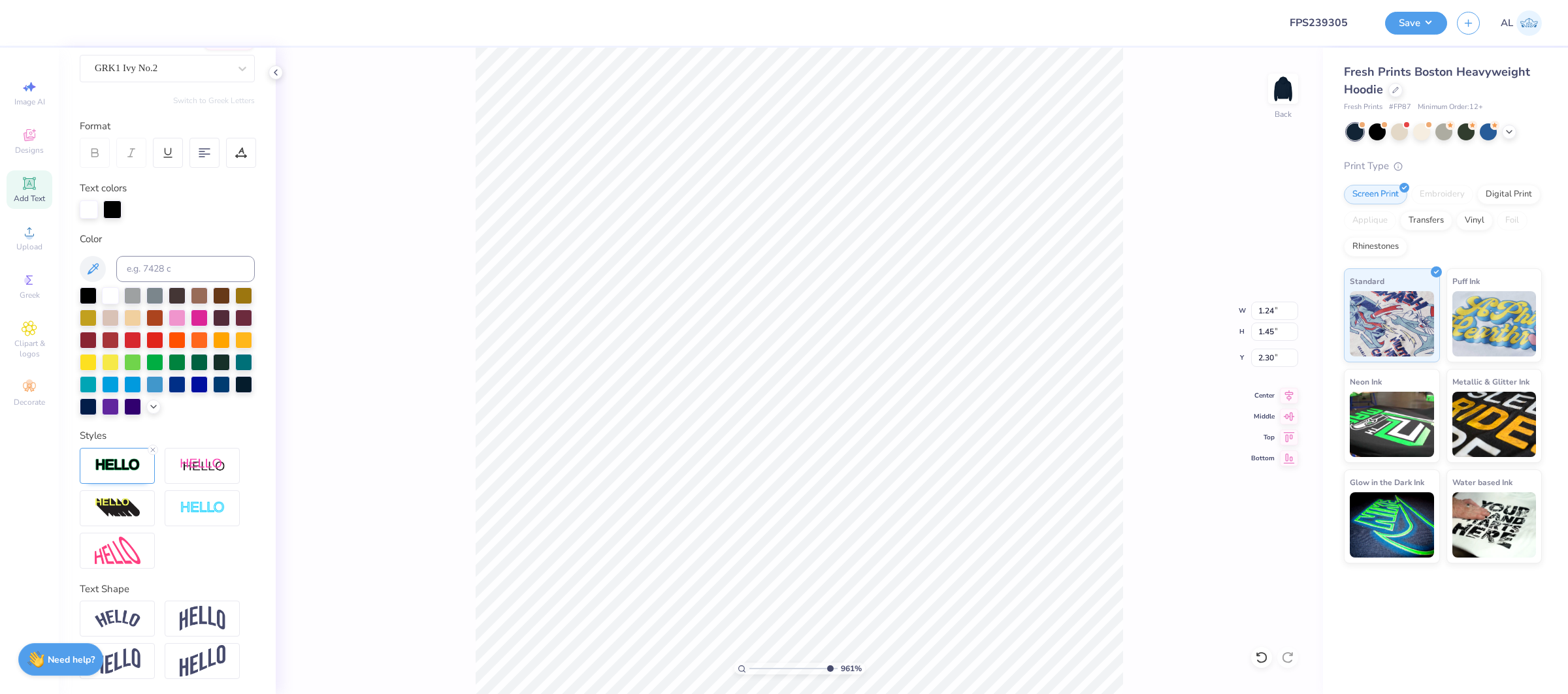
type input "2.09"
type input "1.92"
type input "2.00"
click at [126, 468] on img at bounding box center [117, 465] width 45 height 15
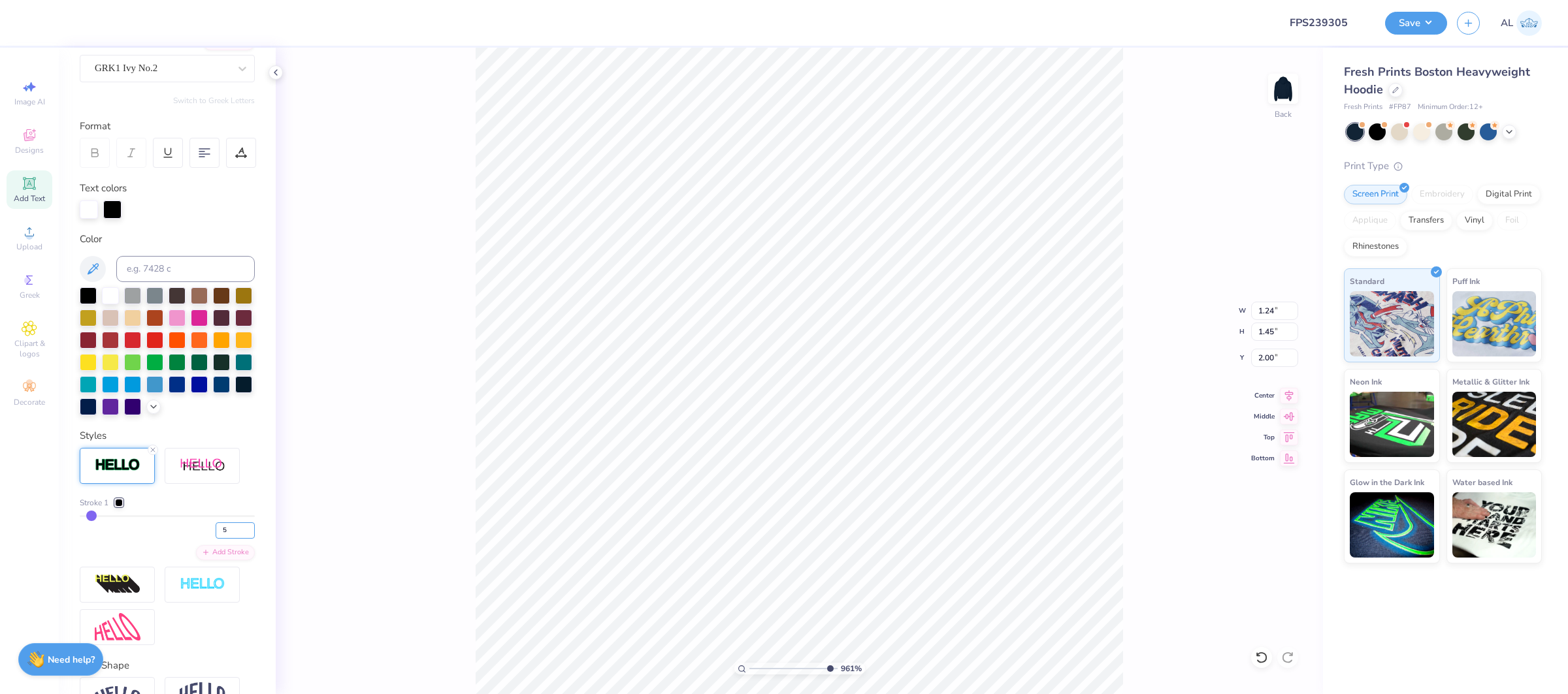
drag, startPoint x: 231, startPoint y: 531, endPoint x: 177, endPoint y: 529, distance: 54.0
click at [177, 529] on div "5" at bounding box center [167, 527] width 175 height 24
type input "4"
type input "1.23"
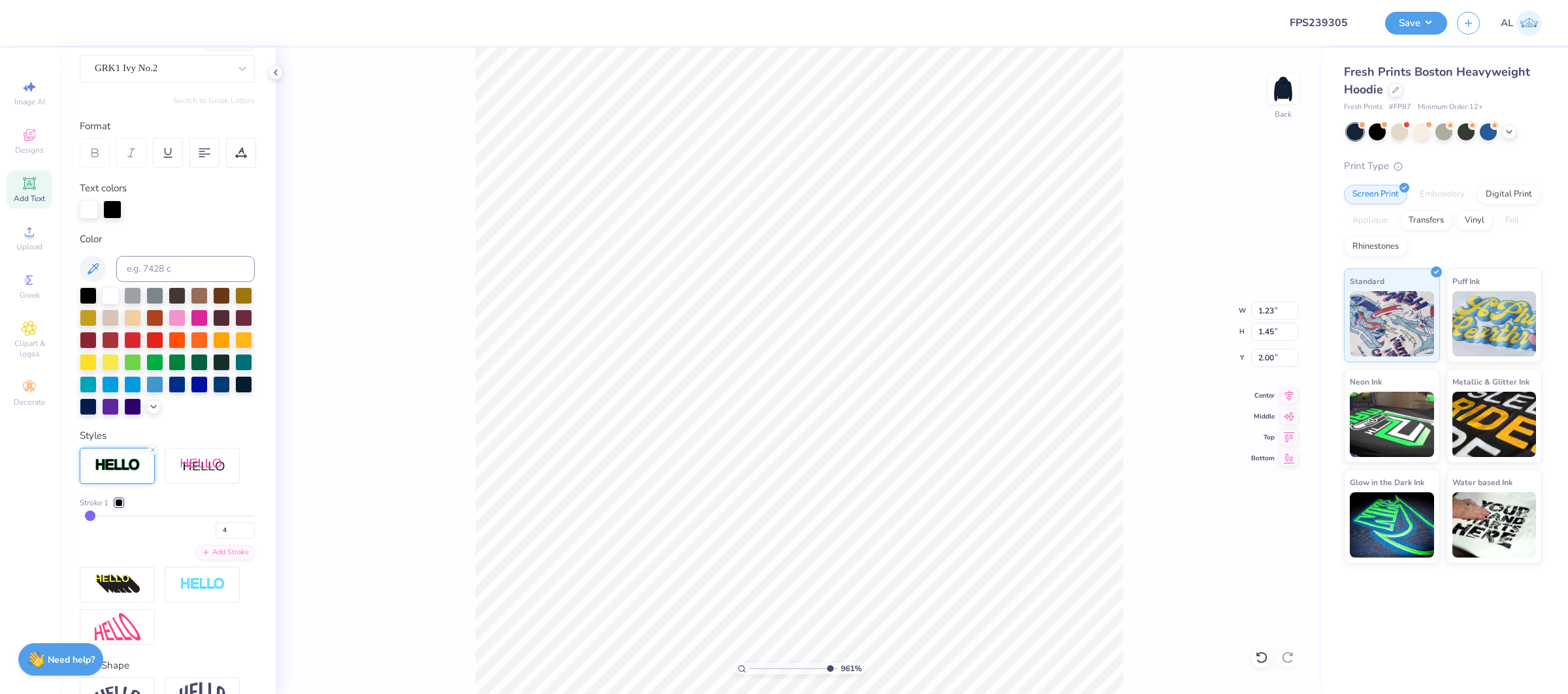
type input "1.44"
type input "1.06"
type input "1.45"
type input "2.47"
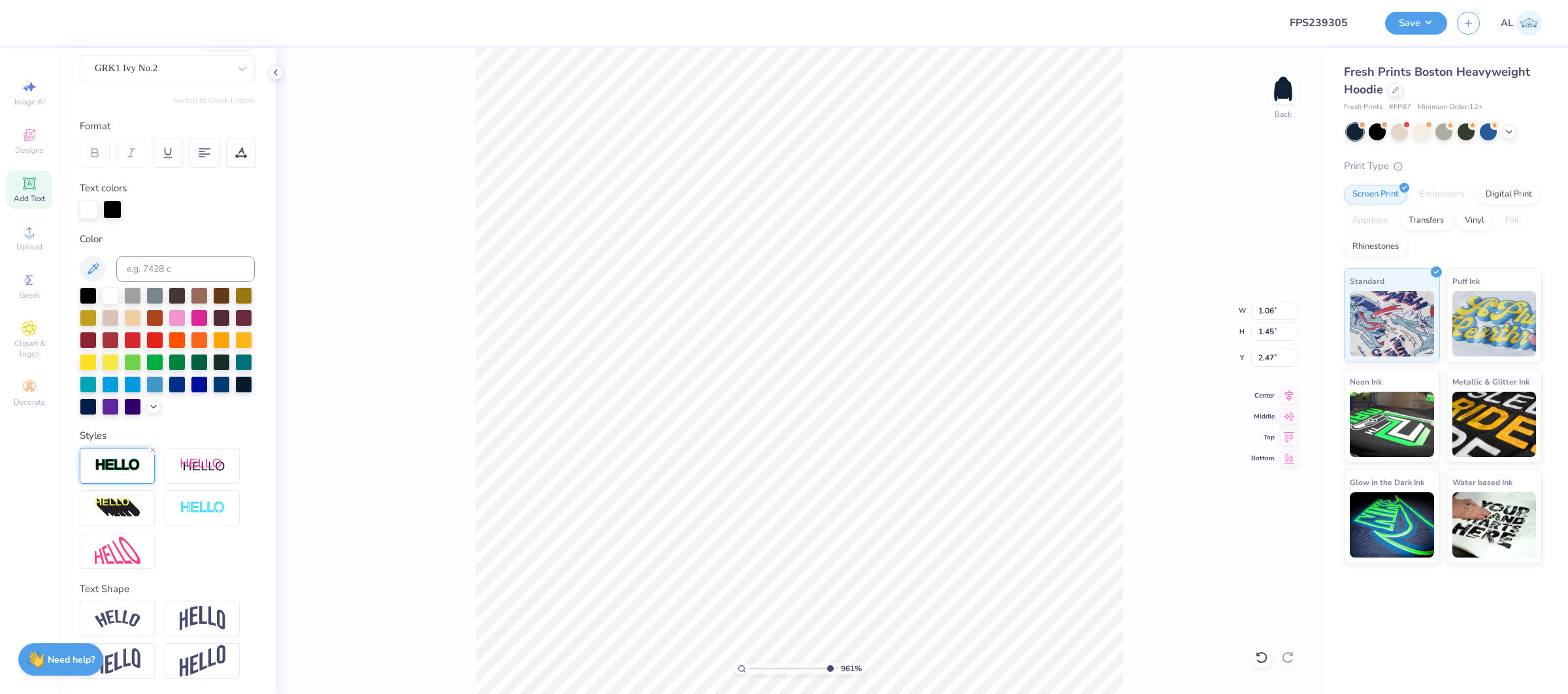
click at [121, 465] on img at bounding box center [117, 465] width 45 height 15
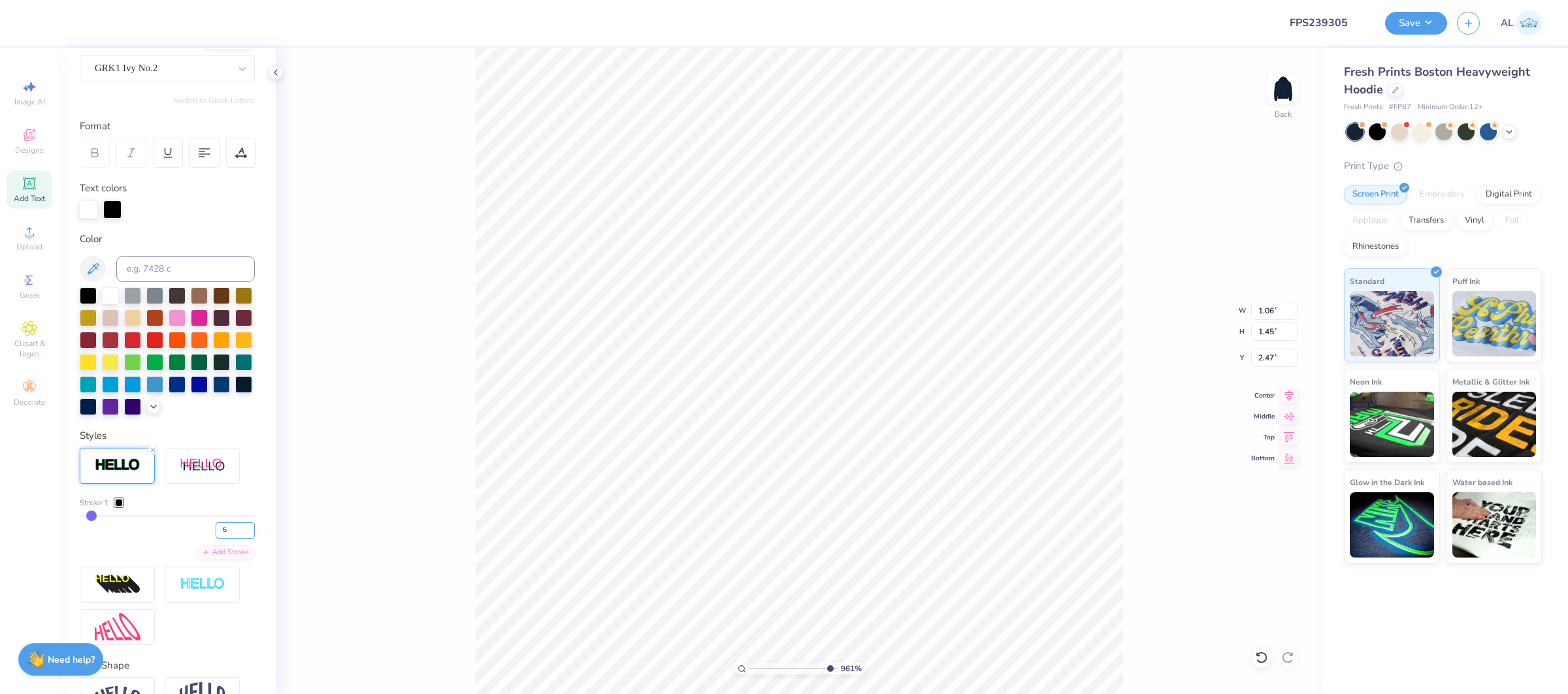
drag, startPoint x: 235, startPoint y: 525, endPoint x: 186, endPoint y: 525, distance: 49.0
click at [186, 525] on div "5" at bounding box center [167, 527] width 175 height 24
type input "4"
type input "1.05"
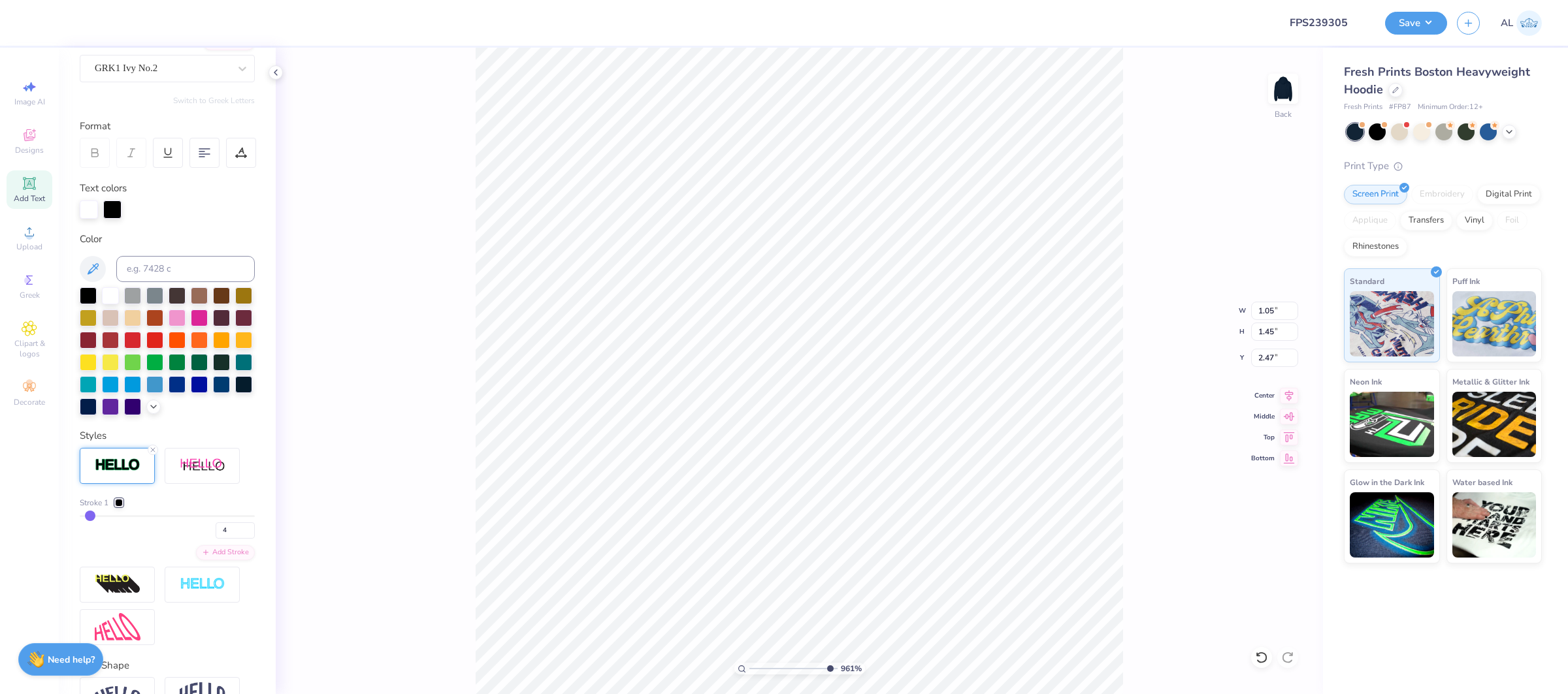
type input "1.44"
type input "2.48"
type input "2.08"
type input "1.91"
type input "2.00"
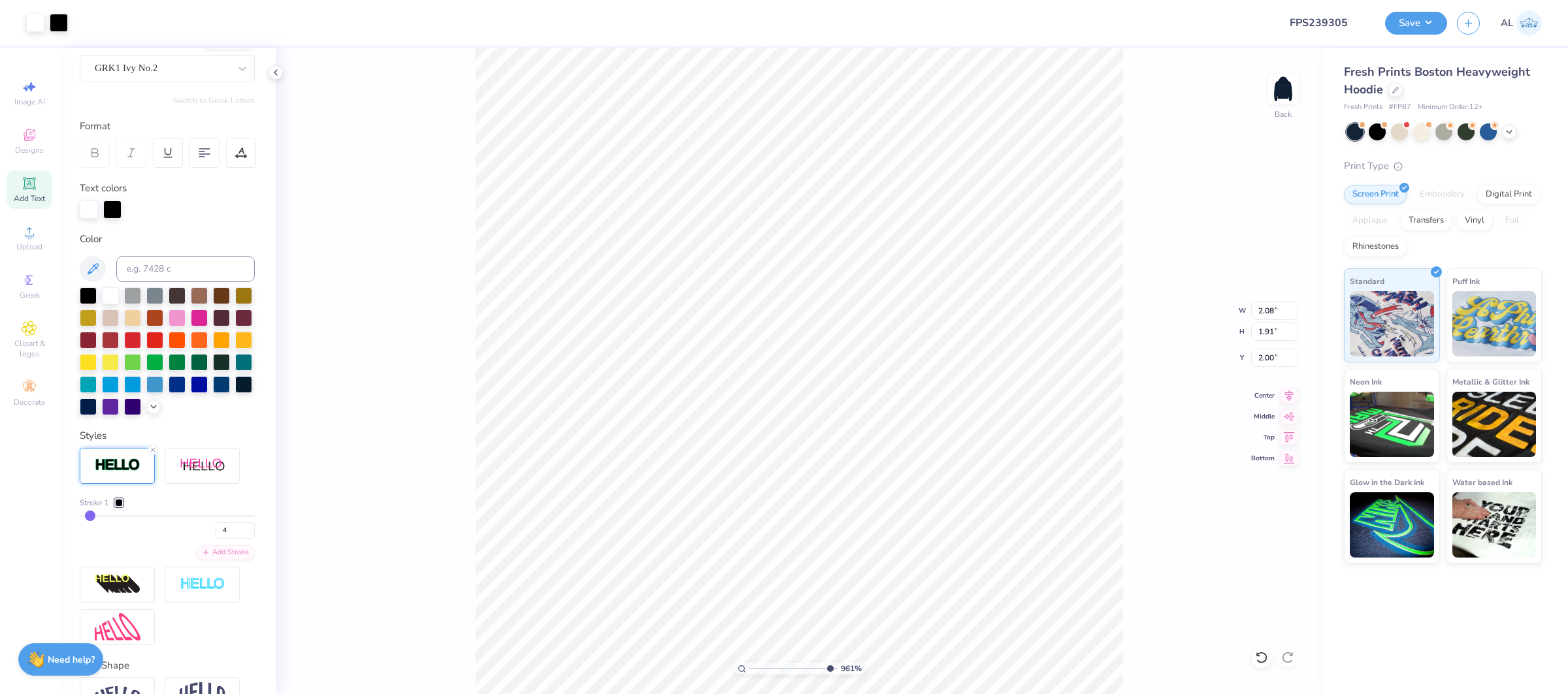
type input "2.03"
type input "1.87"
type input "2.07"
type input "1.90"
type input "1.04"
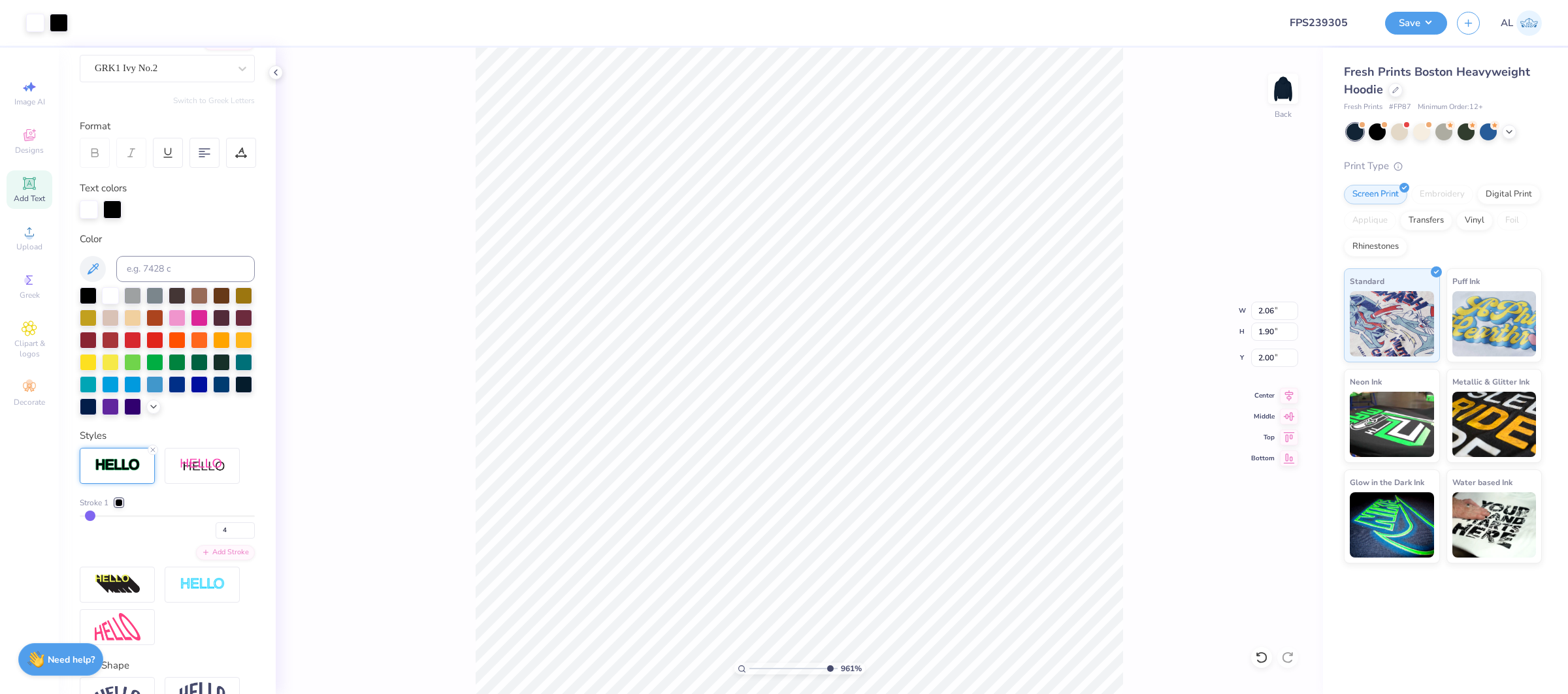
type input "1.43"
type input "2.47"
type input "2.70"
type input "2.46"
type input "4.00"
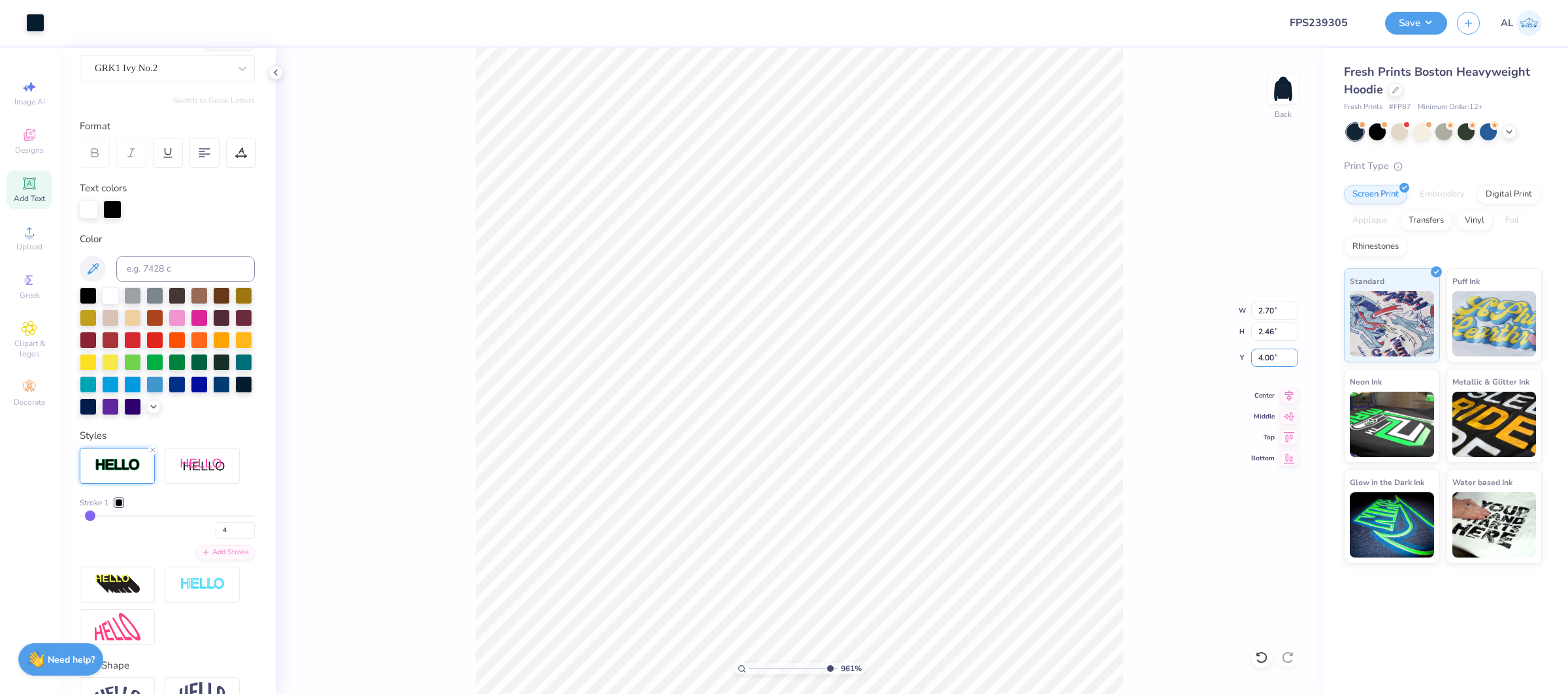
drag, startPoint x: 1273, startPoint y: 357, endPoint x: 1249, endPoint y: 360, distance: 24.2
click at [1249, 360] on div "961 % Back W 2.70 2.70 " H 2.46 2.46 " Y 4.00 4.00 " Center Middle Top Bottom" at bounding box center [799, 371] width 1047 height 646
click at [1264, 352] on input "4.00" at bounding box center [1274, 357] width 47 height 19
click at [1265, 352] on input "4.00" at bounding box center [1274, 357] width 47 height 19
type input "1.71"
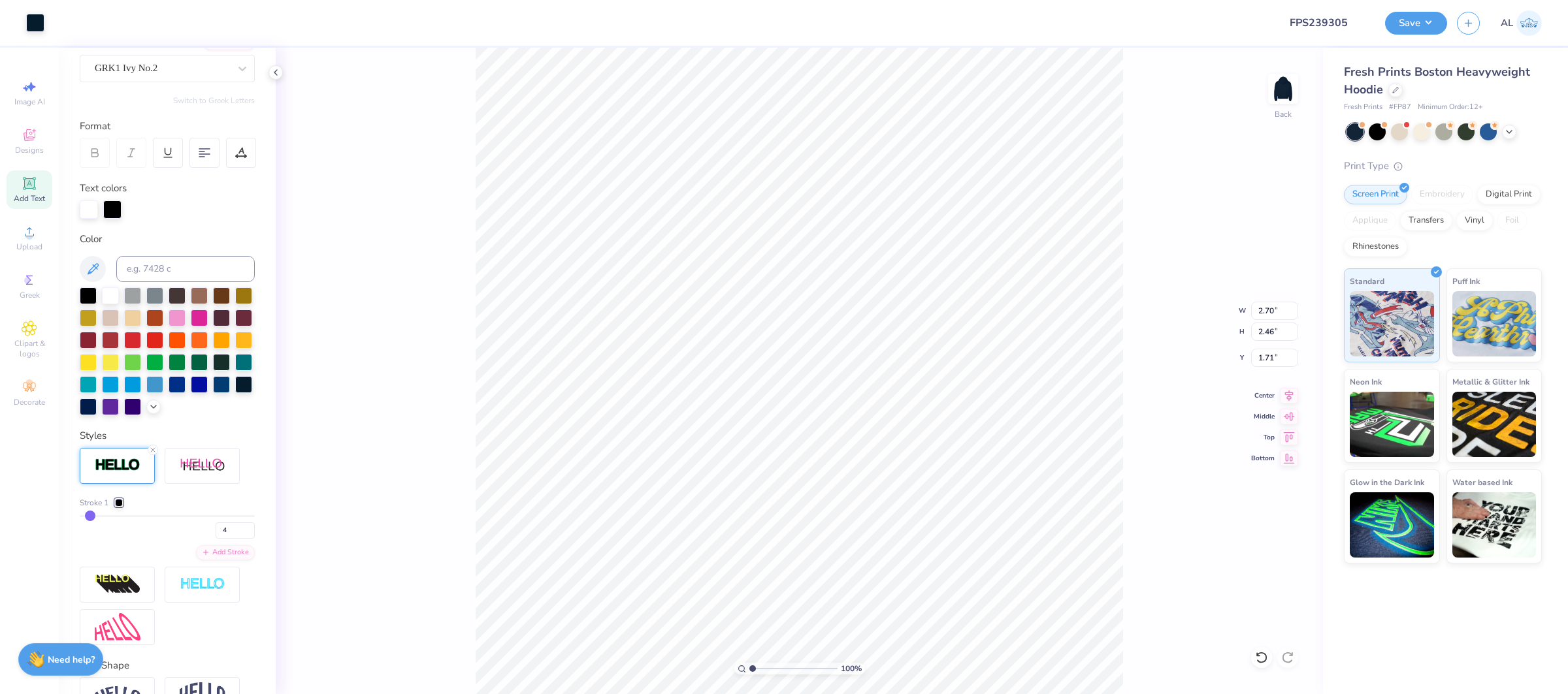
drag, startPoint x: 827, startPoint y: 669, endPoint x: 678, endPoint y: 652, distance: 150.0
type input "1"
click at [749, 663] on input "range" at bounding box center [793, 669] width 88 height 12
type input "1.72"
click at [31, 194] on span "Add Text" at bounding box center [29, 199] width 31 height 10
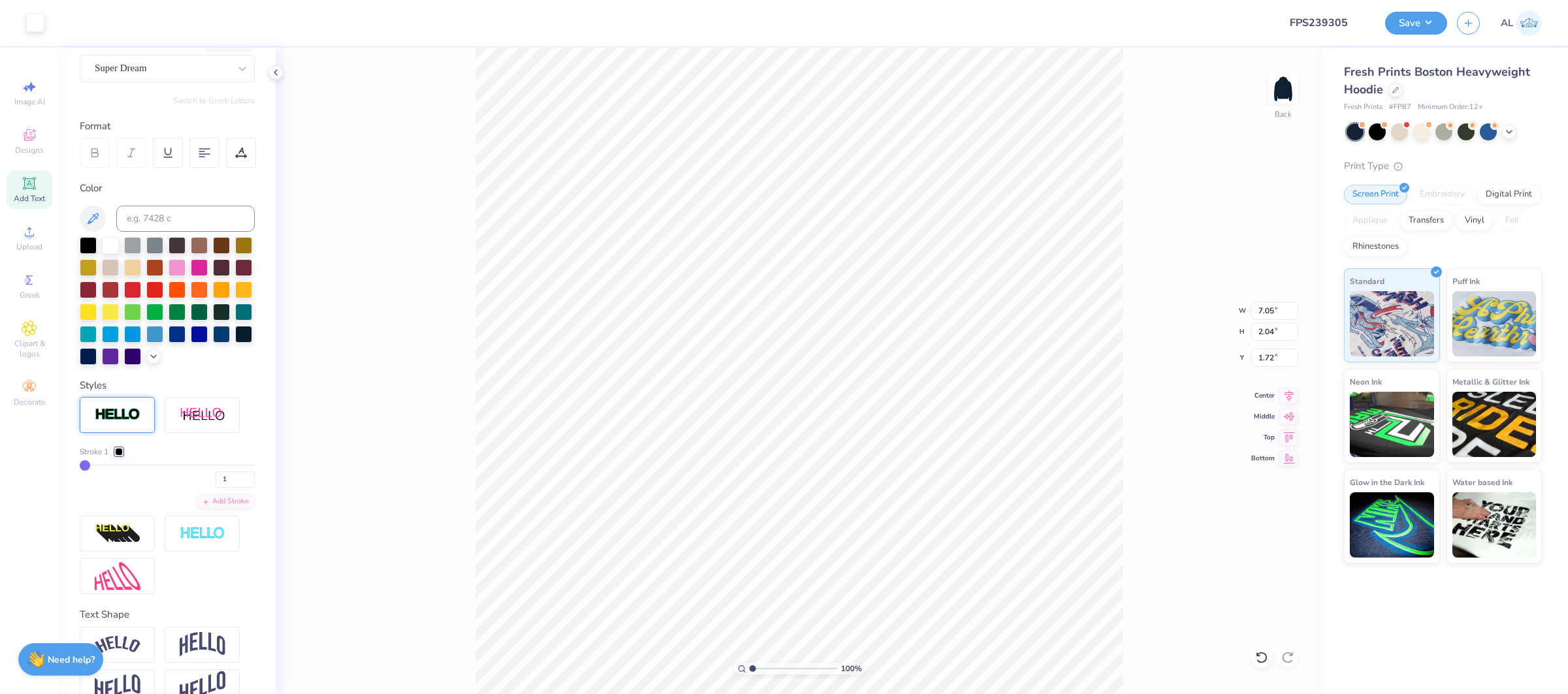
type input "7.05"
type input "2.04"
type input "5.73"
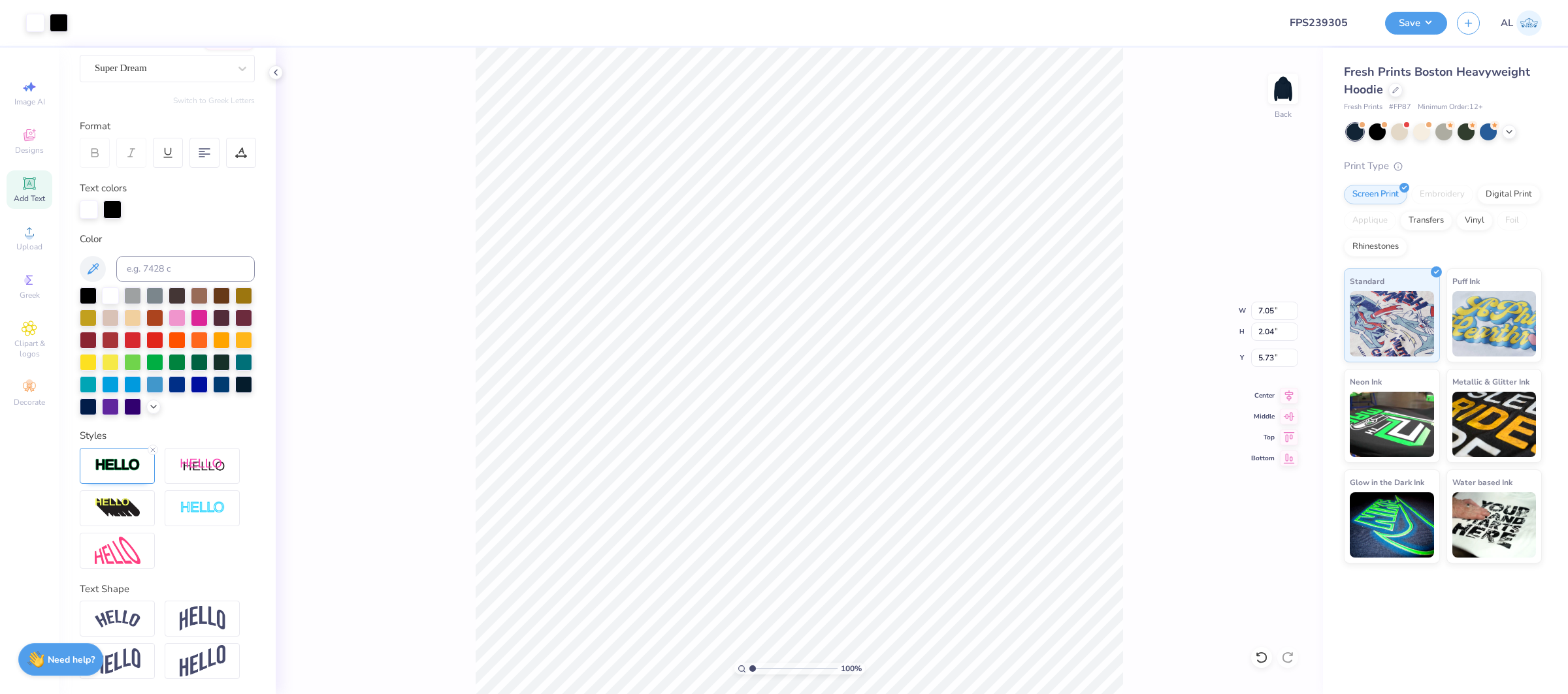
type input "7.09"
type input "2.08"
type input "5.71"
click at [112, 461] on img at bounding box center [117, 466] width 45 height 15
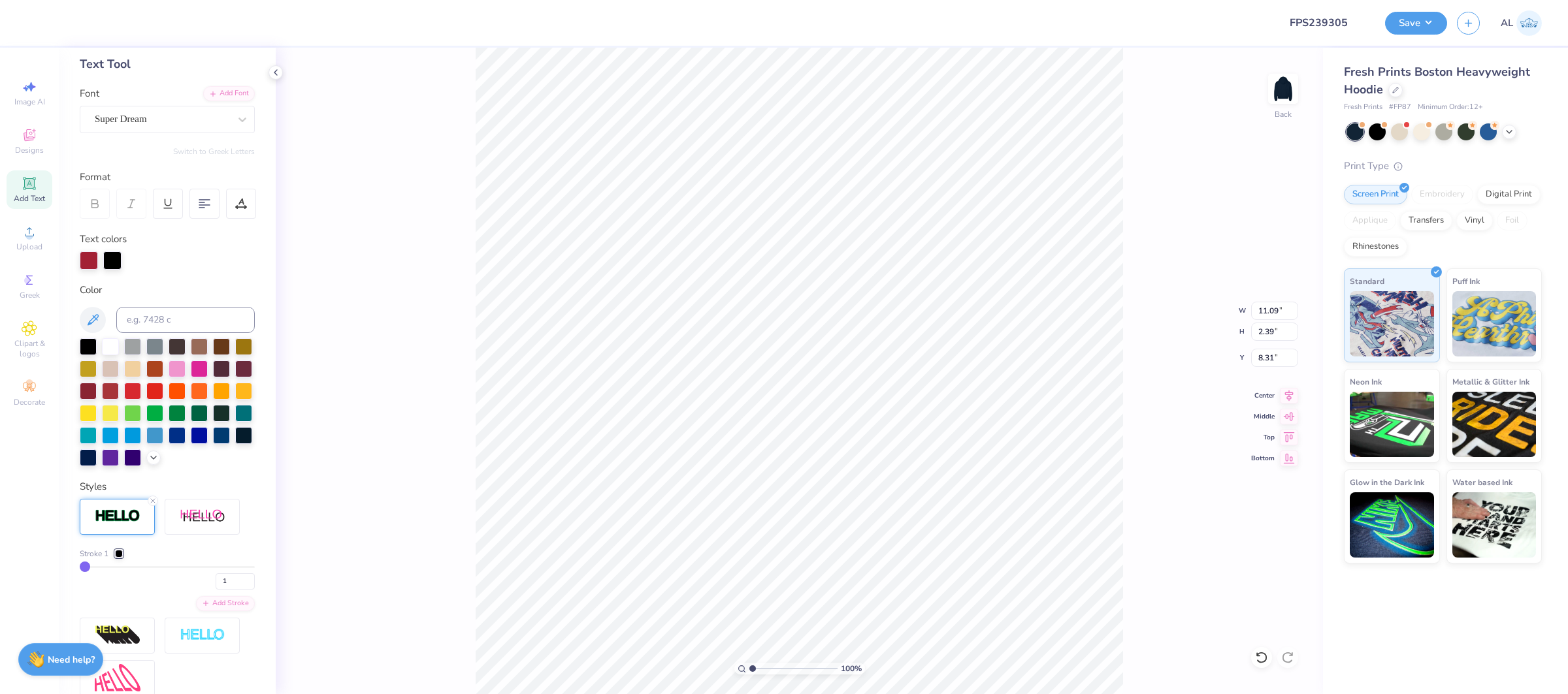
type input "2.39"
type input "8.31"
drag, startPoint x: 225, startPoint y: 582, endPoint x: 212, endPoint y: 582, distance: 13.0
click at [212, 582] on div "1" at bounding box center [167, 578] width 175 height 24
type input "4"
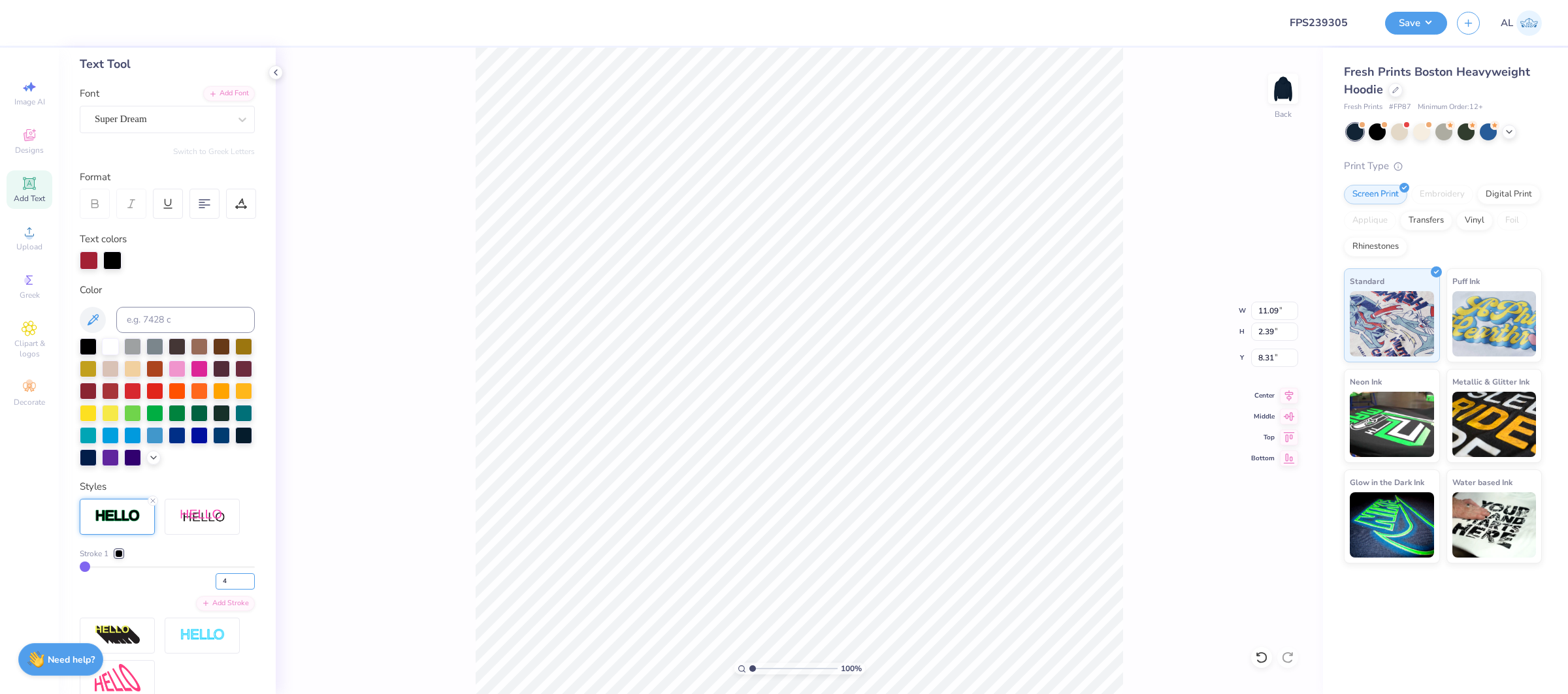
type input "4"
type input "11.13"
type input "2.43"
type input "8.29"
click at [121, 555] on div at bounding box center [118, 553] width 8 height 8
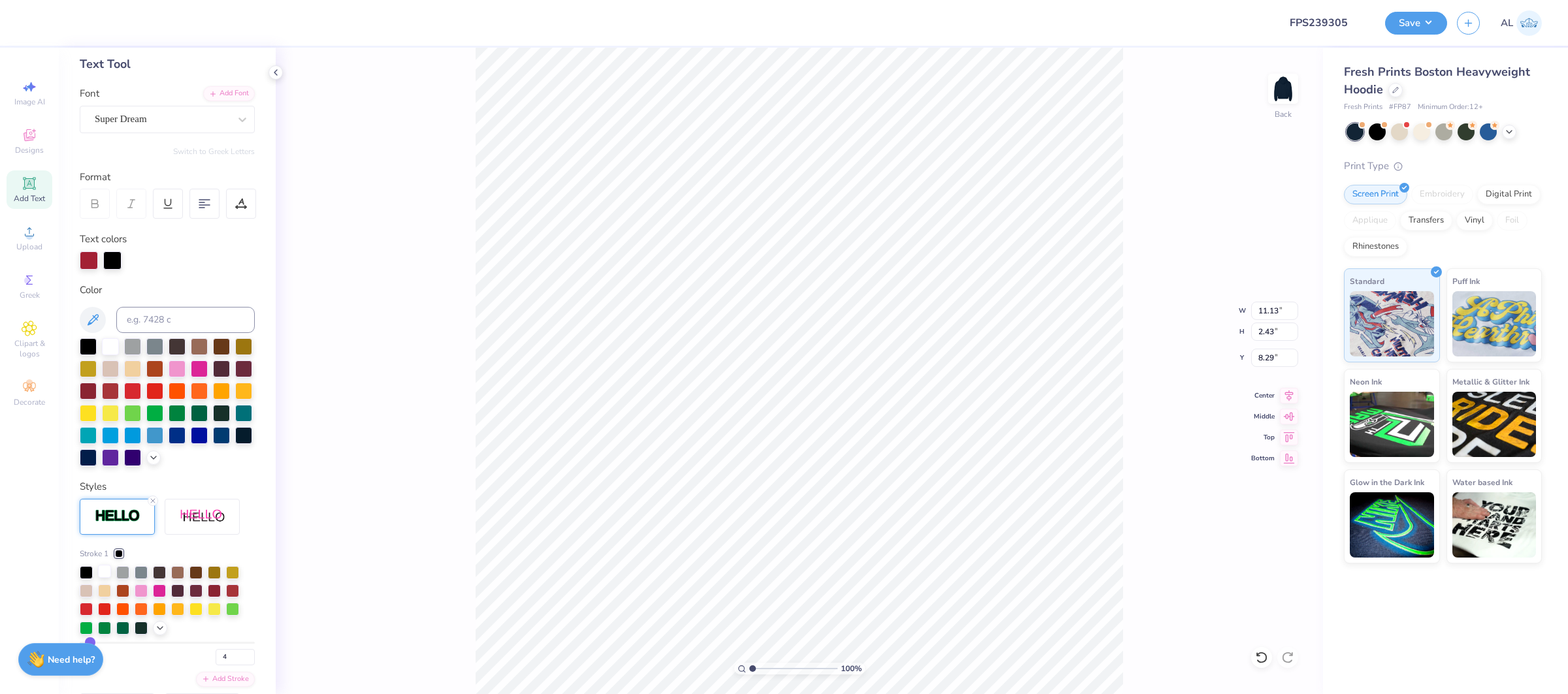
click at [104, 570] on div at bounding box center [105, 572] width 13 height 13
click at [109, 107] on div "Super Dream" at bounding box center [167, 119] width 175 height 28
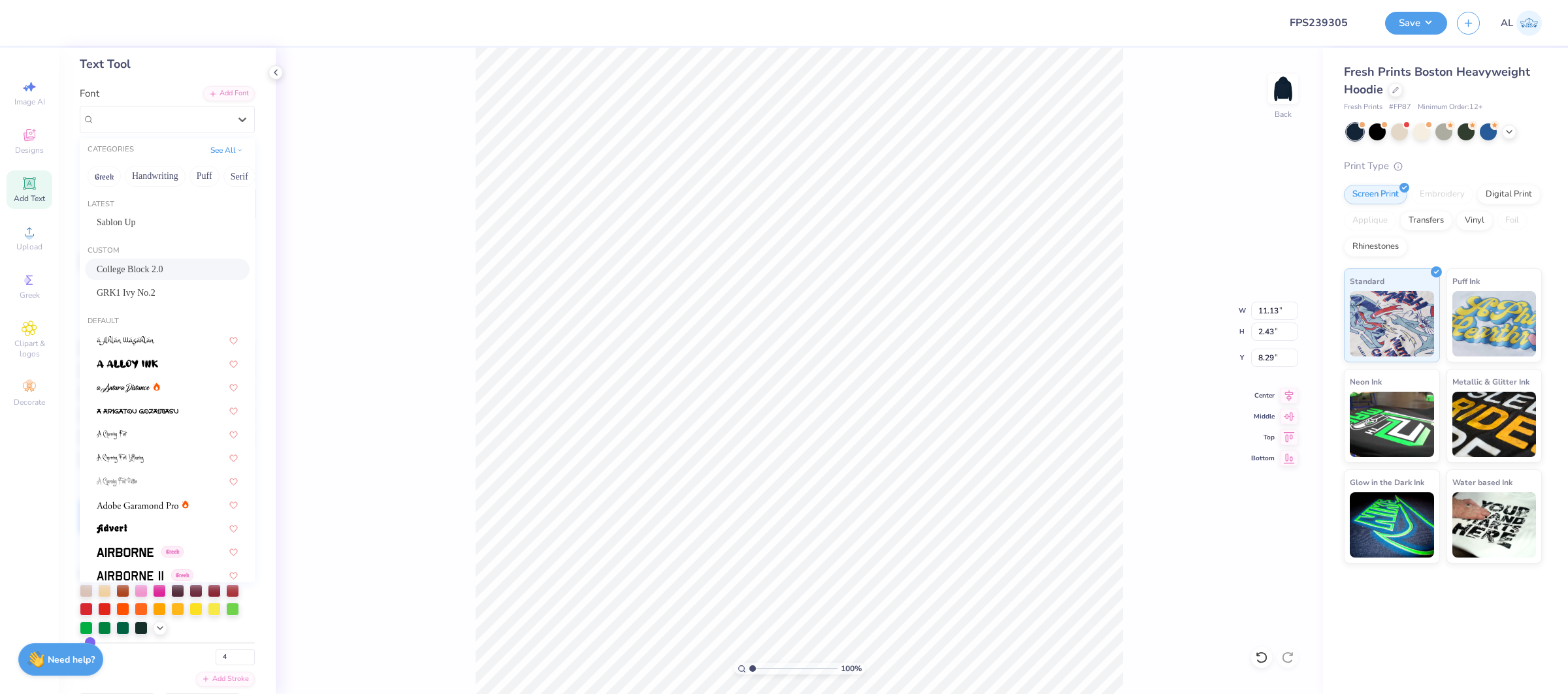
click at [163, 265] on span "College Block 2.0" at bounding box center [130, 270] width 66 height 13
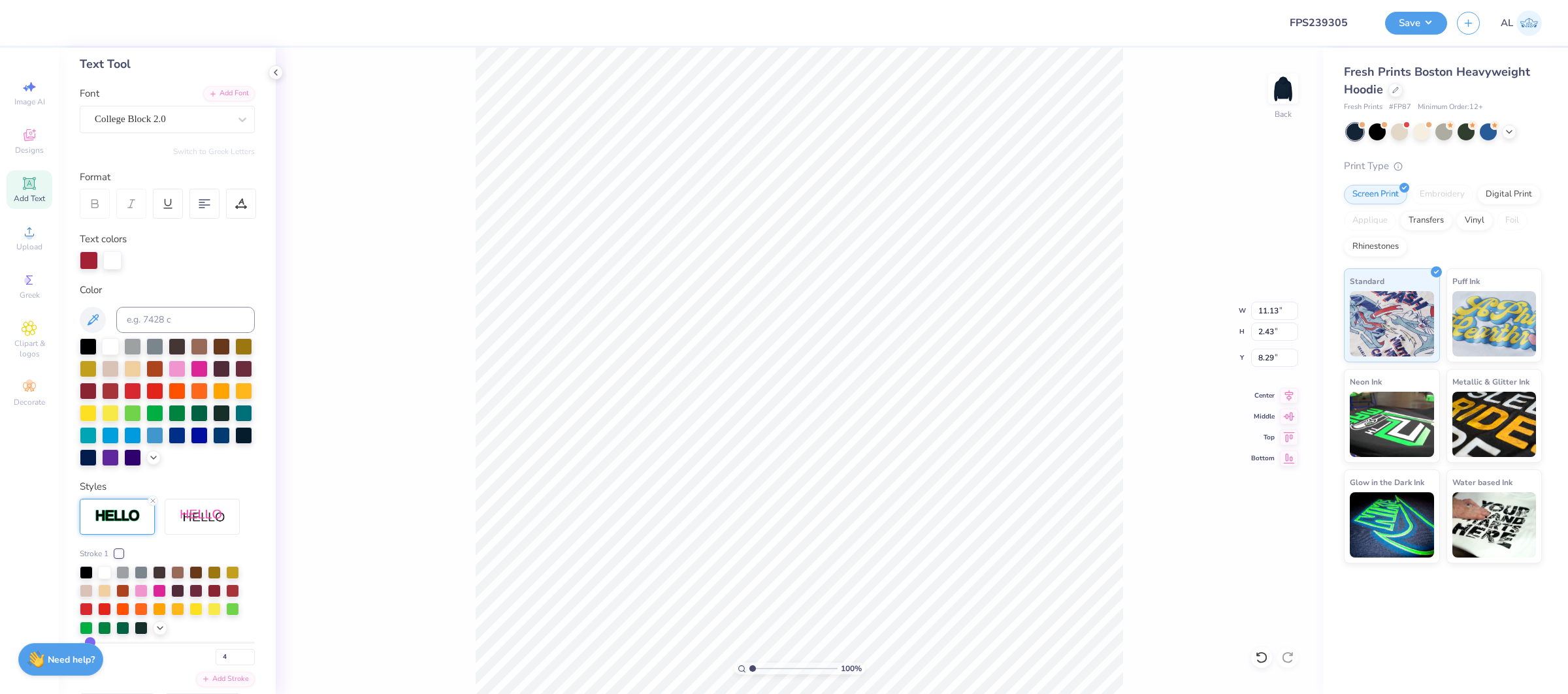
type input "10.63"
type input "2.27"
type input "8.37"
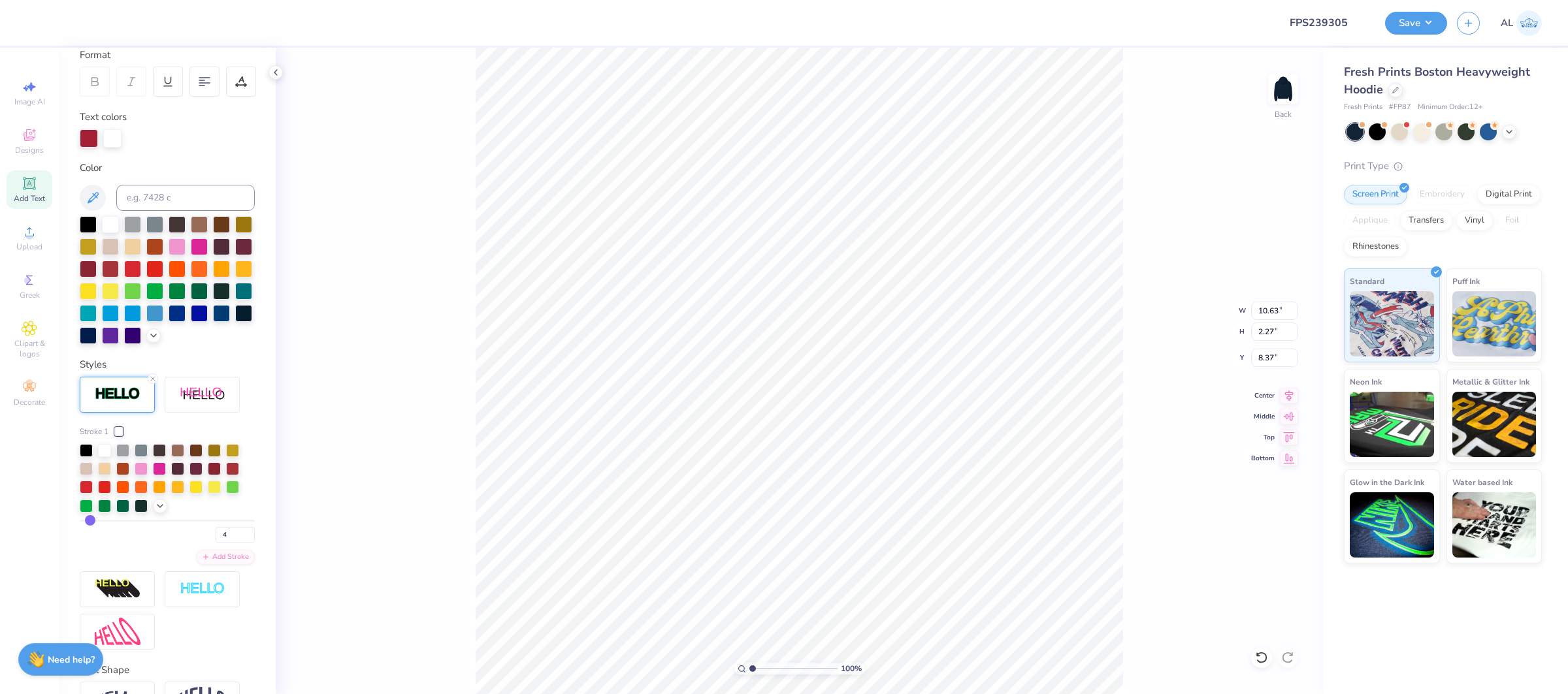
scroll to position [268, 0]
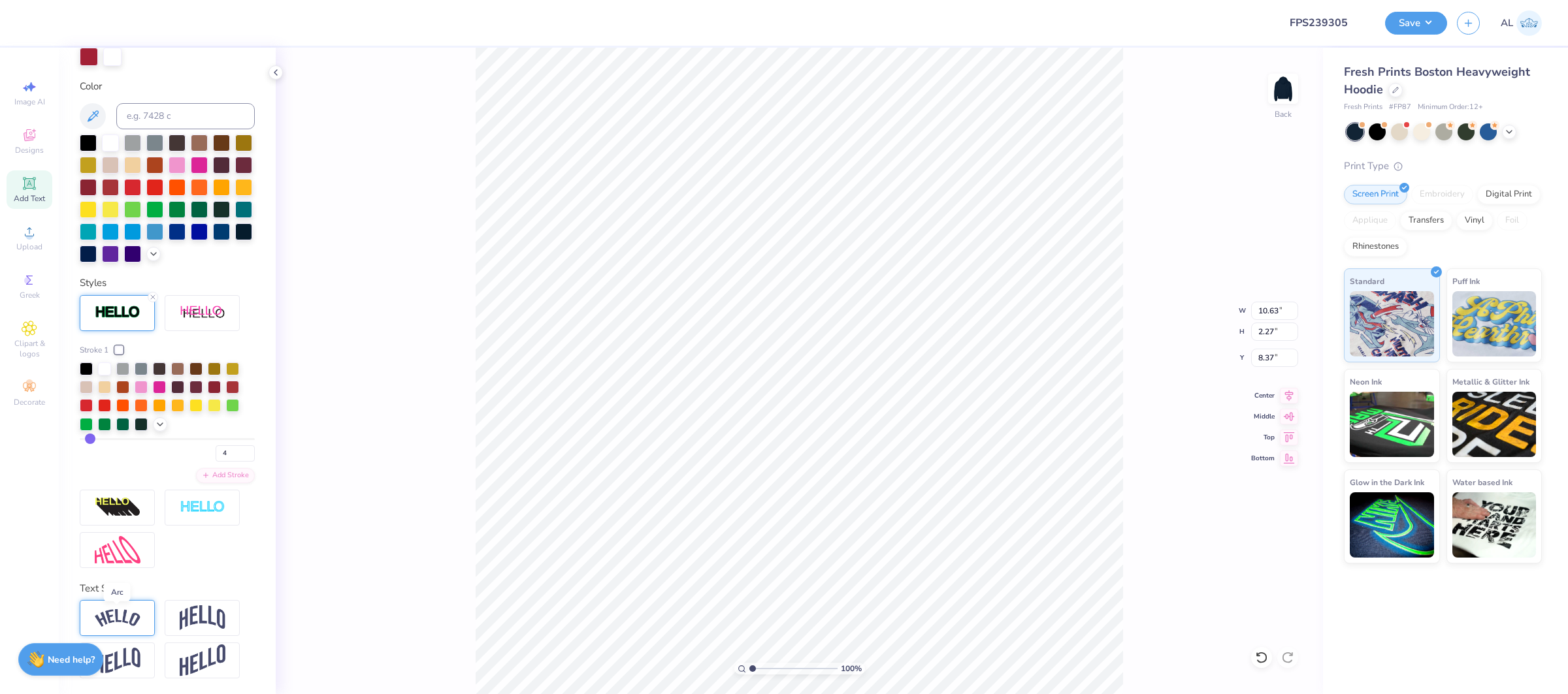
click at [130, 624] on img at bounding box center [117, 618] width 45 height 18
type input "13.58"
type input "3.82"
type input "7.60"
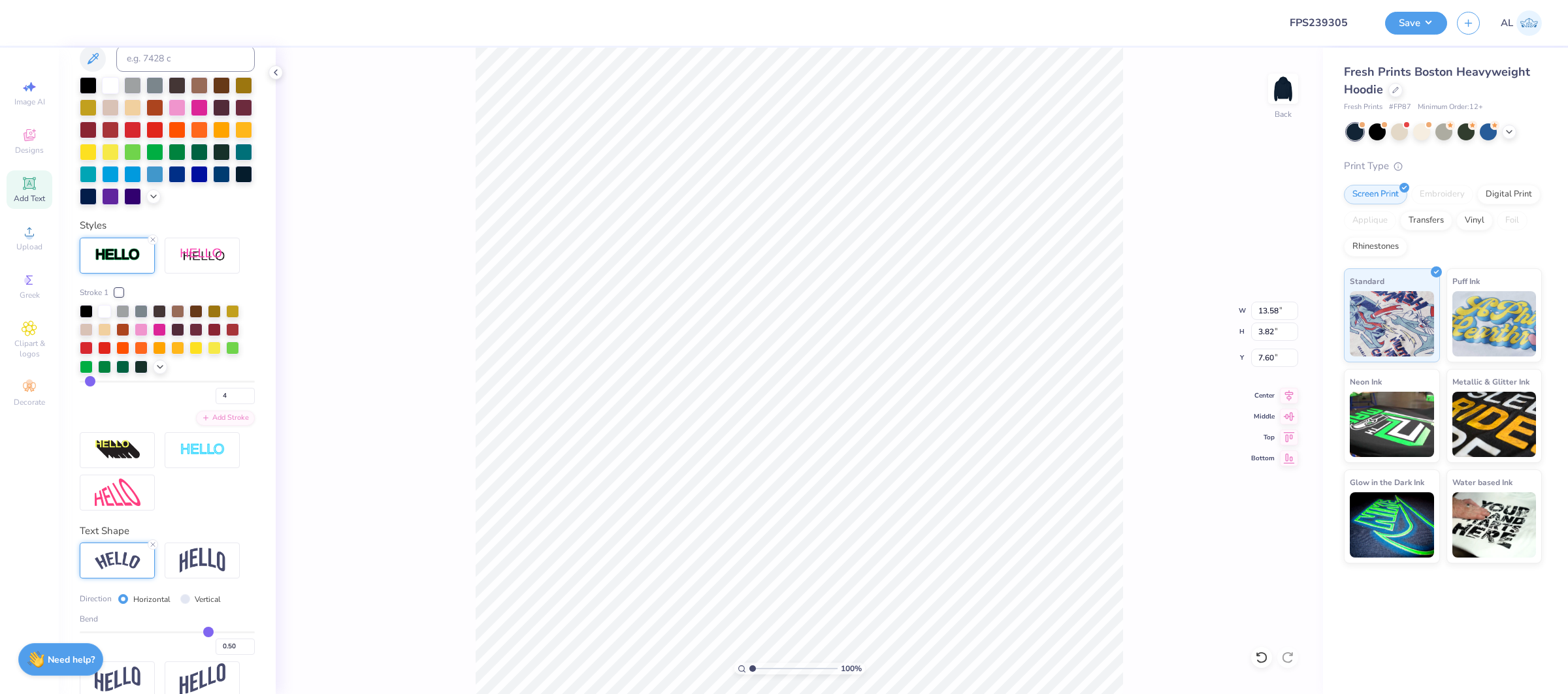
scroll to position [343, 0]
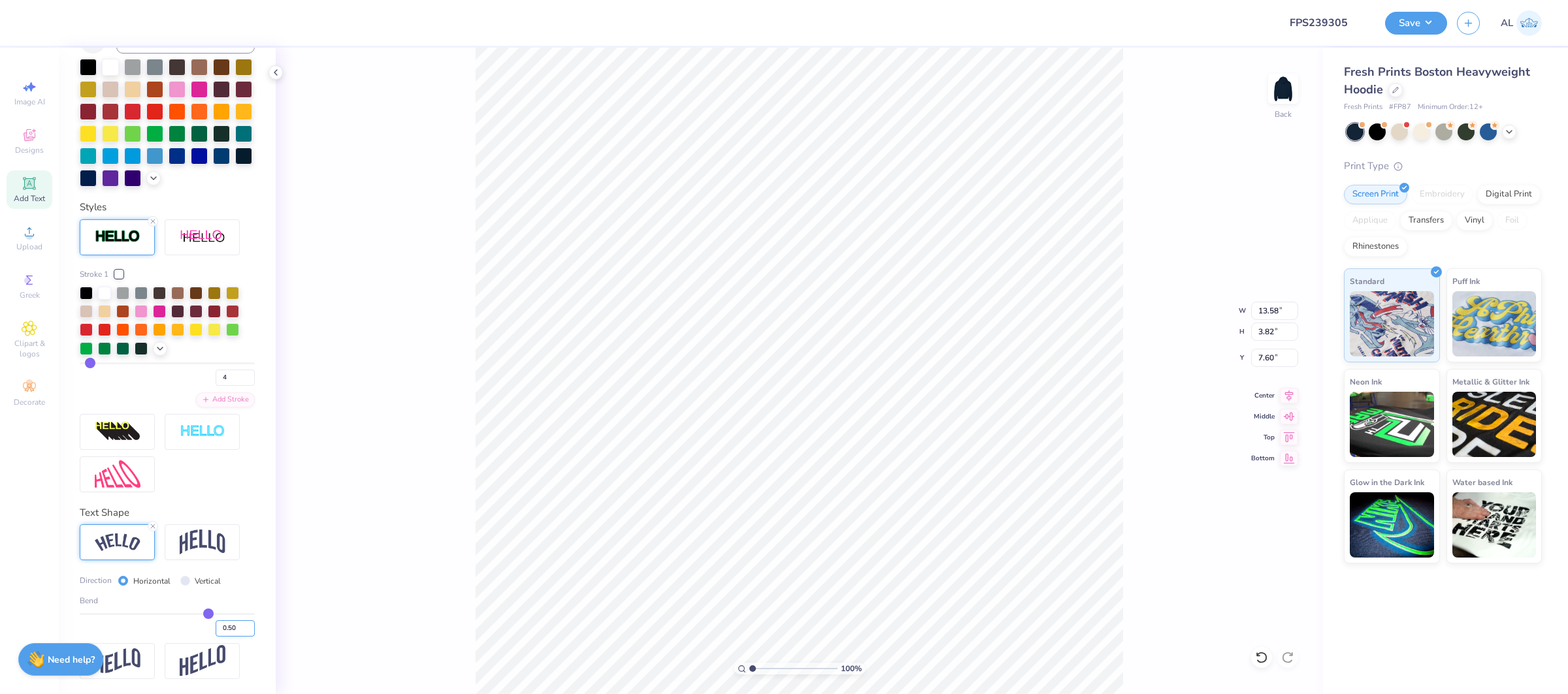
click at [238, 631] on input "0.50" at bounding box center [235, 628] width 39 height 16
type input "0.36"
type input "12.87"
type input "3.10"
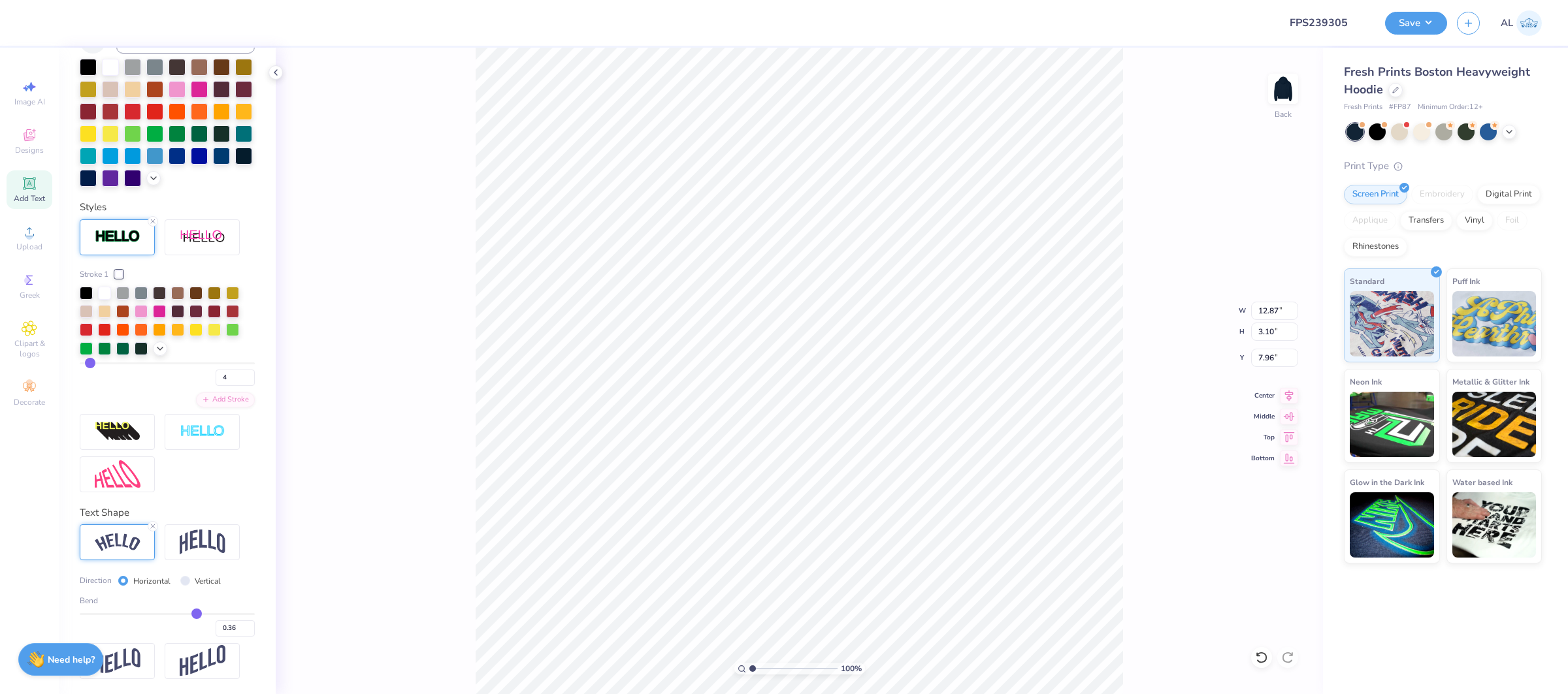
type input "4.69"
type input "12.28"
type input "2.95"
type input "4.83"
drag, startPoint x: 753, startPoint y: 669, endPoint x: 766, endPoint y: 669, distance: 13.0
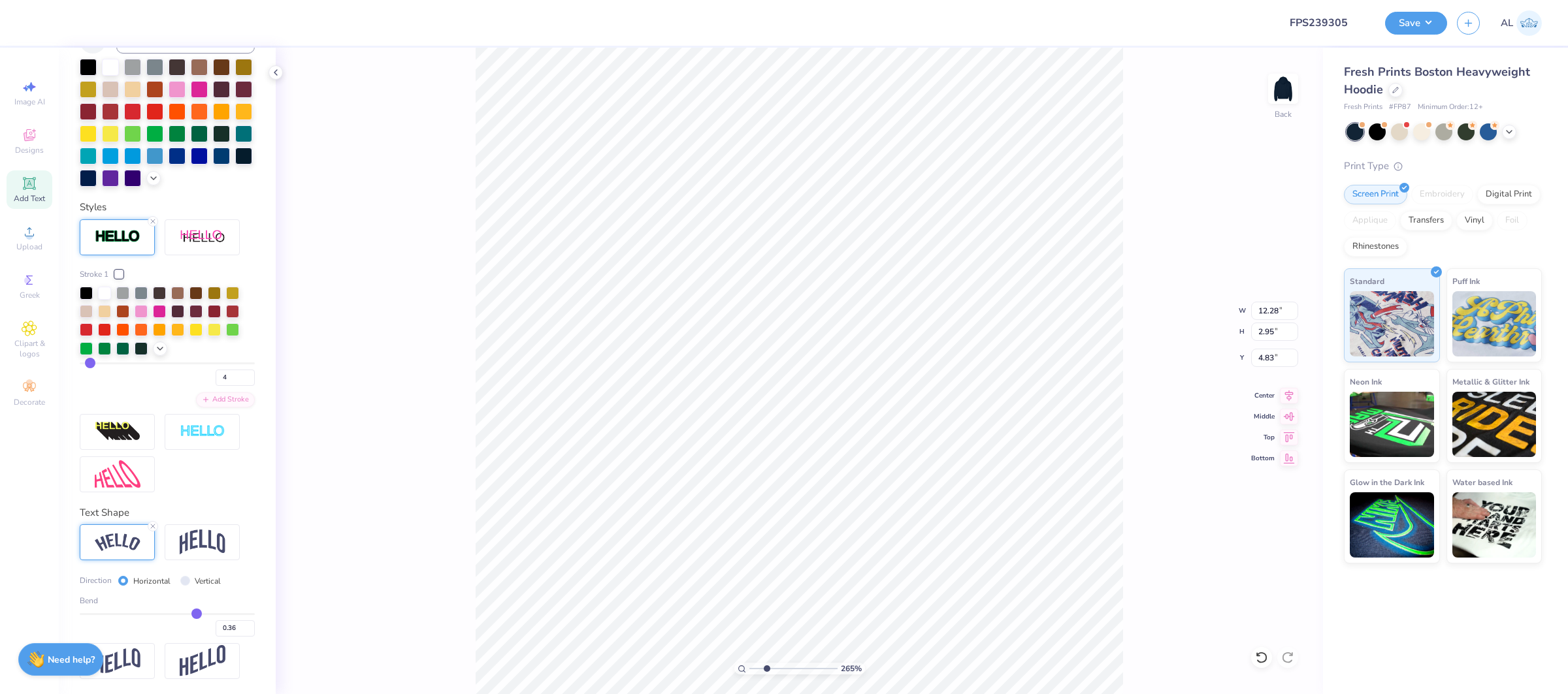
type input "2.65"
click at [766, 669] on input "range" at bounding box center [793, 669] width 88 height 12
type input "5.10"
type input "12.17"
type input "2.93"
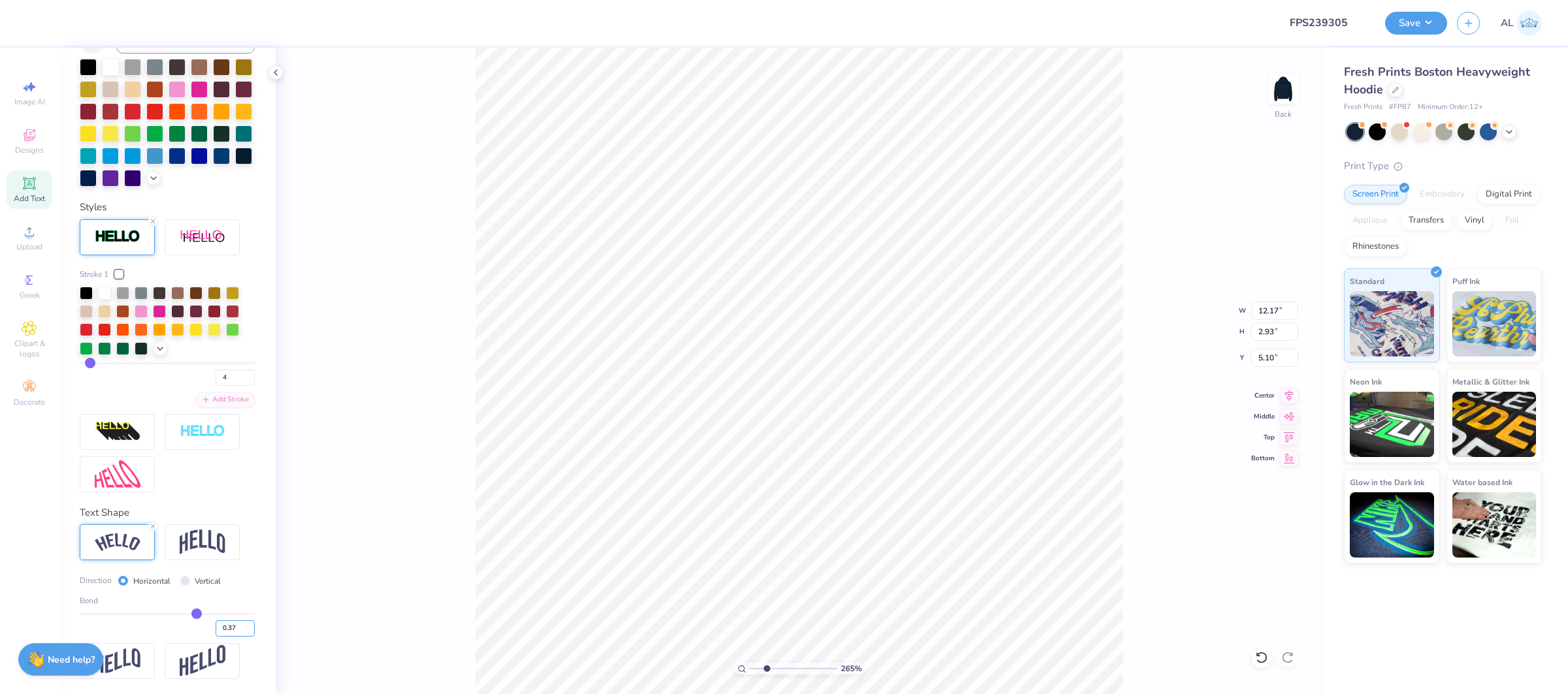
click at [250, 625] on input "0.37" at bounding box center [235, 628] width 39 height 16
click at [250, 625] on input "0.38" at bounding box center [235, 628] width 39 height 16
type input "0.39"
click at [250, 625] on input "0.39" at bounding box center [235, 628] width 39 height 16
type input "0.39"
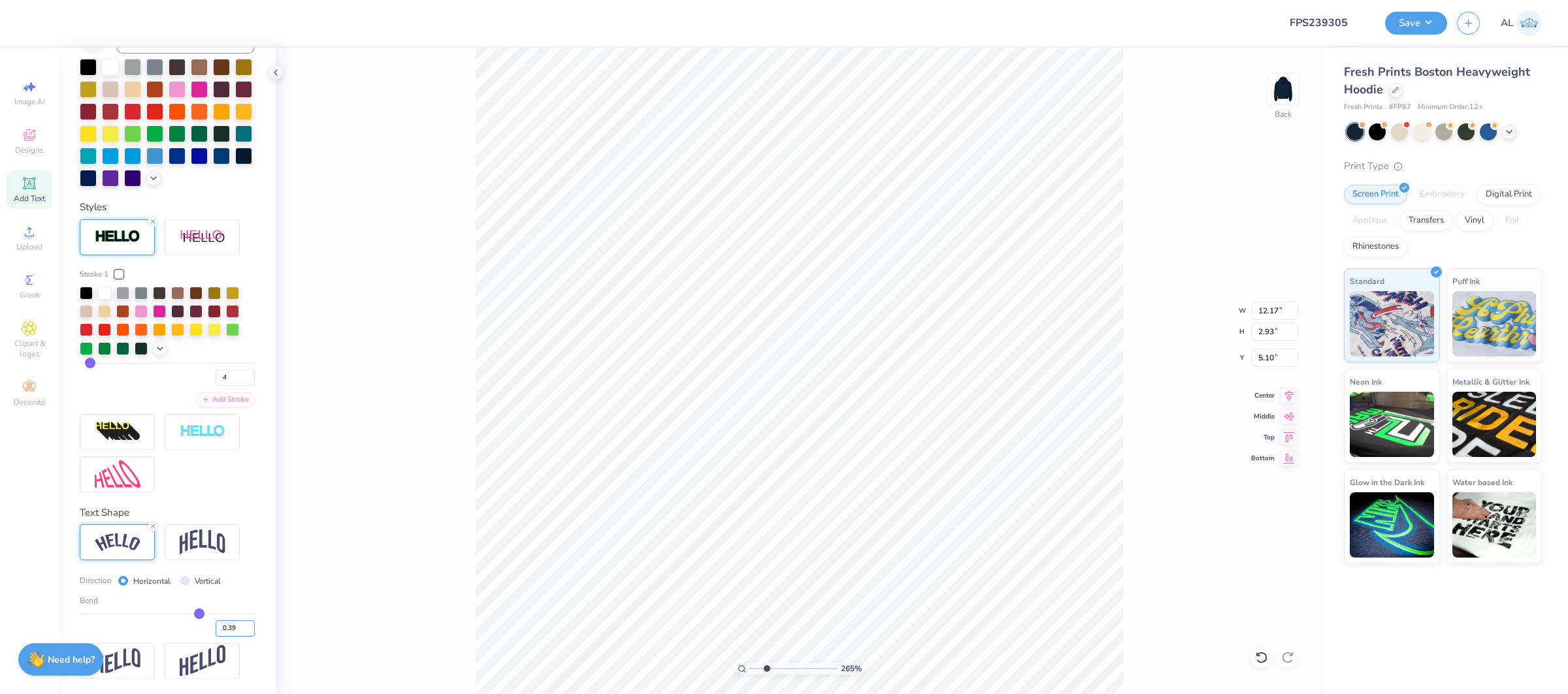
type input "12.32"
type input "3.06"
type input "5.04"
click at [250, 625] on input "0.4" at bounding box center [235, 628] width 39 height 16
type input "0.41"
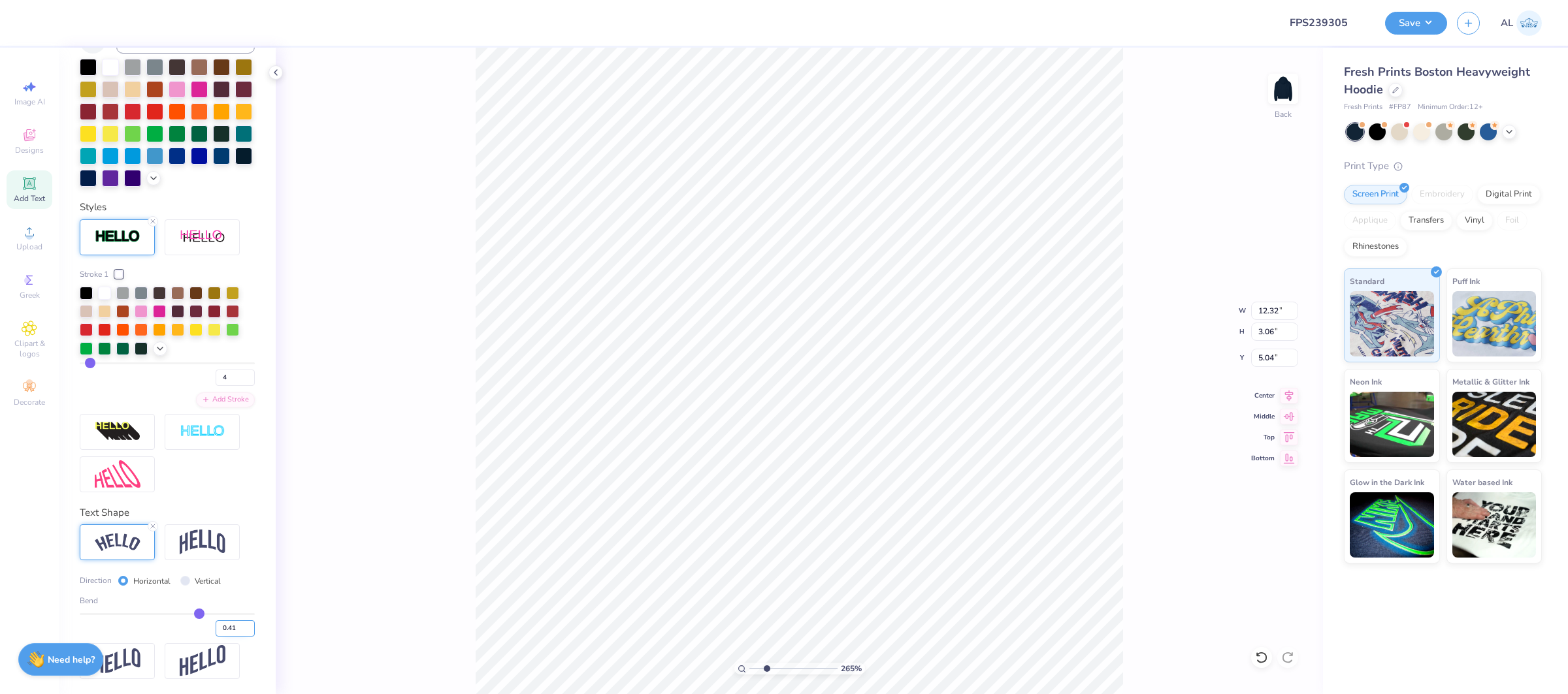
click at [250, 625] on input "0.41" at bounding box center [235, 628] width 39 height 16
type input "0.41"
type input "12.42"
type input "3.15"
type input "4.92"
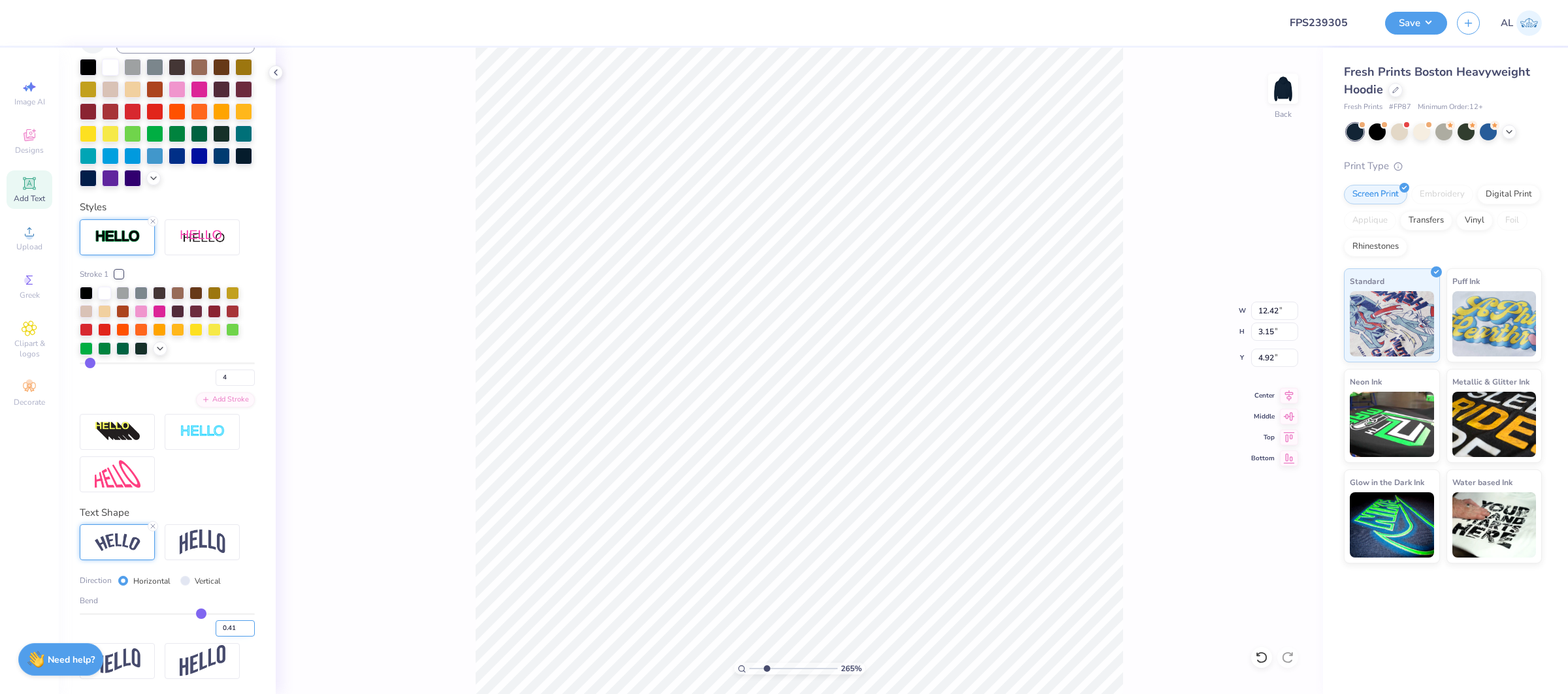
type input "12.32"
type input "3.12"
type input "12.26"
type input "3.11"
type input "4.96"
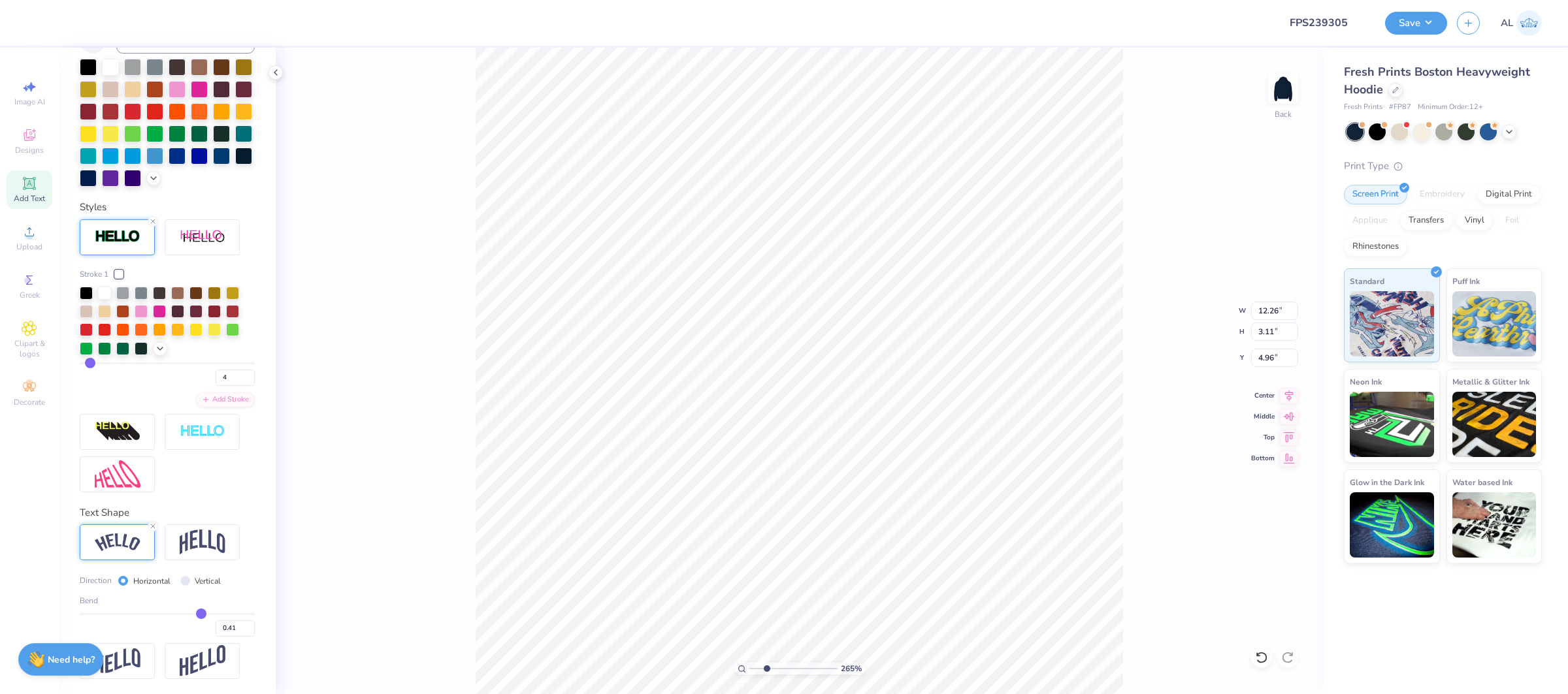
click at [39, 191] on div "Add Text" at bounding box center [29, 190] width 45 height 39
type input "7.05"
type input "2.04"
type input "5.73"
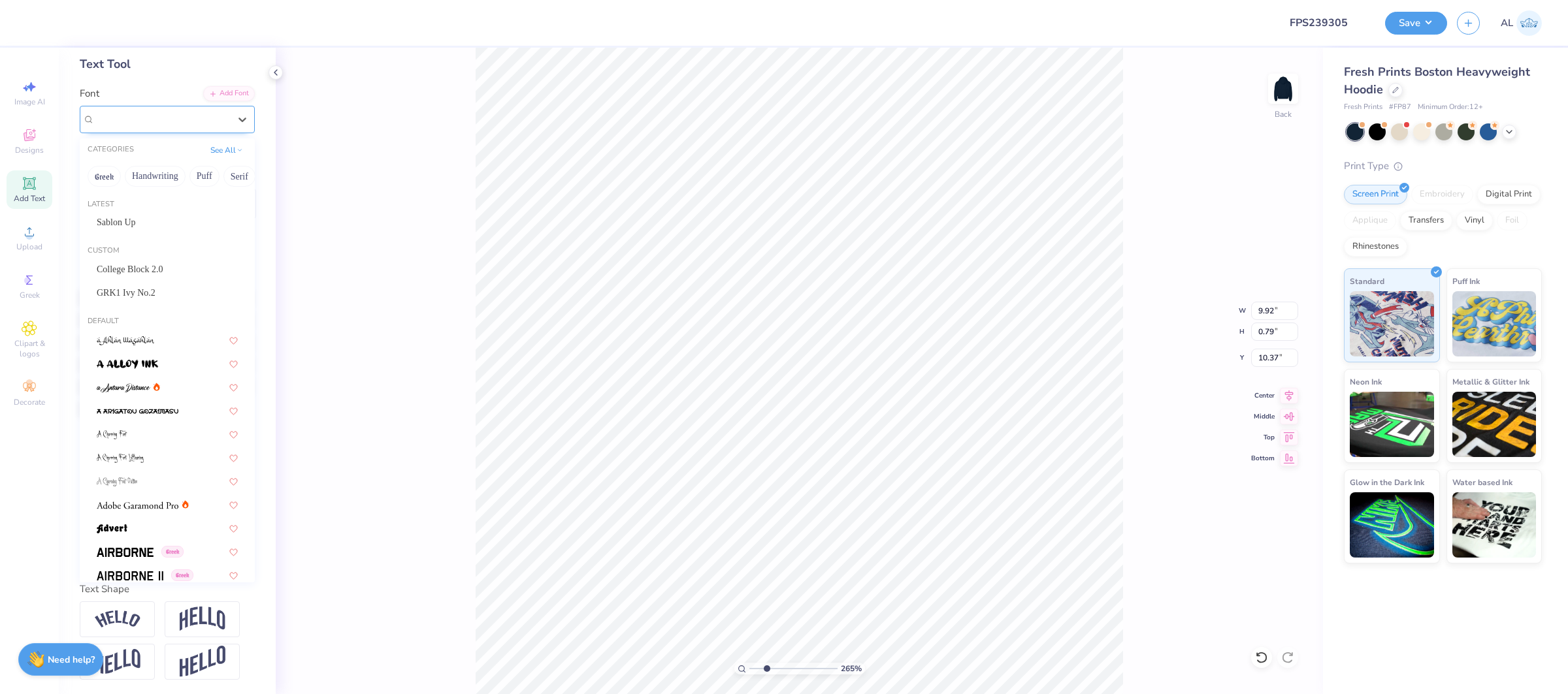
click at [160, 117] on div "Super Dream" at bounding box center [162, 118] width 137 height 20
click at [162, 220] on div "Sablon Up" at bounding box center [167, 222] width 141 height 13
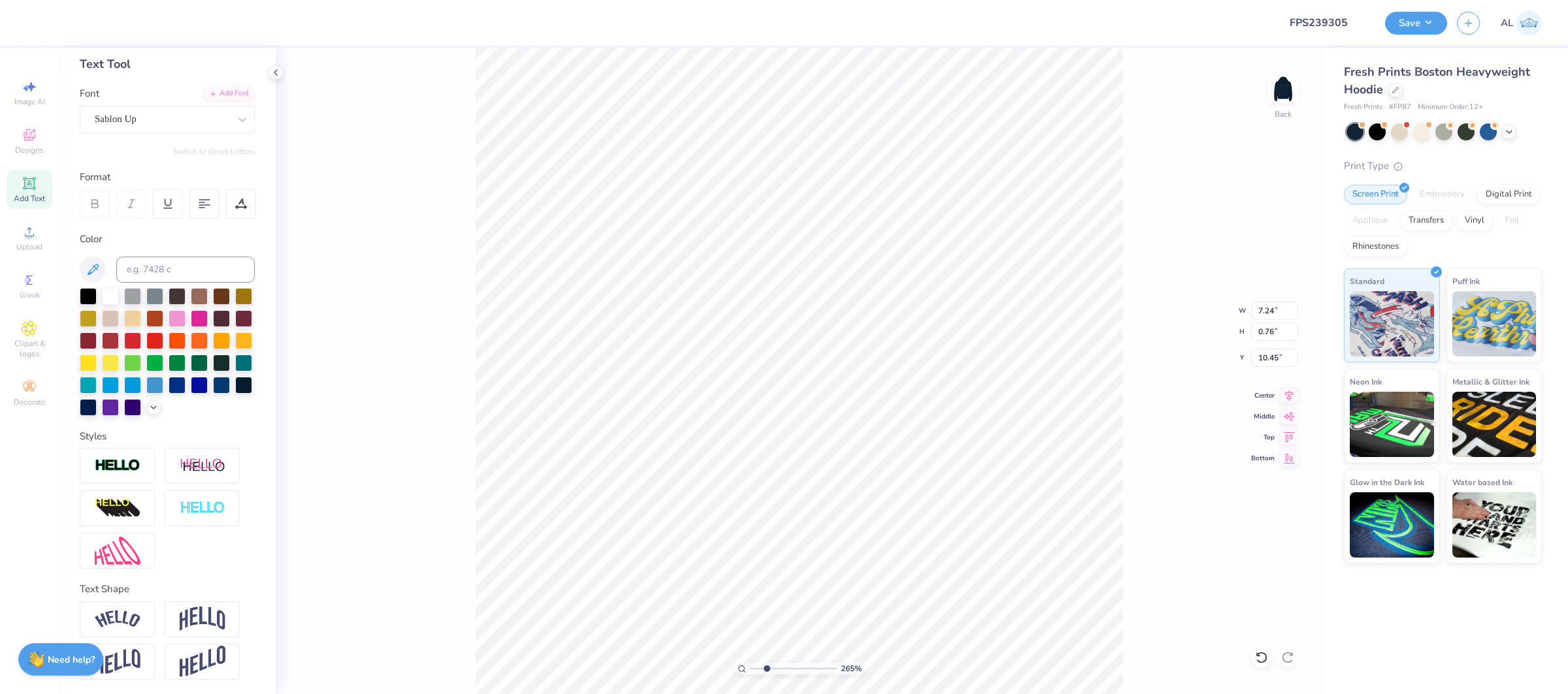
type input "7.24"
type input "0.76"
type input "10.45"
click at [229, 199] on div at bounding box center [241, 203] width 30 height 30
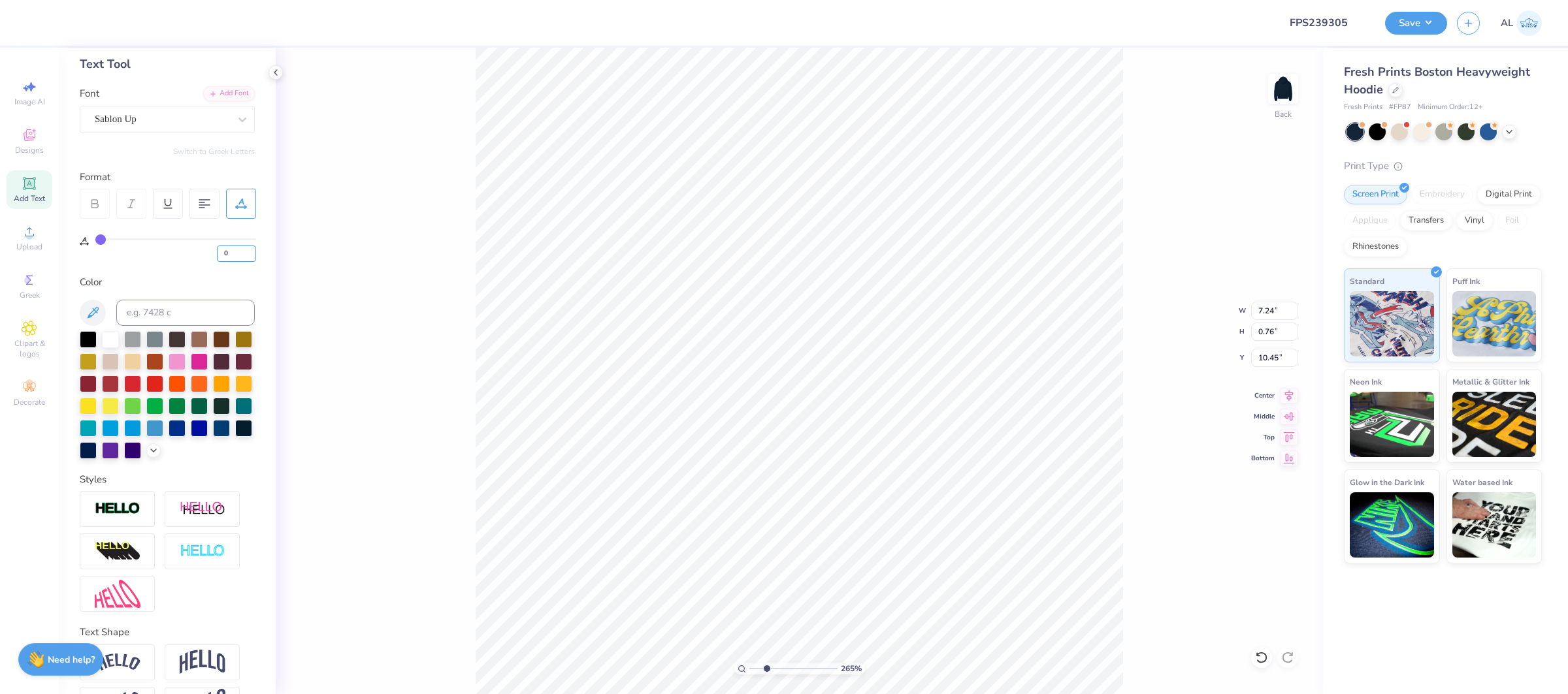
click at [229, 252] on input "0" at bounding box center [236, 254] width 39 height 16
click at [220, 253] on input "0" at bounding box center [236, 254] width 39 height 16
type input "10"
type input "7.60"
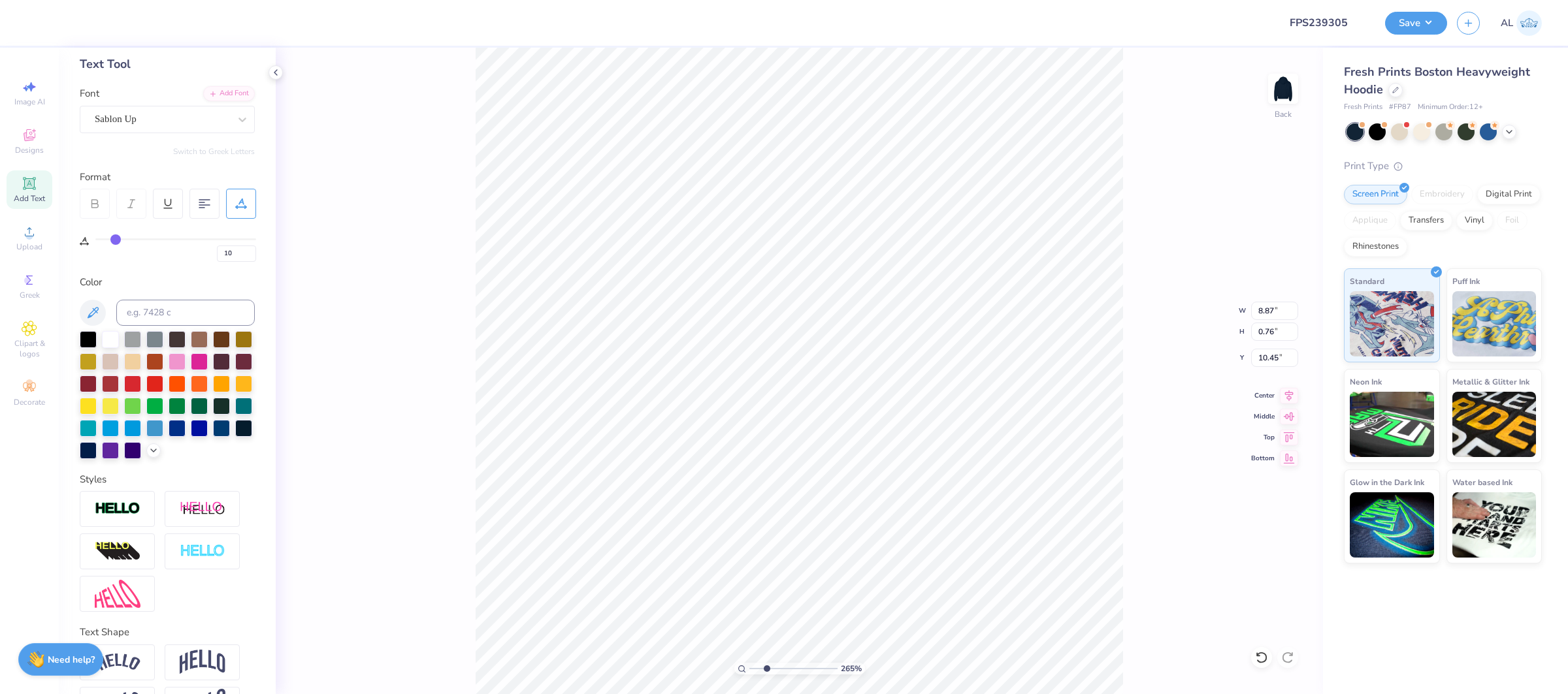
type input "0.65"
type input "8.30"
drag, startPoint x: 772, startPoint y: 669, endPoint x: 788, endPoint y: 670, distance: 16.0
type input "5.11"
click at [788, 670] on input "range" at bounding box center [793, 669] width 88 height 12
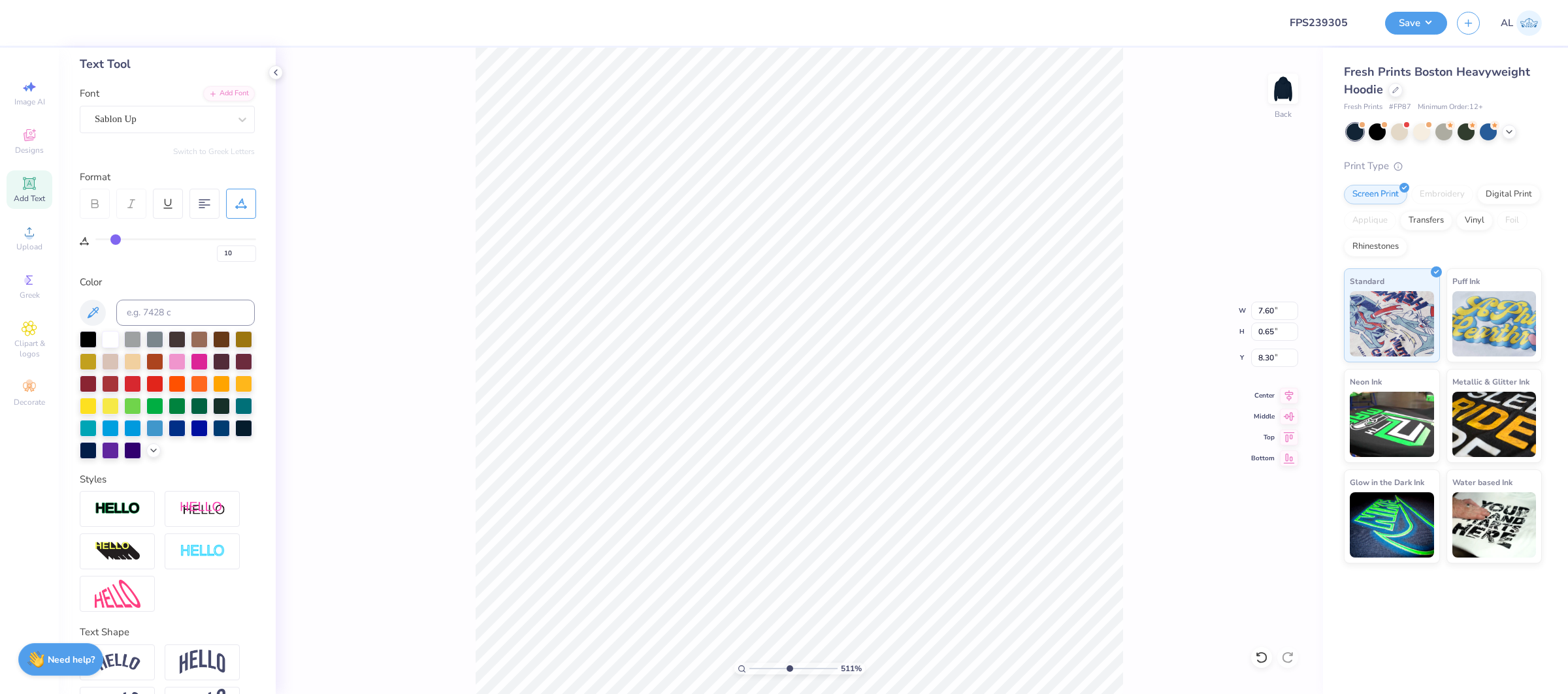
type input "8.35"
type input "0.72"
type input "8.23"
click at [772, 672] on input "range" at bounding box center [793, 669] width 88 height 12
drag, startPoint x: 771, startPoint y: 667, endPoint x: 759, endPoint y: 667, distance: 12.0
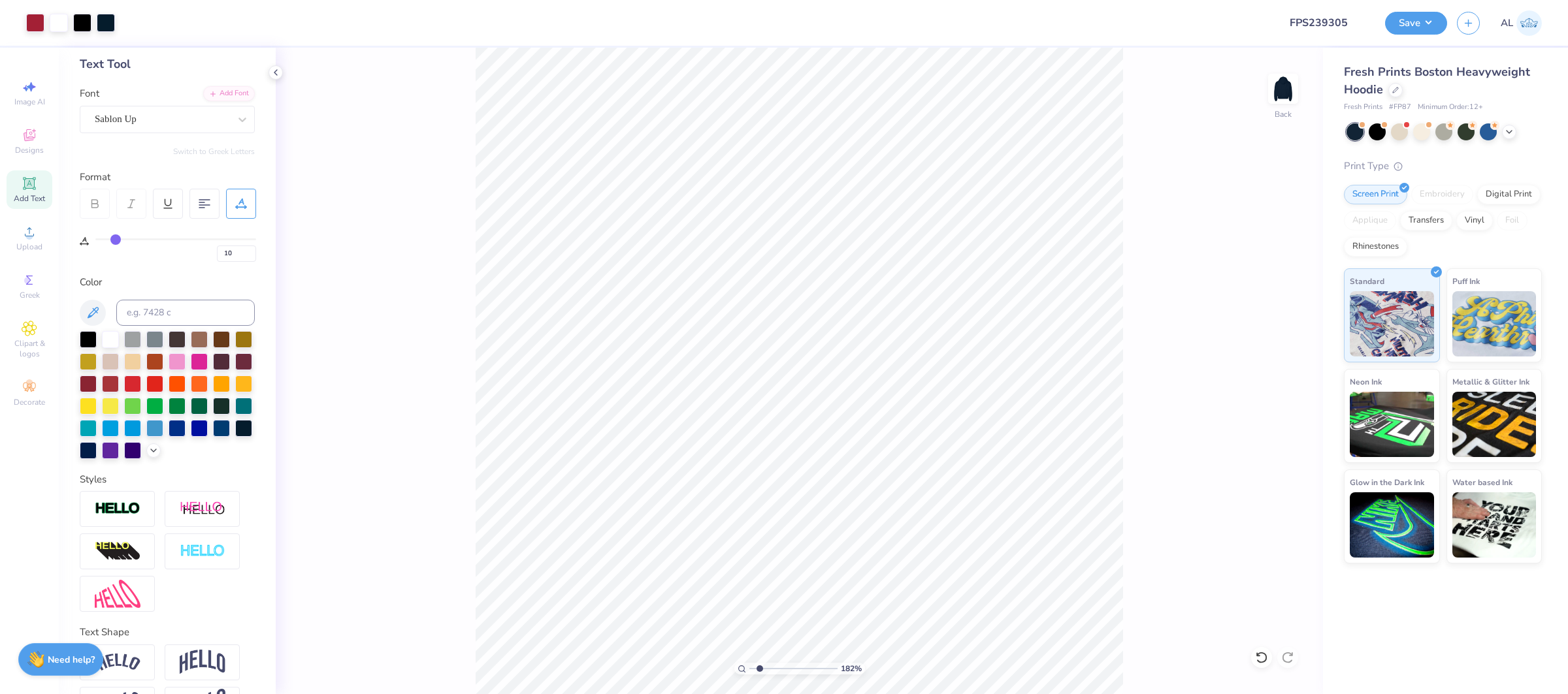
type input "1.82"
click at [759, 667] on input "range" at bounding box center [793, 669] width 88 height 12
type input "4.96"
drag, startPoint x: 766, startPoint y: 666, endPoint x: 784, endPoint y: 668, distance: 18.1
type input "4.64"
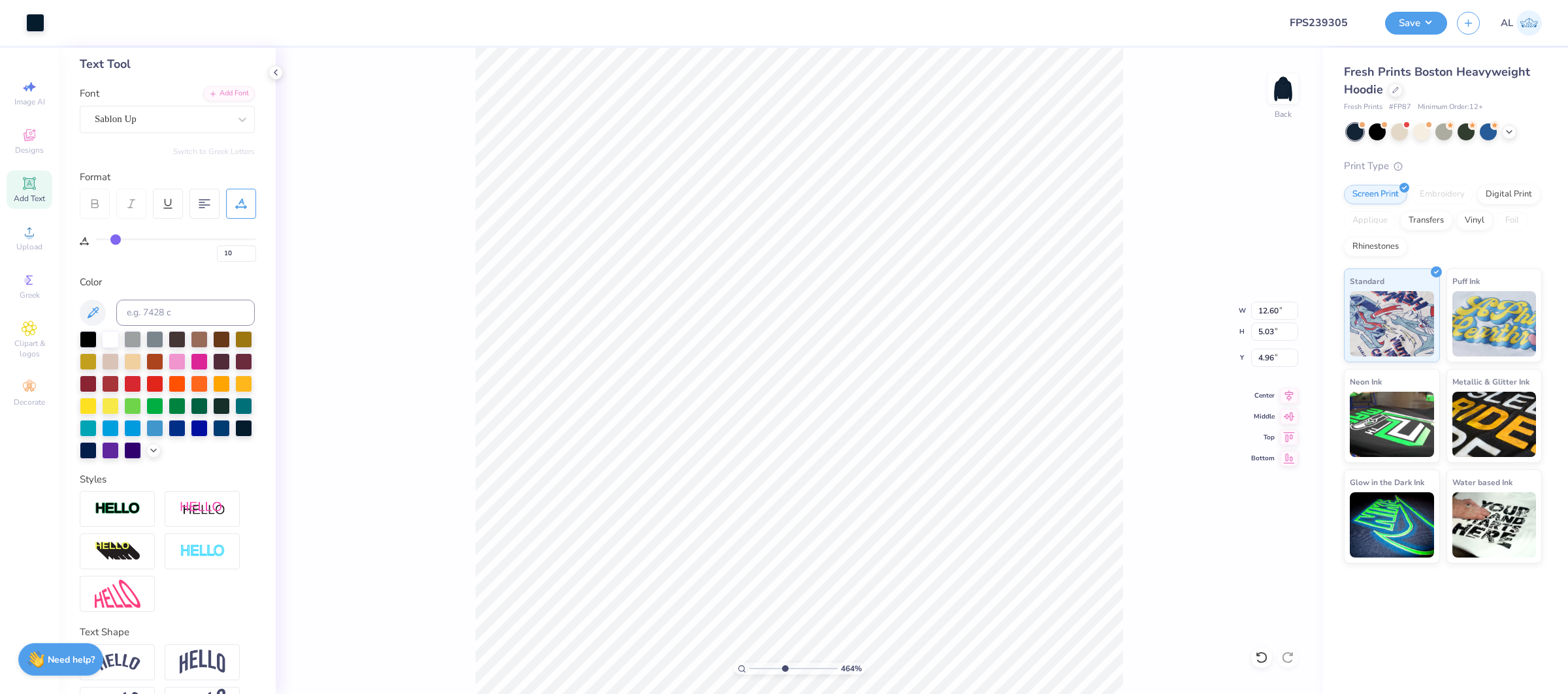
click at [784, 668] on input "range" at bounding box center [793, 669] width 88 height 12
drag, startPoint x: 784, startPoint y: 670, endPoint x: 825, endPoint y: 673, distance: 41.1
click at [825, 673] on input "range" at bounding box center [793, 669] width 88 height 12
drag, startPoint x: 825, startPoint y: 668, endPoint x: 817, endPoint y: 669, distance: 8.1
click at [817, 669] on input "range" at bounding box center [793, 669] width 88 height 12
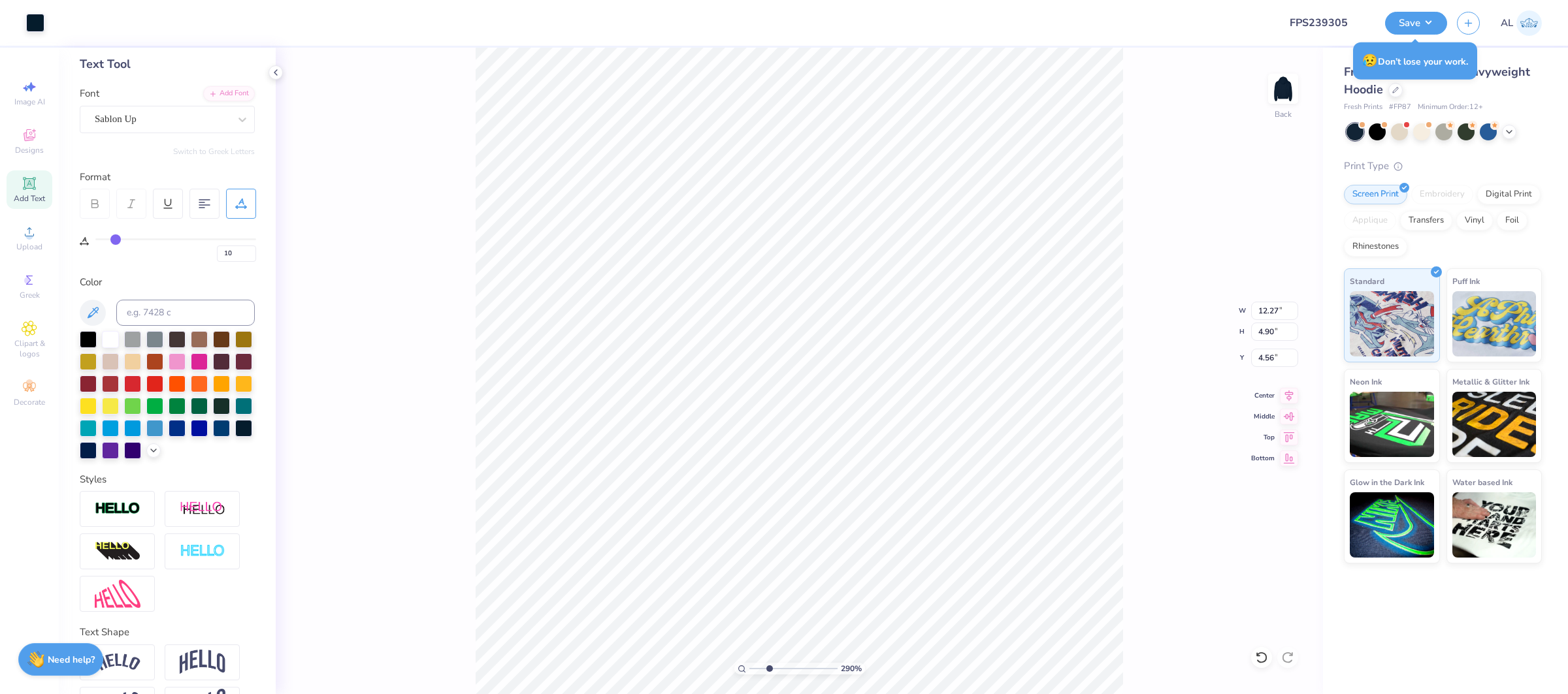
drag, startPoint x: 805, startPoint y: 669, endPoint x: 769, endPoint y: 670, distance: 36.0
click at [769, 670] on input "range" at bounding box center [793, 669] width 88 height 12
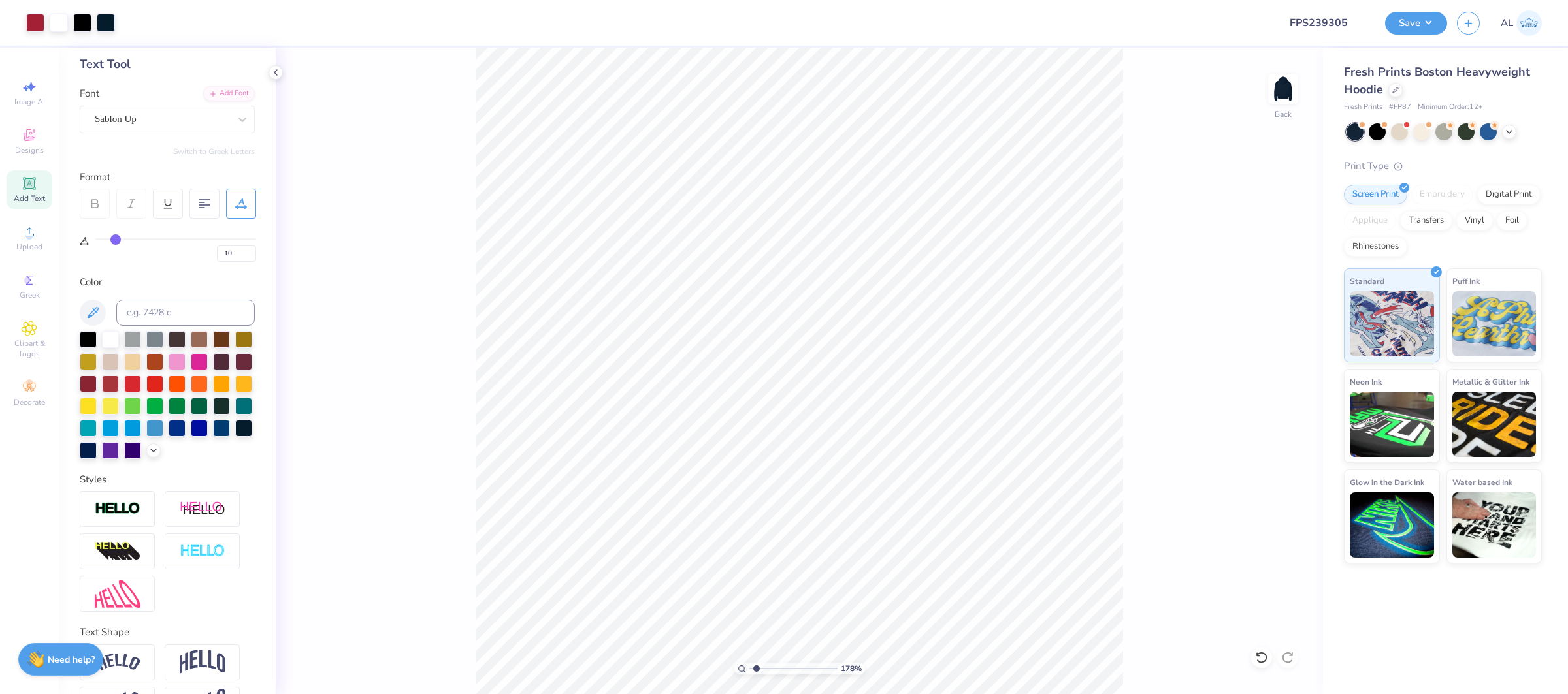
click at [757, 657] on div "178 %" at bounding box center [799, 371] width 647 height 647
drag, startPoint x: 796, startPoint y: 668, endPoint x: 1192, endPoint y: 587, distance: 404.2
click at [1192, 587] on div "150 % Back" at bounding box center [799, 371] width 1047 height 646
click at [60, 25] on div at bounding box center [59, 22] width 19 height 19
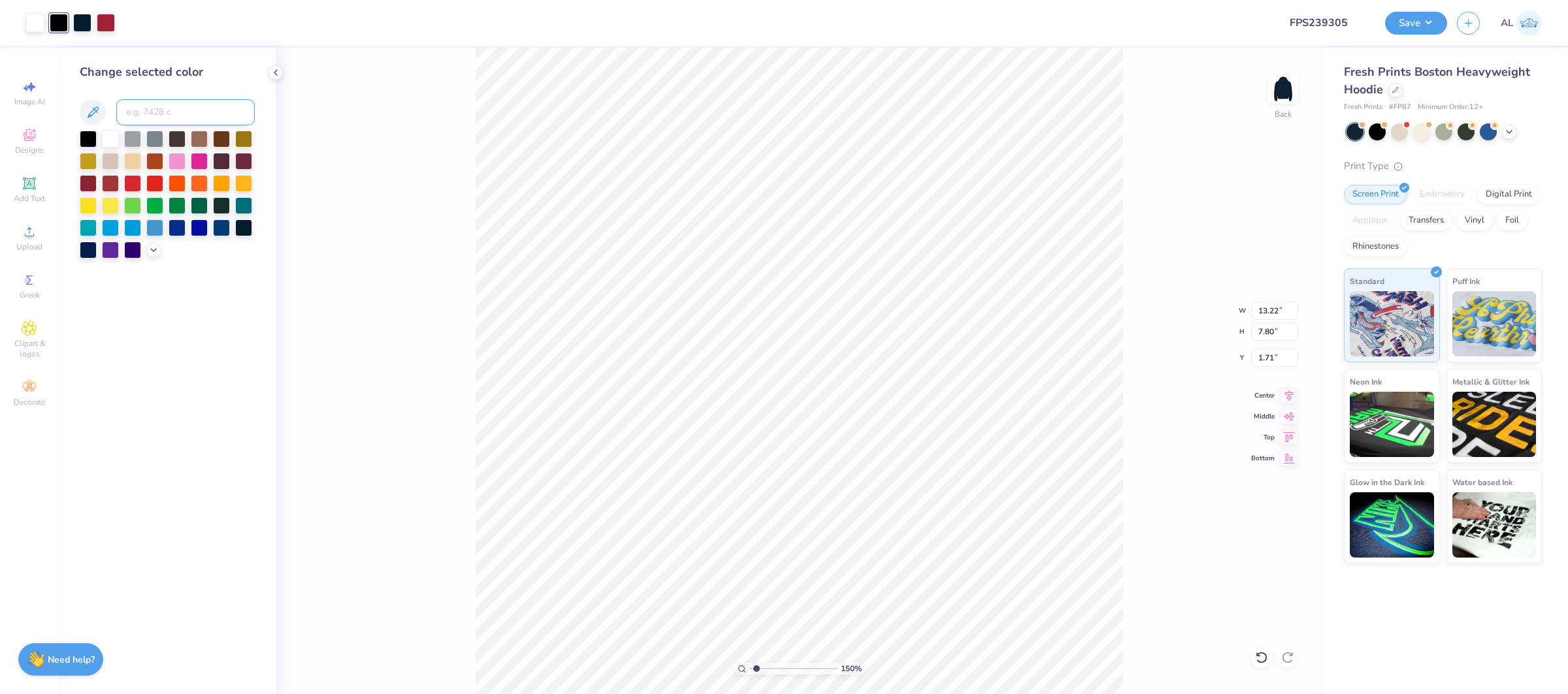
click at [194, 115] on input at bounding box center [185, 112] width 139 height 26
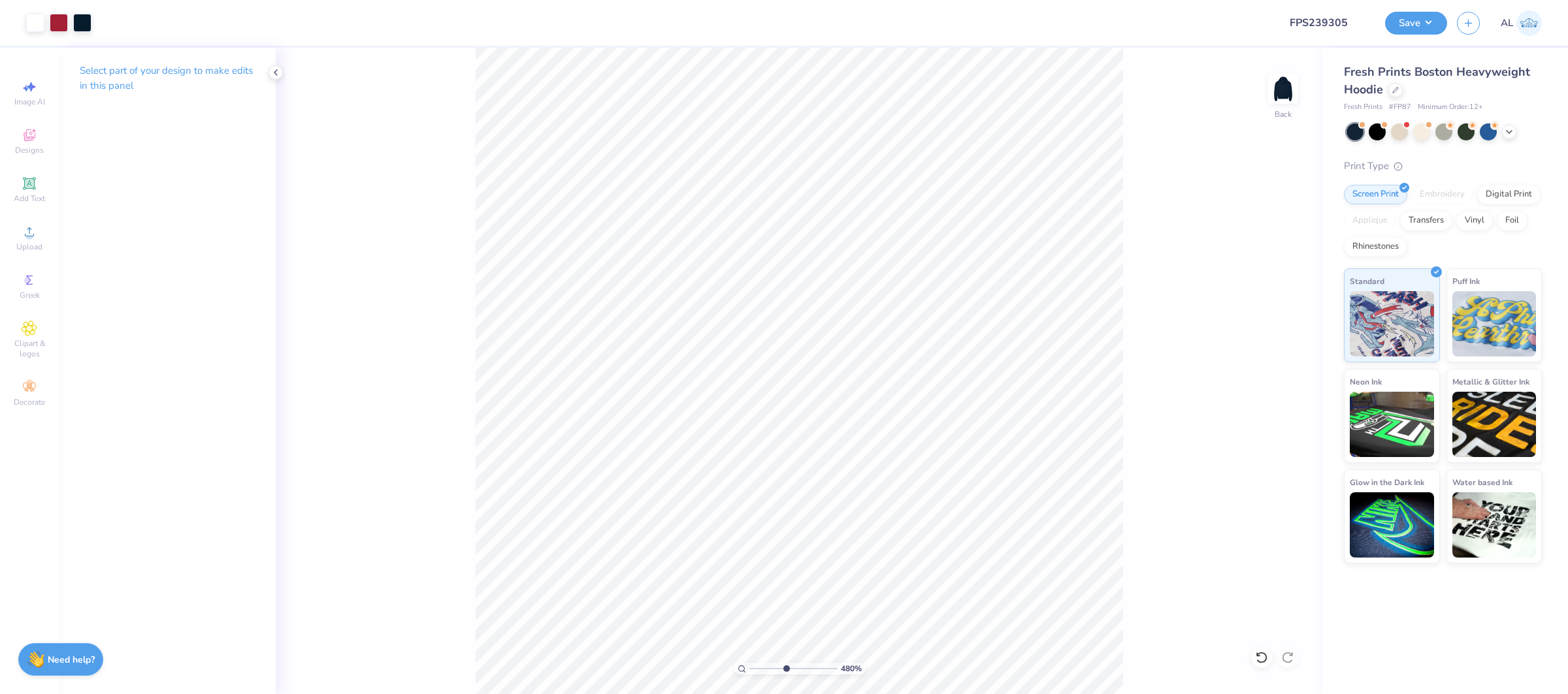
click at [785, 666] on input "range" at bounding box center [793, 669] width 88 height 12
drag, startPoint x: 785, startPoint y: 666, endPoint x: 766, endPoint y: 666, distance: 19.0
click at [766, 666] on input "range" at bounding box center [793, 669] width 88 height 12
click at [788, 669] on input "range" at bounding box center [793, 669] width 88 height 12
click at [1269, 357] on input "1.71" at bounding box center [1274, 357] width 47 height 19
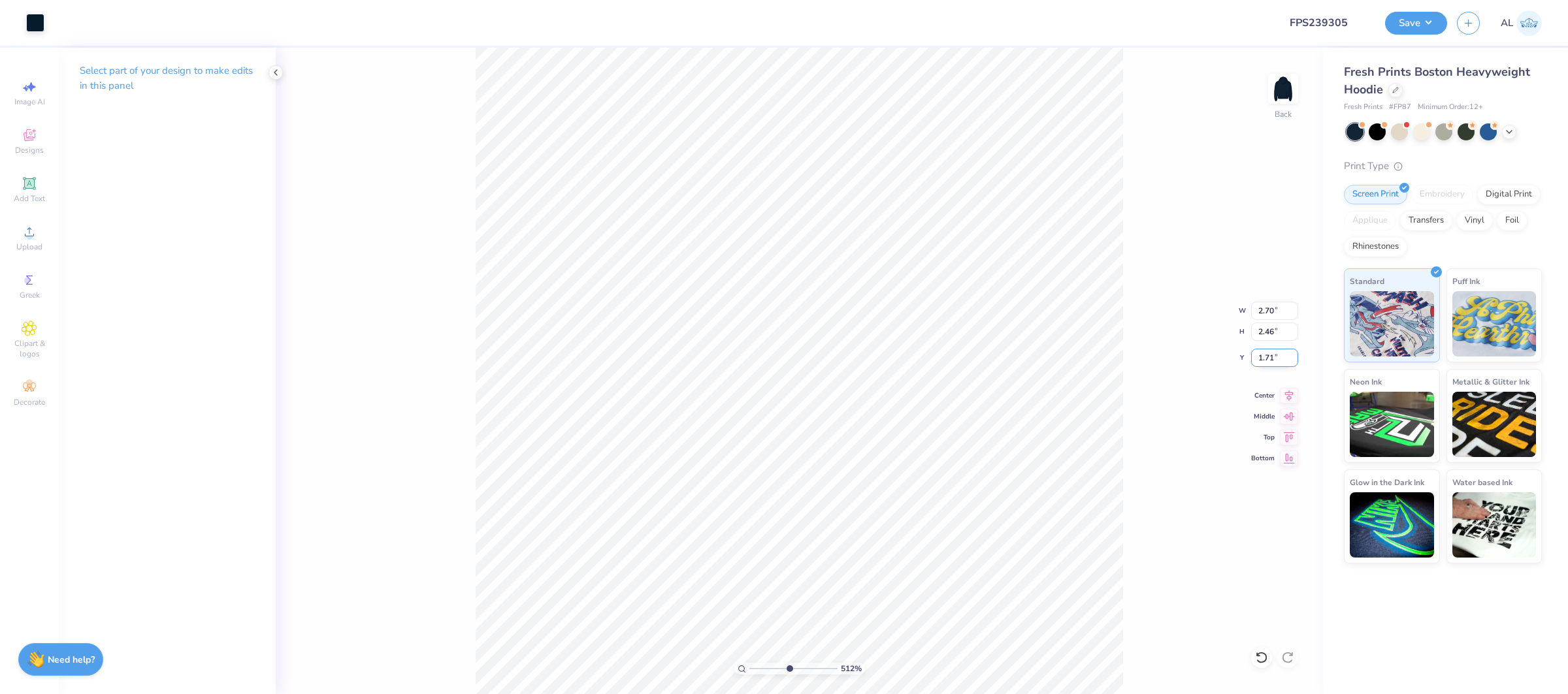
click at [1269, 357] on input "1.71" at bounding box center [1274, 357] width 47 height 19
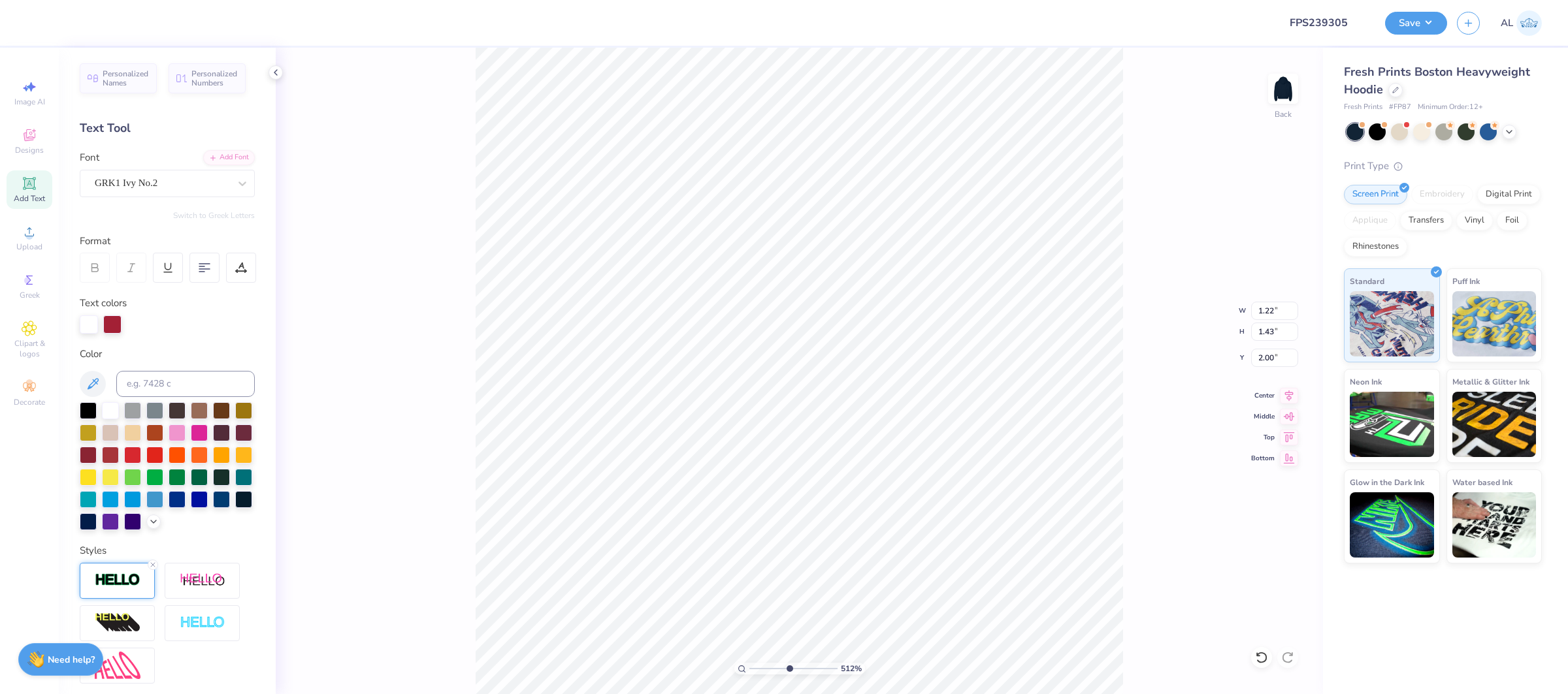
click at [128, 585] on img at bounding box center [117, 580] width 45 height 15
click at [238, 642] on input "4" at bounding box center [235, 646] width 39 height 16
click at [123, 579] on img at bounding box center [117, 580] width 45 height 15
drag, startPoint x: 231, startPoint y: 645, endPoint x: 210, endPoint y: 641, distance: 21.4
click at [209, 645] on div "4" at bounding box center [167, 642] width 175 height 24
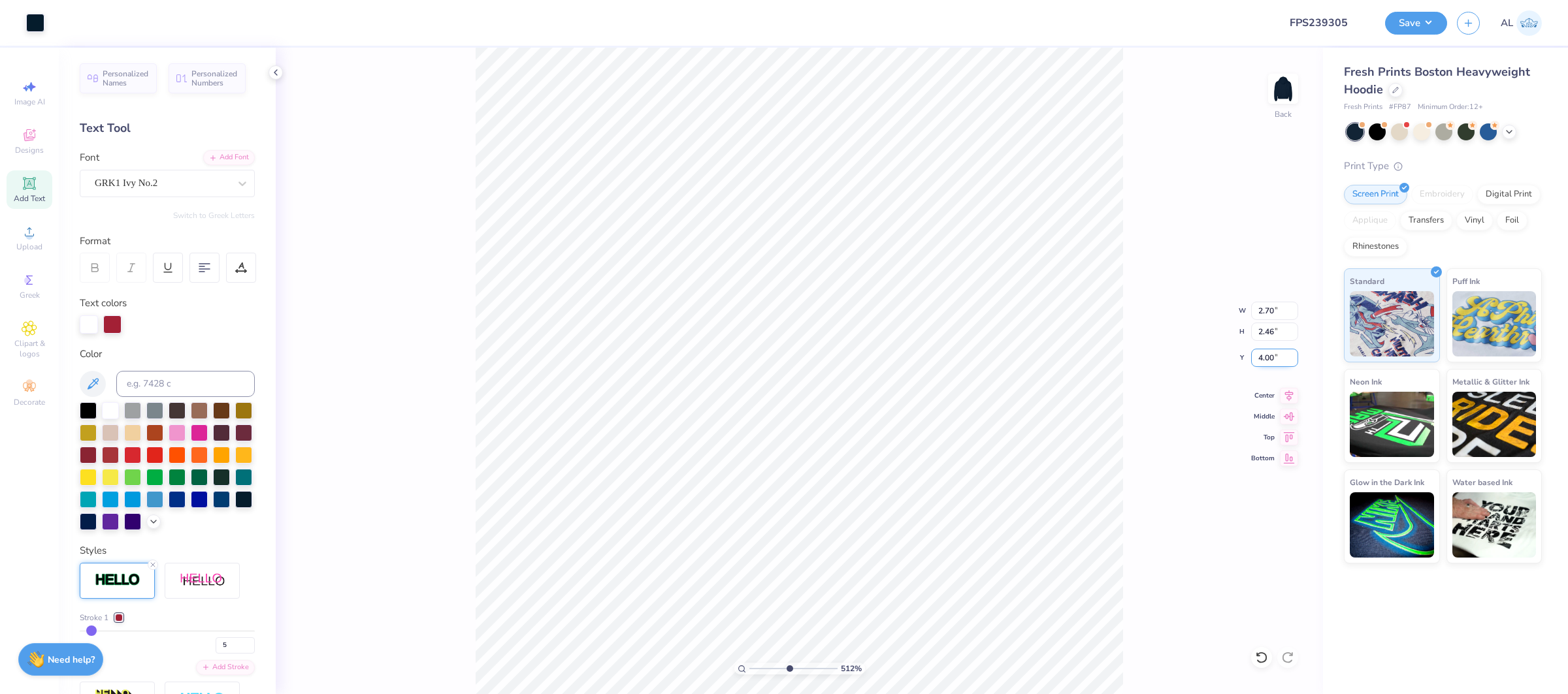
click at [1266, 358] on input "4.00" at bounding box center [1274, 357] width 47 height 19
drag, startPoint x: 749, startPoint y: 666, endPoint x: 737, endPoint y: 666, distance: 12.0
click at [749, 666] on input "range" at bounding box center [793, 669] width 88 height 12
click at [1265, 314] on input "13.02" at bounding box center [1274, 311] width 47 height 19
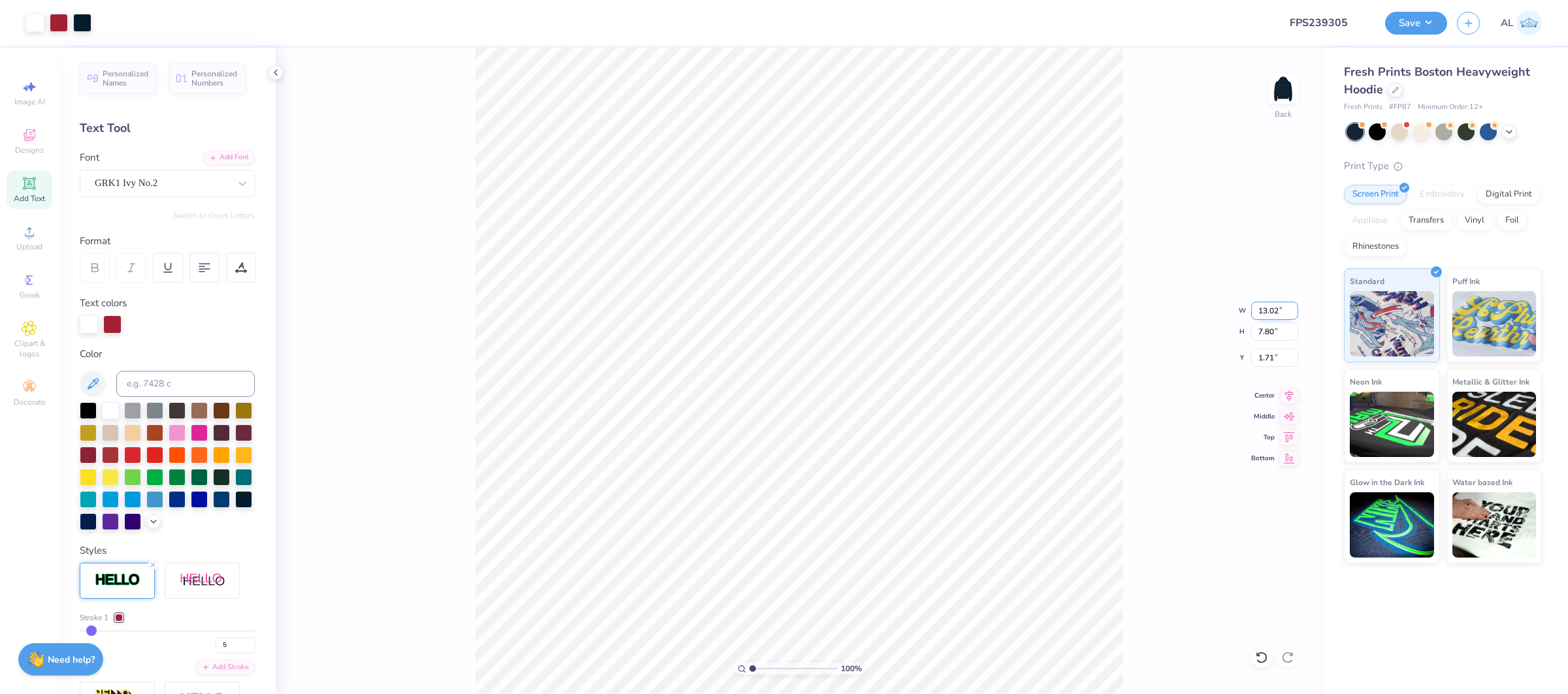
click at [1265, 314] on input "13.02" at bounding box center [1274, 311] width 47 height 19
click at [1421, 27] on button "Save" at bounding box center [1415, 21] width 62 height 23
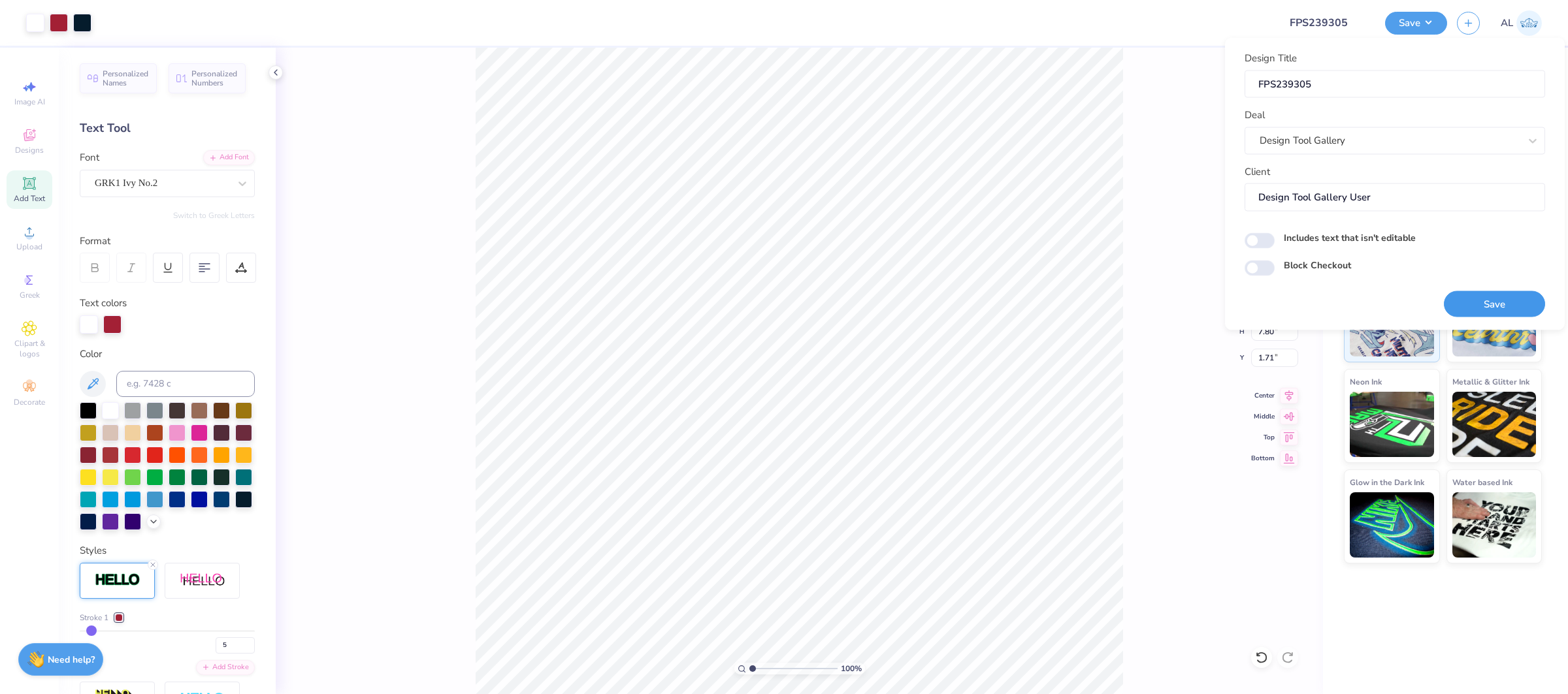
click at [1473, 308] on button "Save" at bounding box center [1494, 304] width 101 height 27
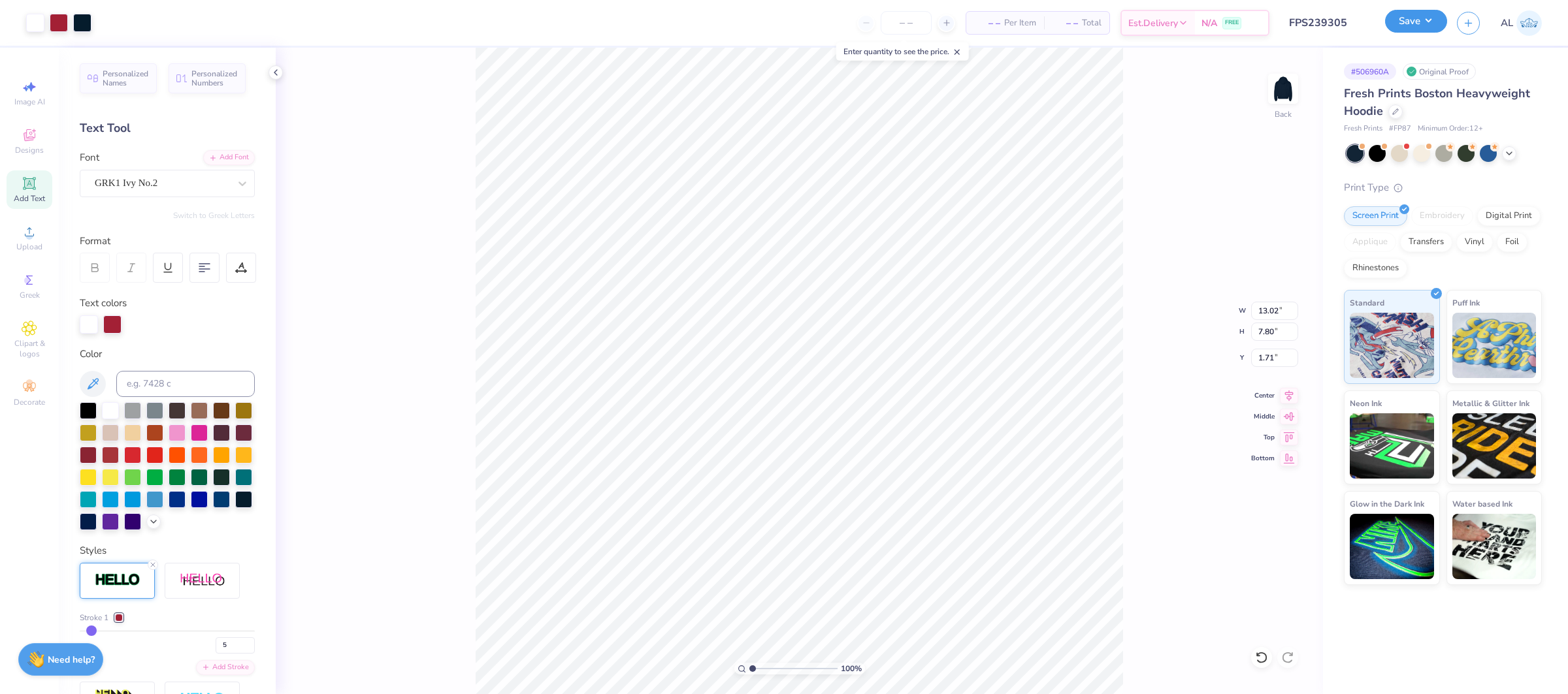
click at [1397, 24] on button "Save" at bounding box center [1415, 21] width 62 height 23
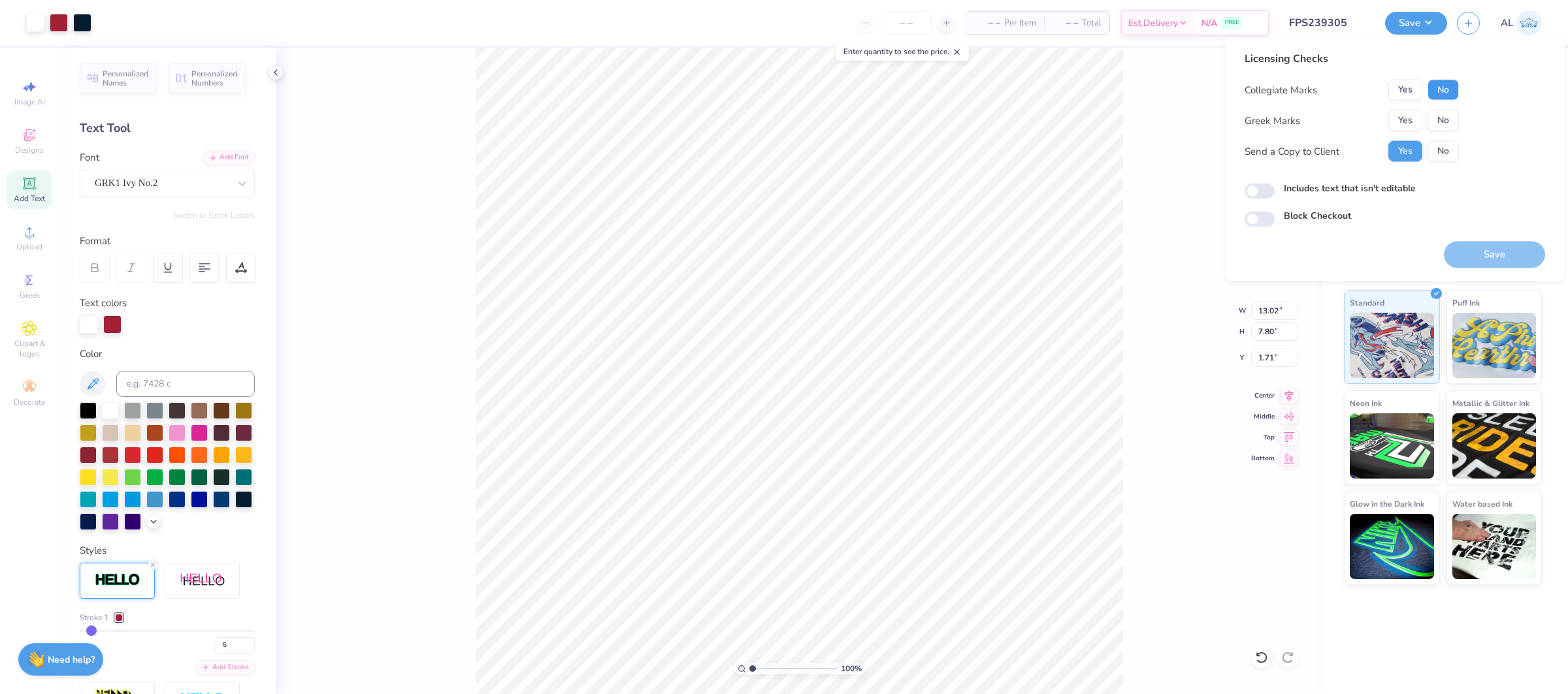
click at [1432, 88] on button "No" at bounding box center [1443, 90] width 31 height 21
click at [1416, 114] on button "Yes" at bounding box center [1406, 121] width 34 height 21
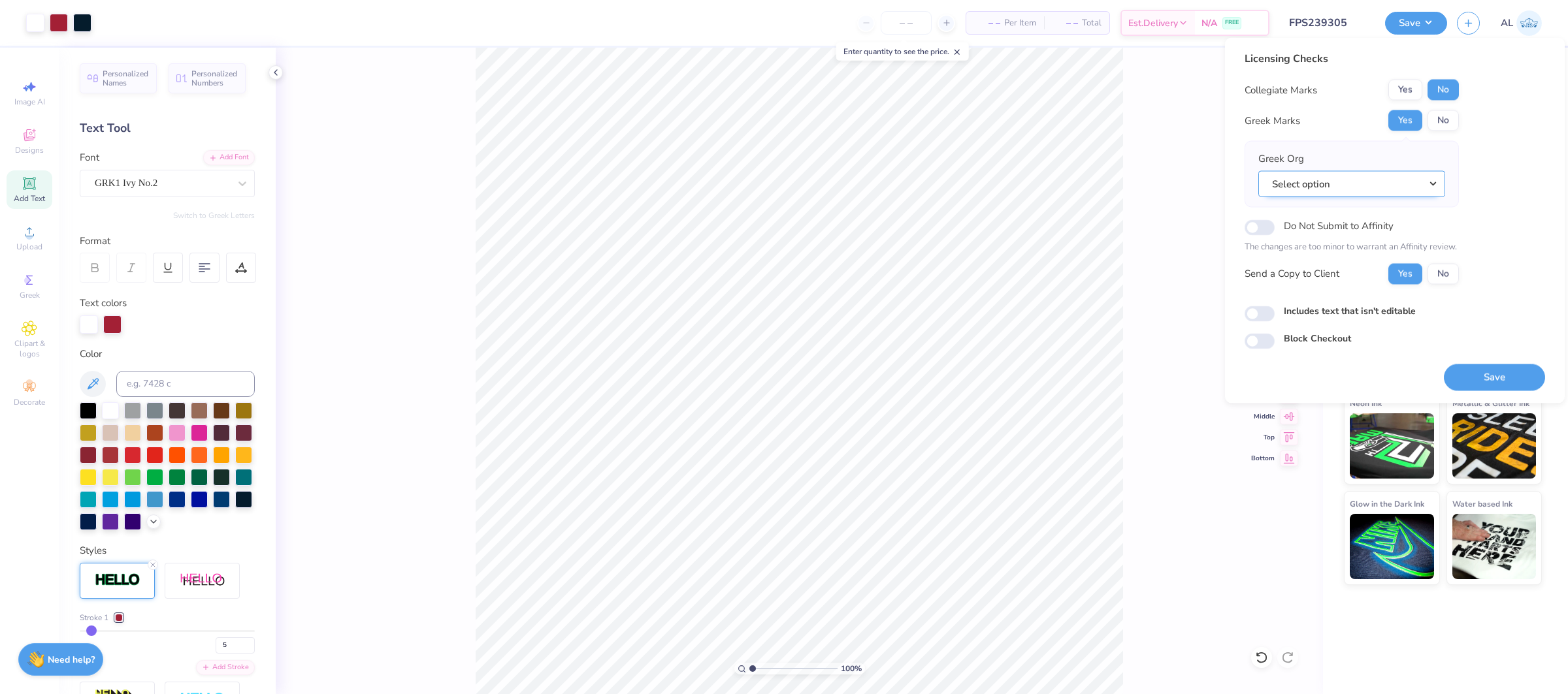
click at [1408, 191] on button "Select option" at bounding box center [1351, 184] width 187 height 27
click at [1359, 290] on link "Kappa Sigma" at bounding box center [1351, 299] width 177 height 22
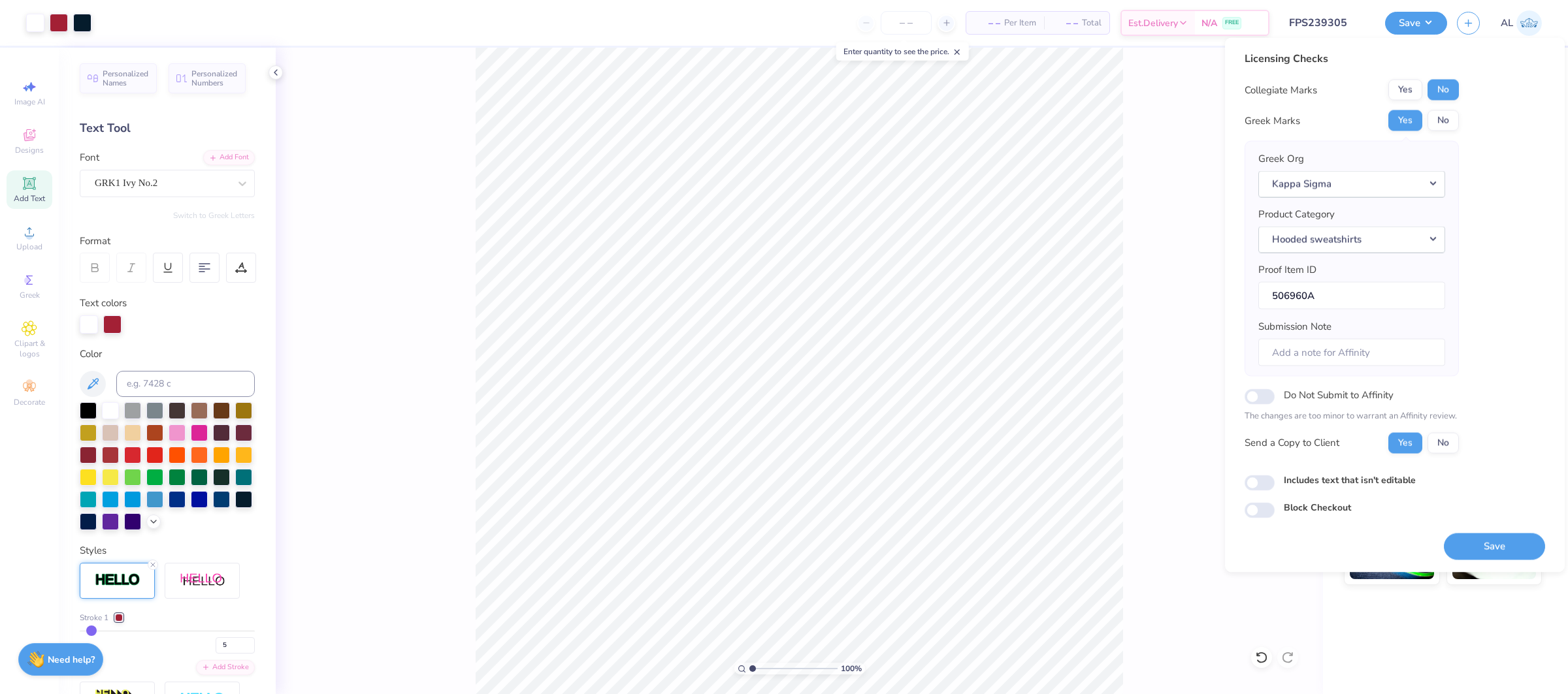
drag, startPoint x: 1500, startPoint y: 548, endPoint x: 1537, endPoint y: 15, distance: 534.3
click at [1500, 548] on button "Save" at bounding box center [1494, 547] width 101 height 27
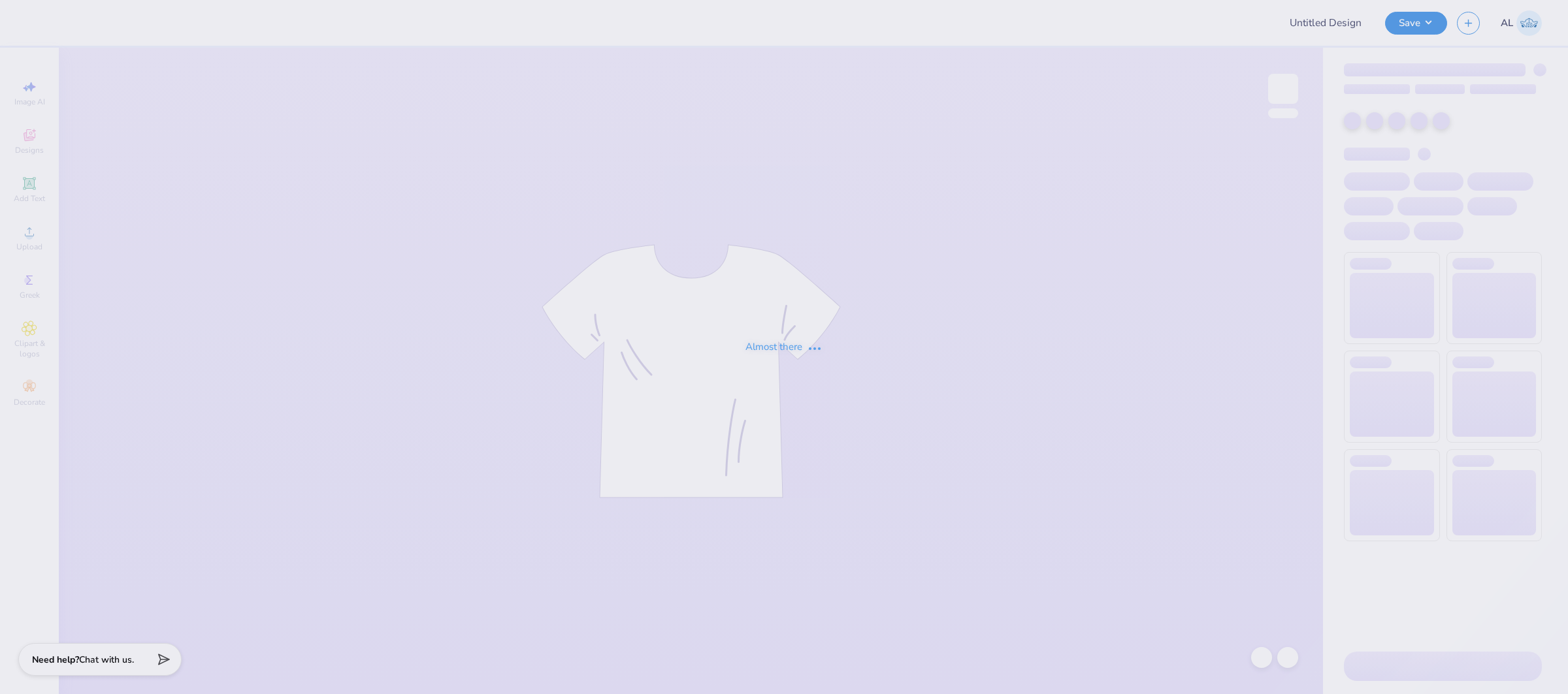
type input "FPS239305"
